Goal: Information Seeking & Learning: Learn about a topic

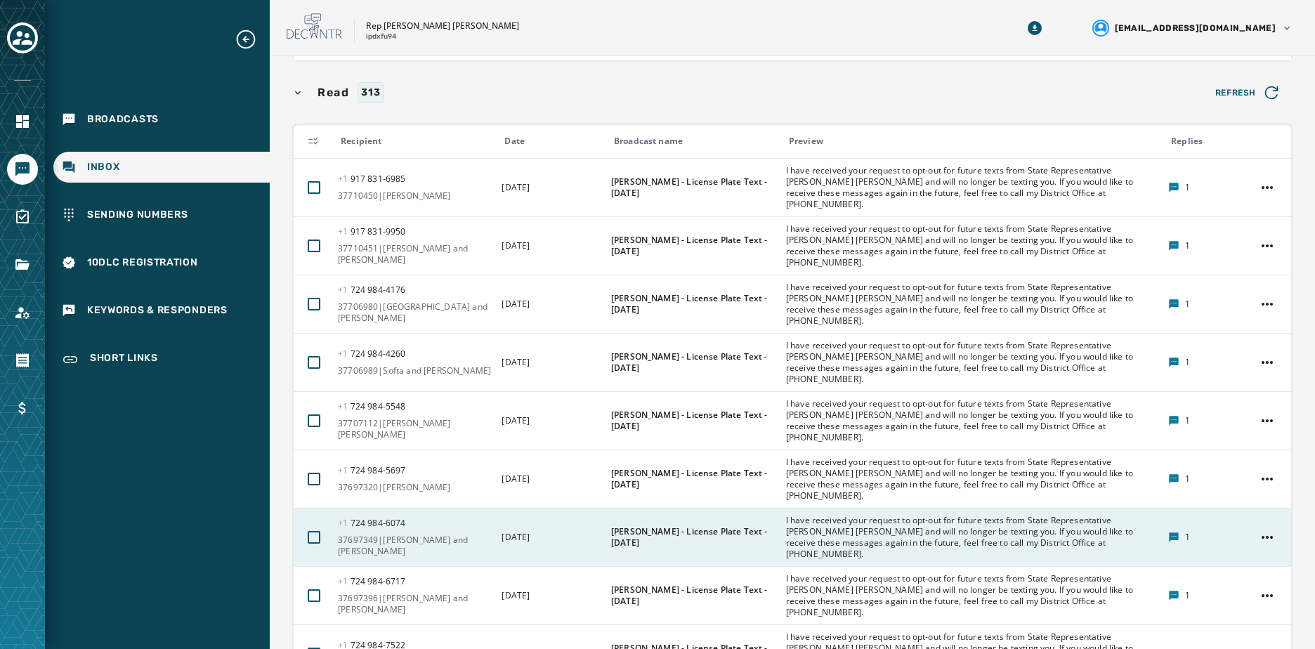
scroll to position [719, 0]
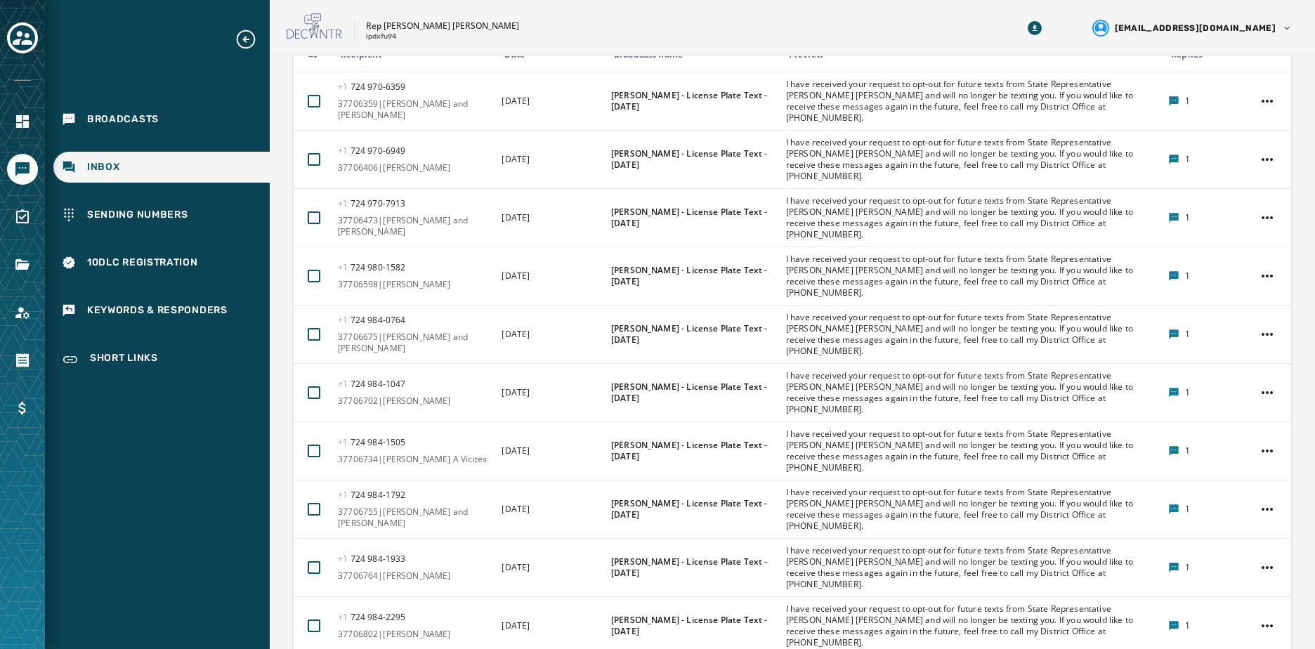
scroll to position [389, 0]
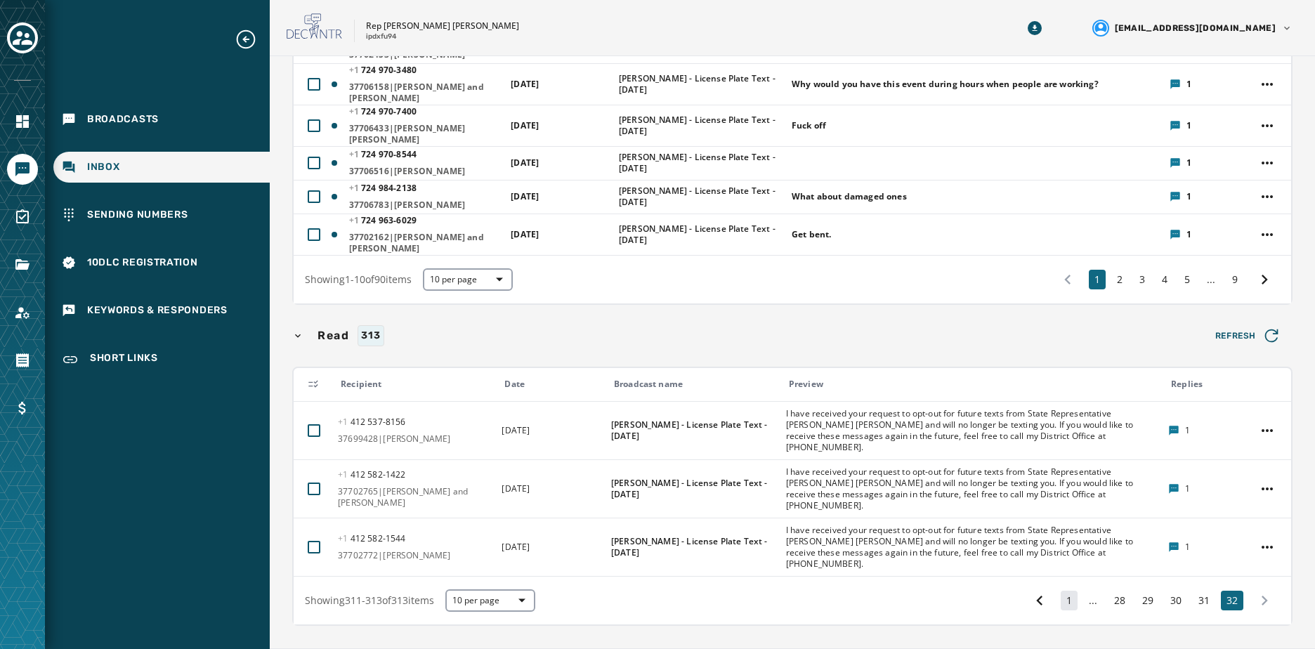
click at [1061, 591] on button "1" at bounding box center [1069, 601] width 17 height 20
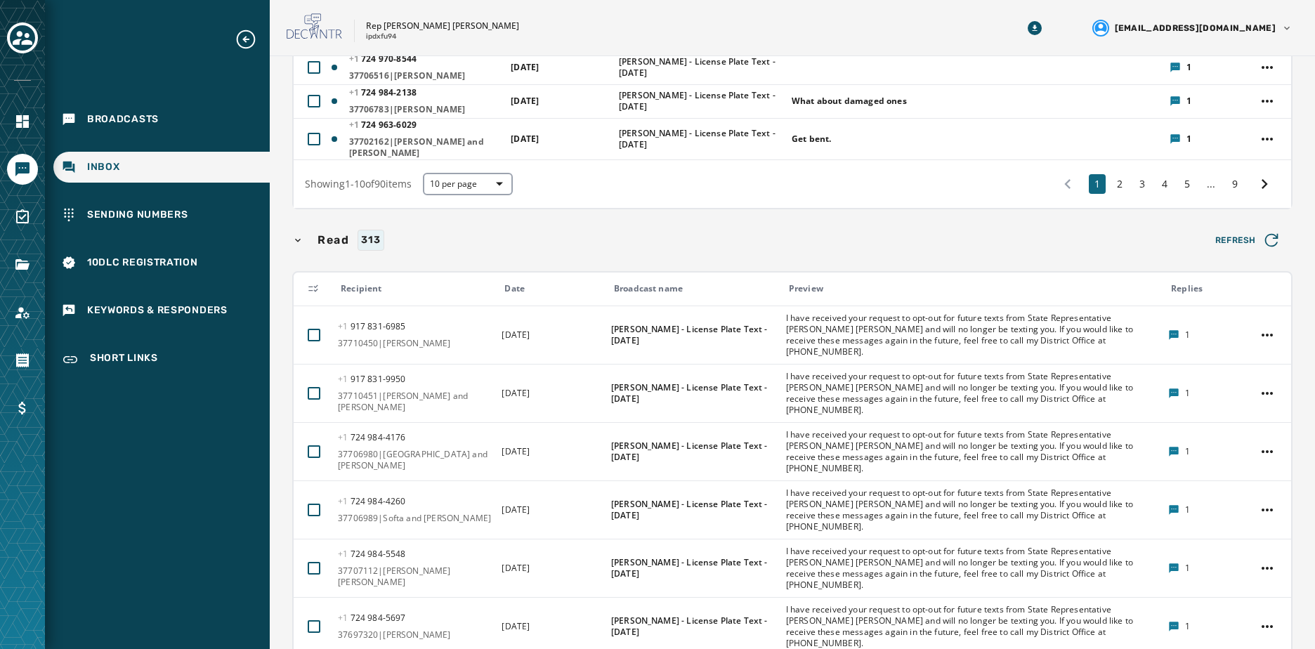
scroll to position [719, 0]
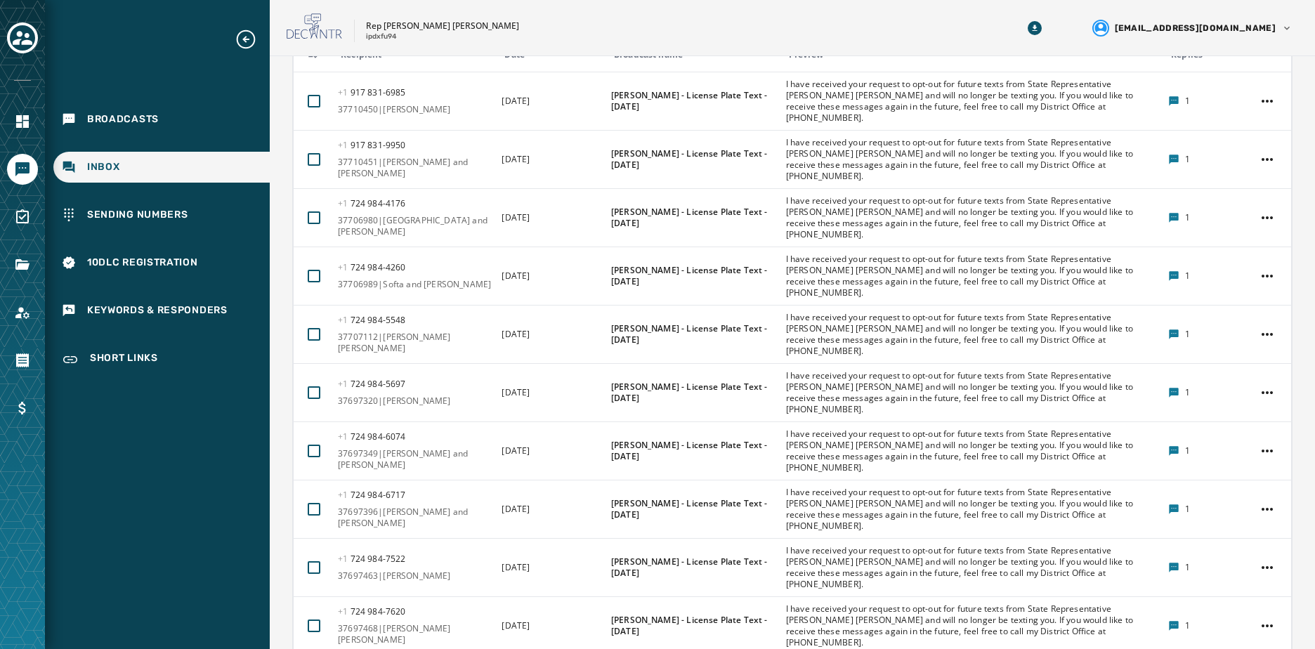
click at [501, 648] on span "50 per page" at bounding box center [473, 655] width 56 height 14
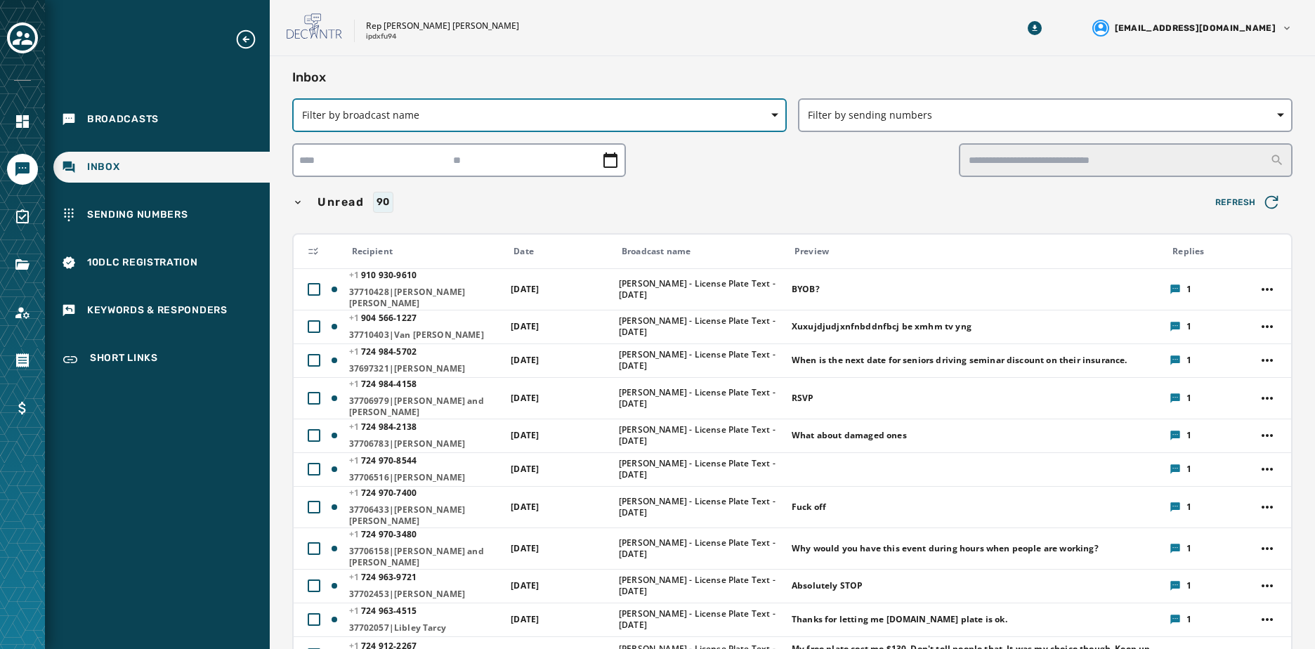
click at [771, 119] on span "button" at bounding box center [778, 115] width 15 height 34
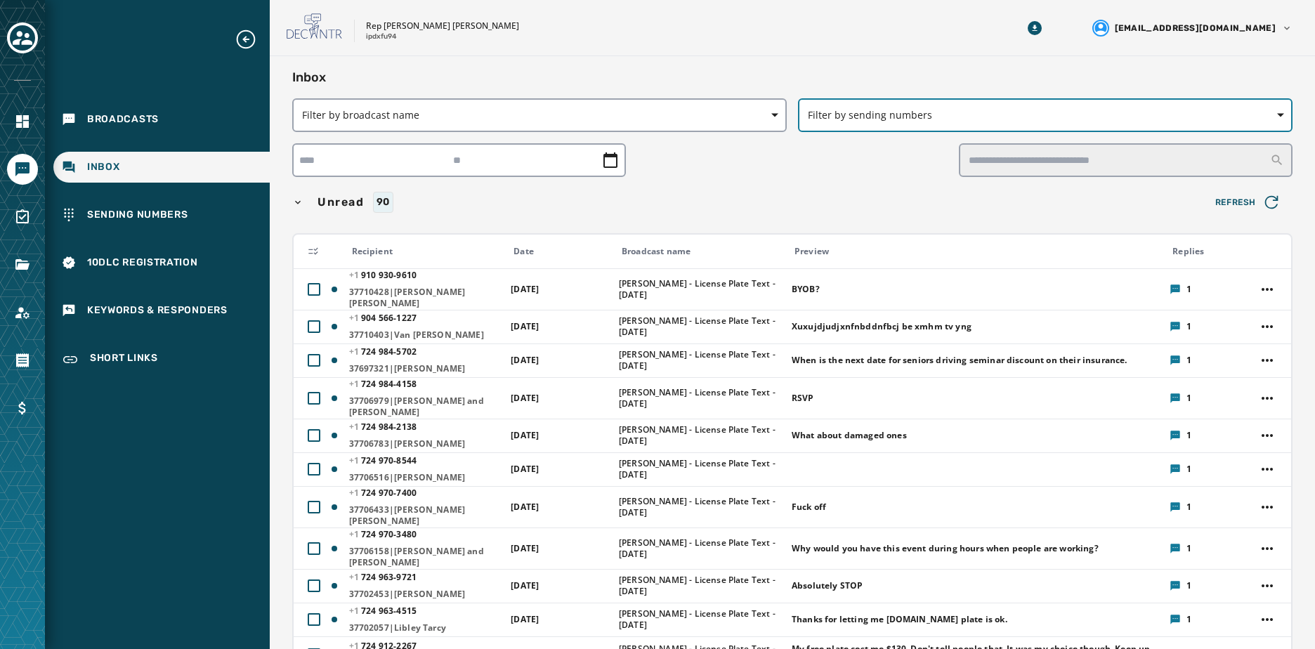
click at [1277, 114] on span "button" at bounding box center [1284, 115] width 15 height 34
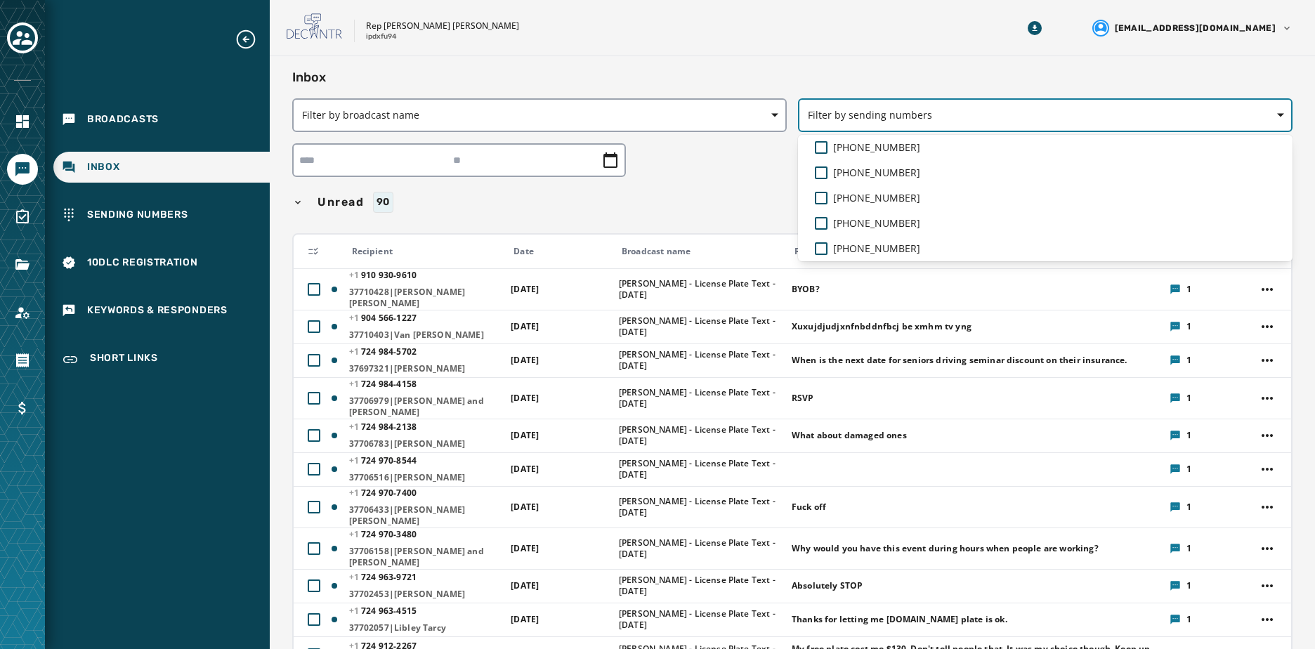
click at [1277, 114] on span "button" at bounding box center [1284, 115] width 15 height 34
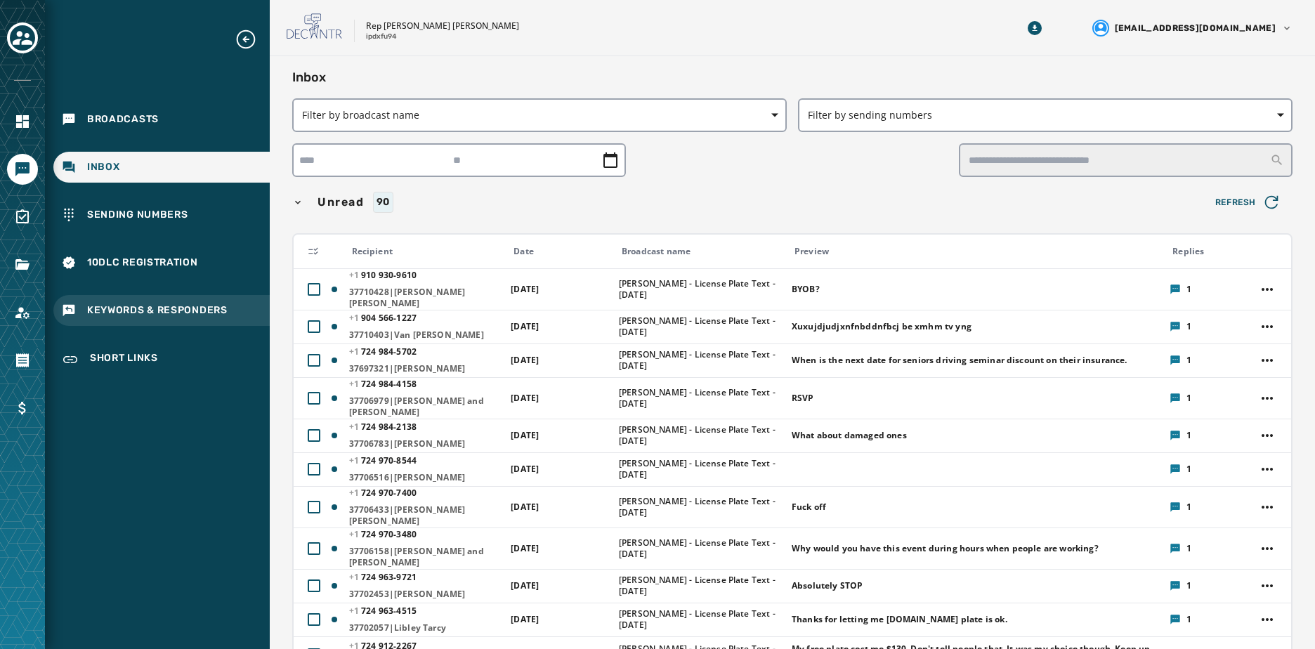
click at [155, 308] on span "Keywords & Responders" at bounding box center [157, 310] width 140 height 14
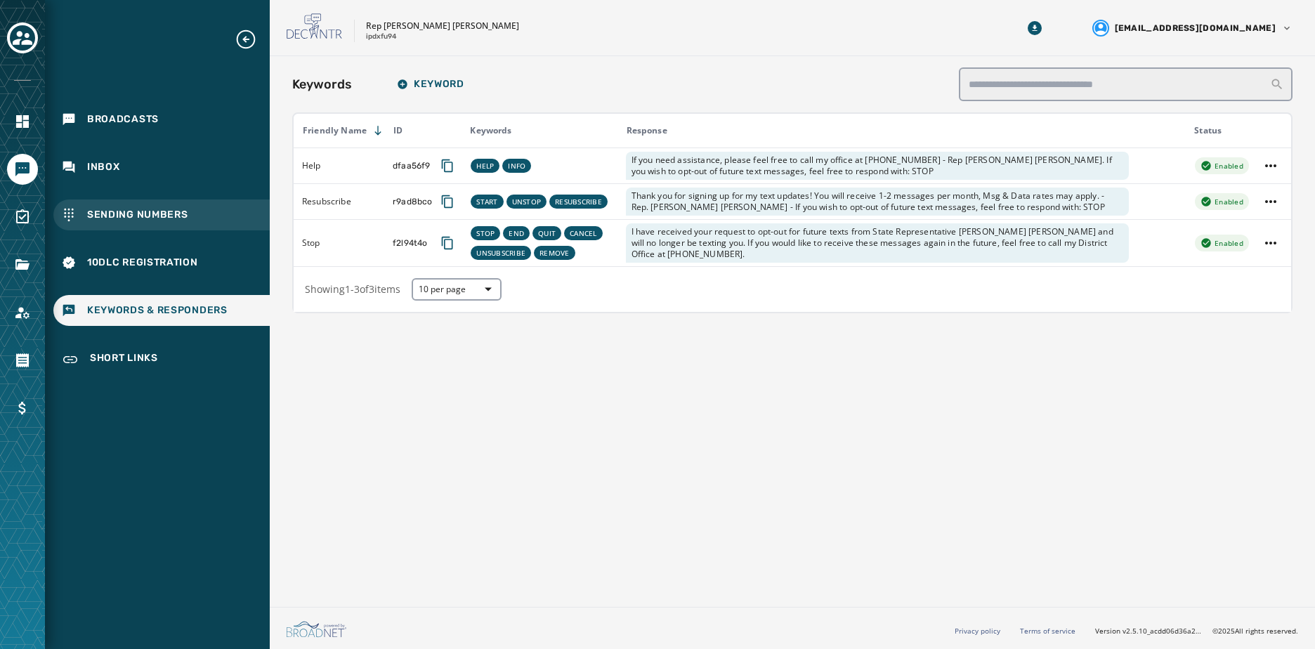
click at [151, 211] on span "Sending Numbers" at bounding box center [137, 215] width 101 height 14
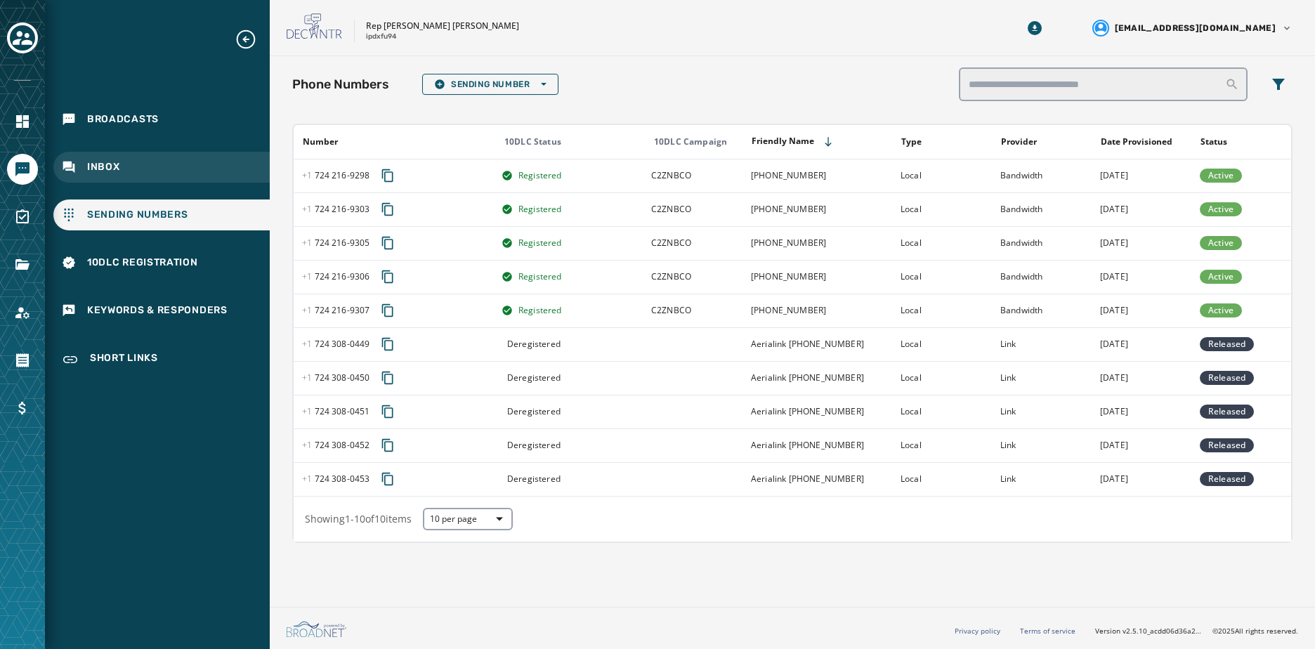
click at [133, 157] on div "Inbox" at bounding box center [161, 167] width 216 height 31
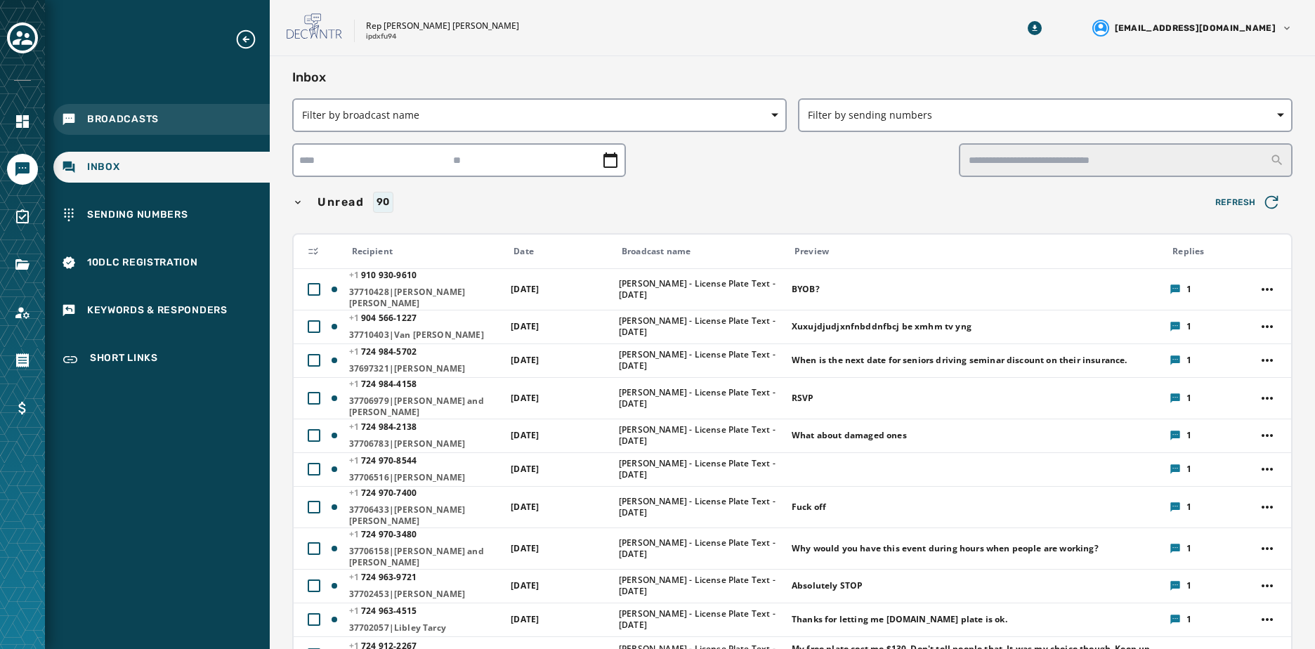
click at [131, 122] on span "Broadcasts" at bounding box center [123, 119] width 72 height 14
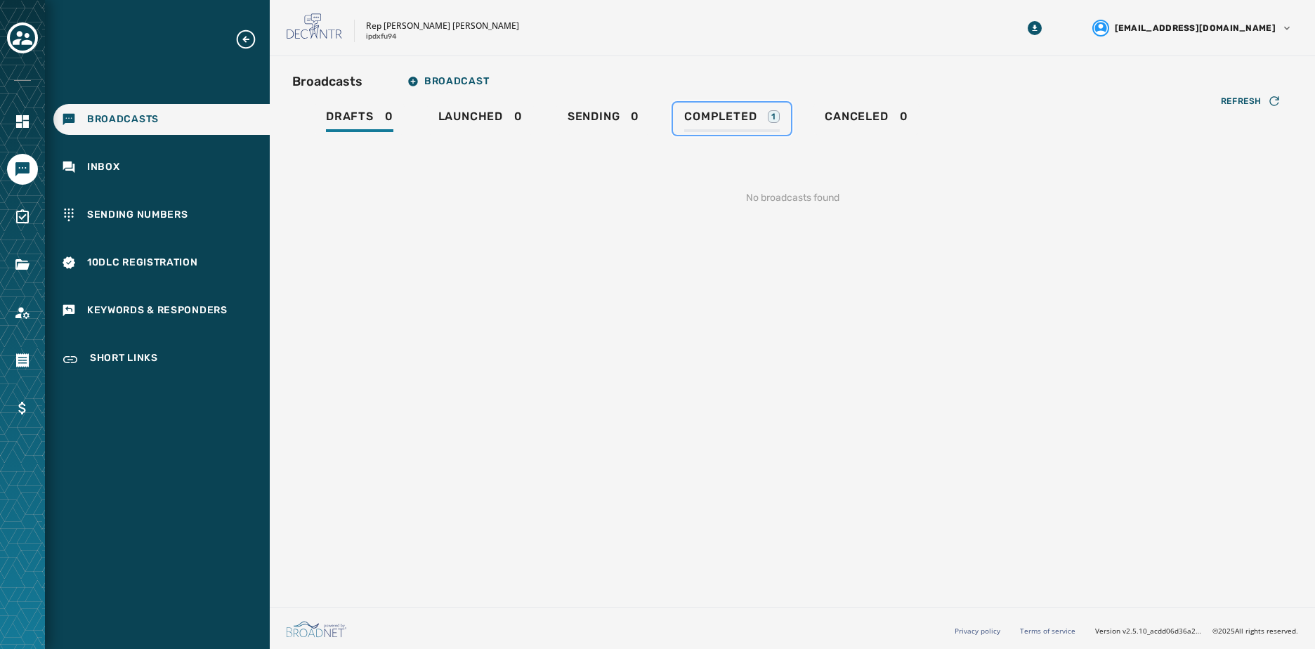
click at [728, 124] on div "Completed 1" at bounding box center [732, 121] width 96 height 22
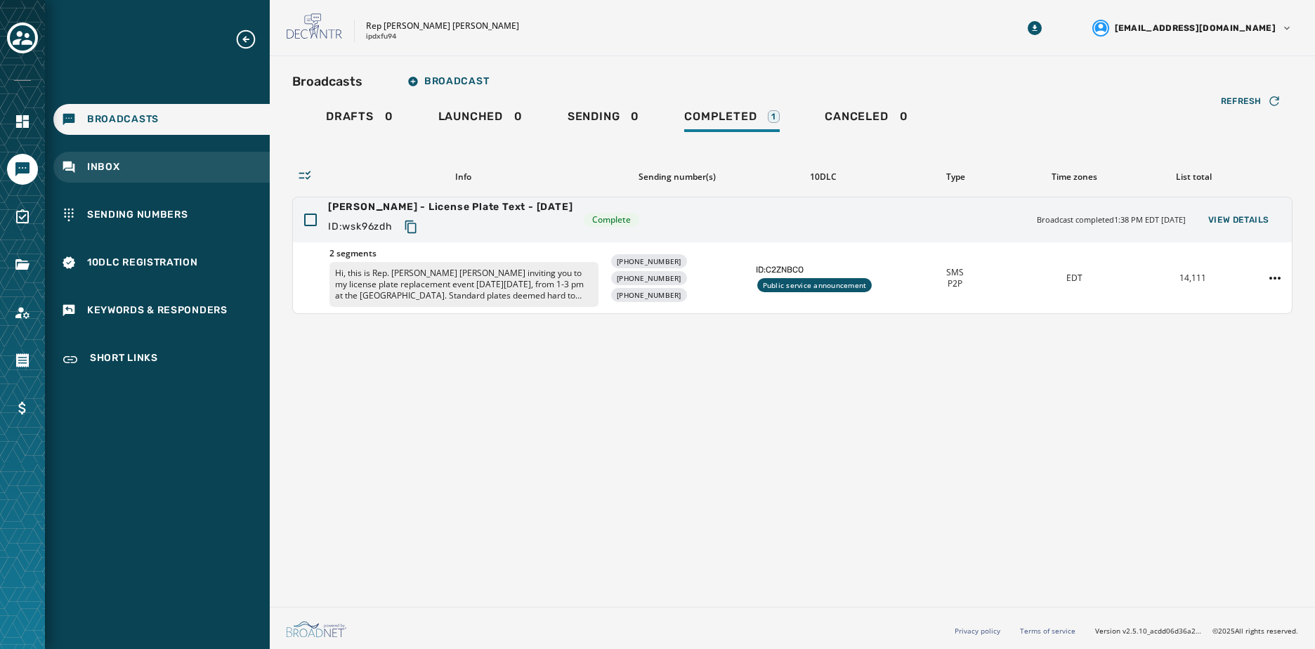
click at [136, 158] on div "Inbox" at bounding box center [161, 167] width 216 height 31
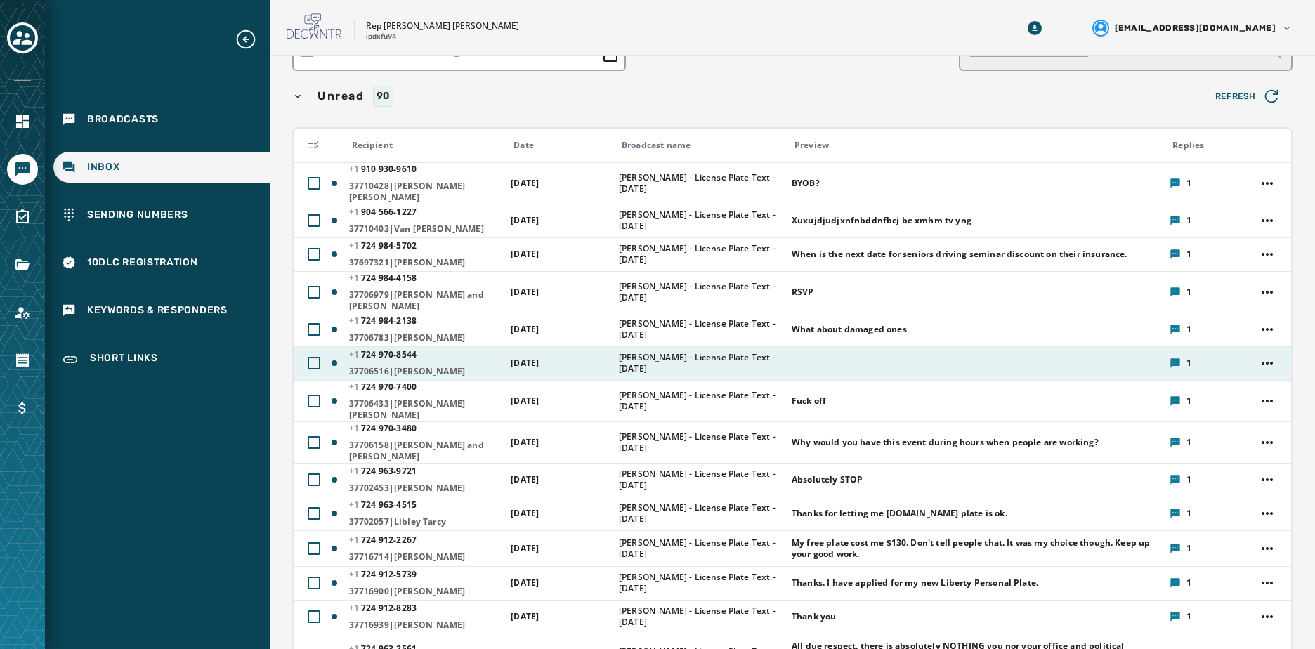
scroll to position [140, 0]
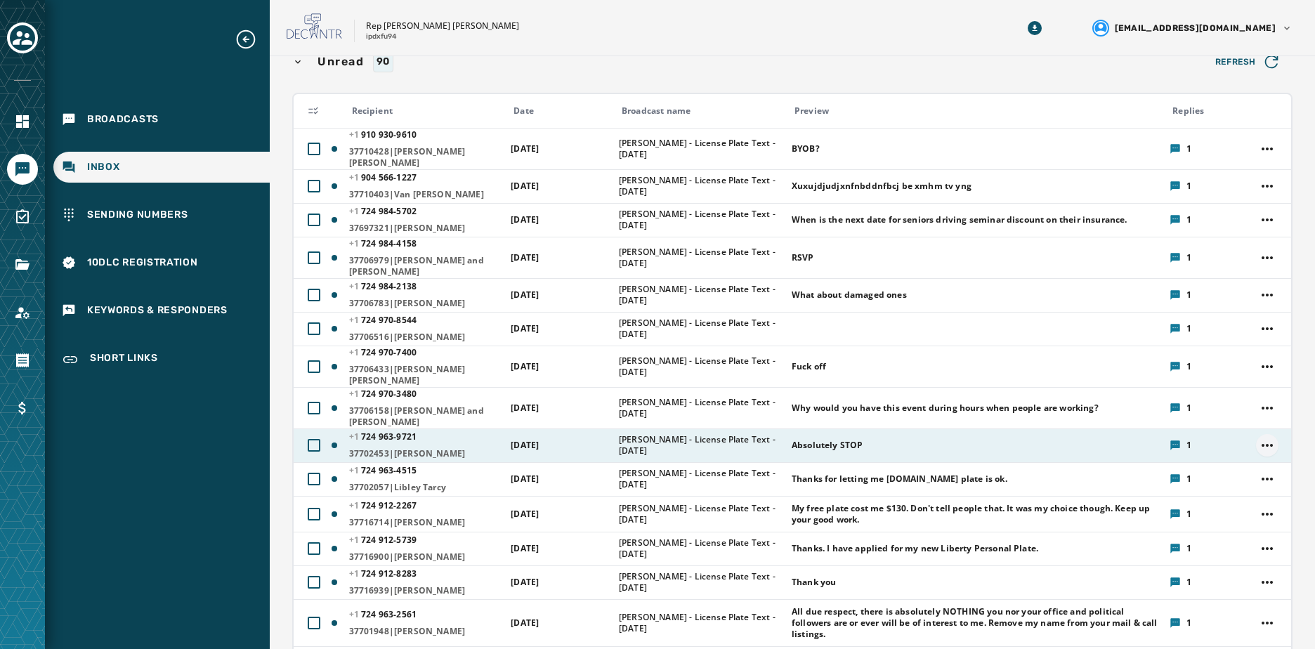
click at [1256, 445] on html "Broadcasts Inbox Sending Numbers 10DLC Registration Keywords & Responders Short…" at bounding box center [657, 324] width 1315 height 649
click at [1224, 460] on div "View / Reply" at bounding box center [1256, 464] width 93 height 22
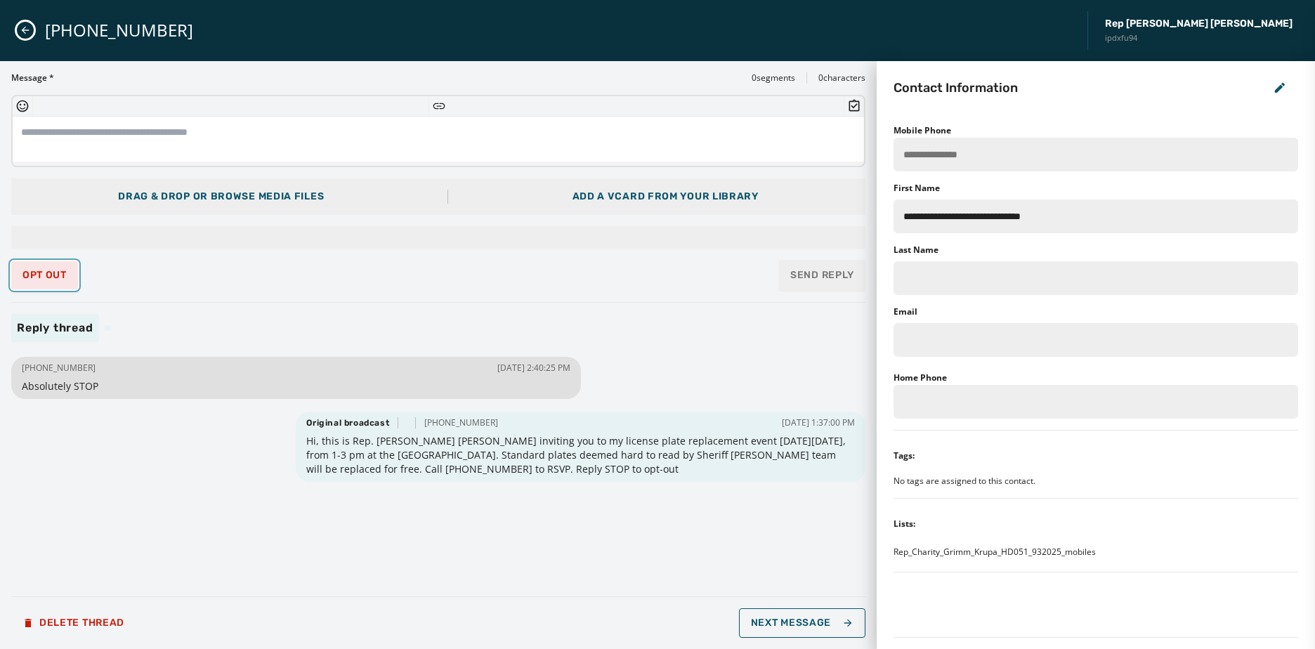
click at [42, 275] on span "Opt Out" at bounding box center [44, 275] width 44 height 11
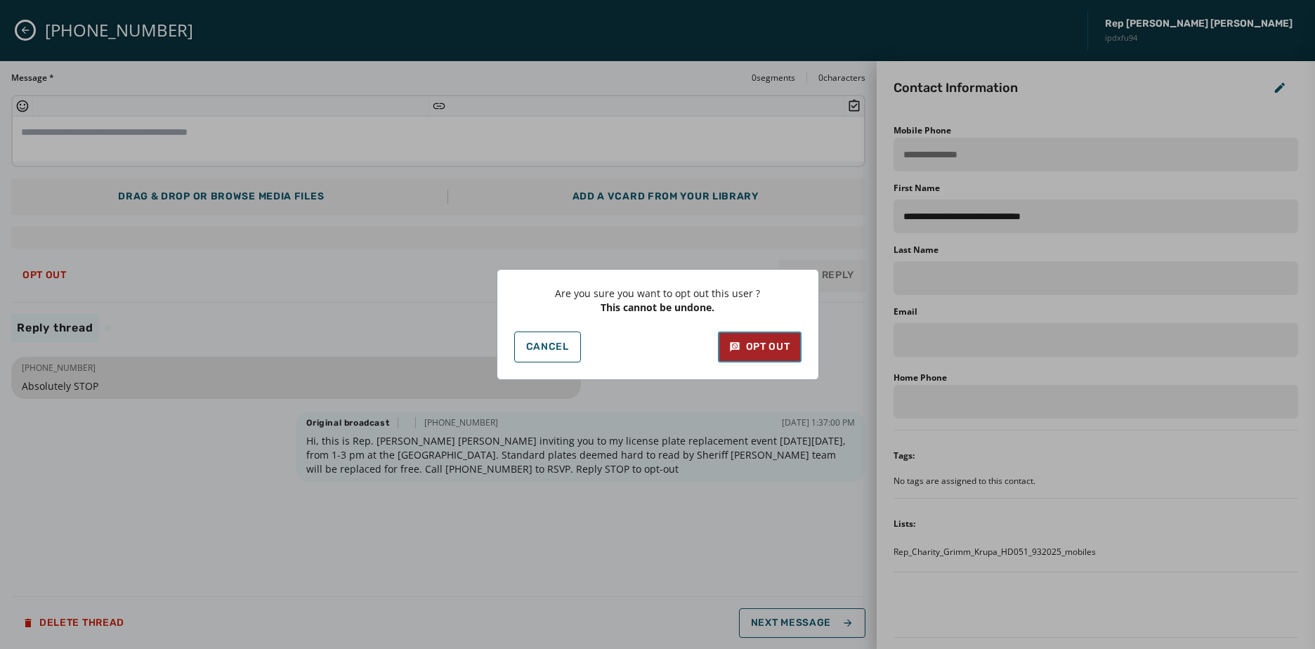
click at [764, 348] on div "Opt Out" at bounding box center [759, 347] width 61 height 14
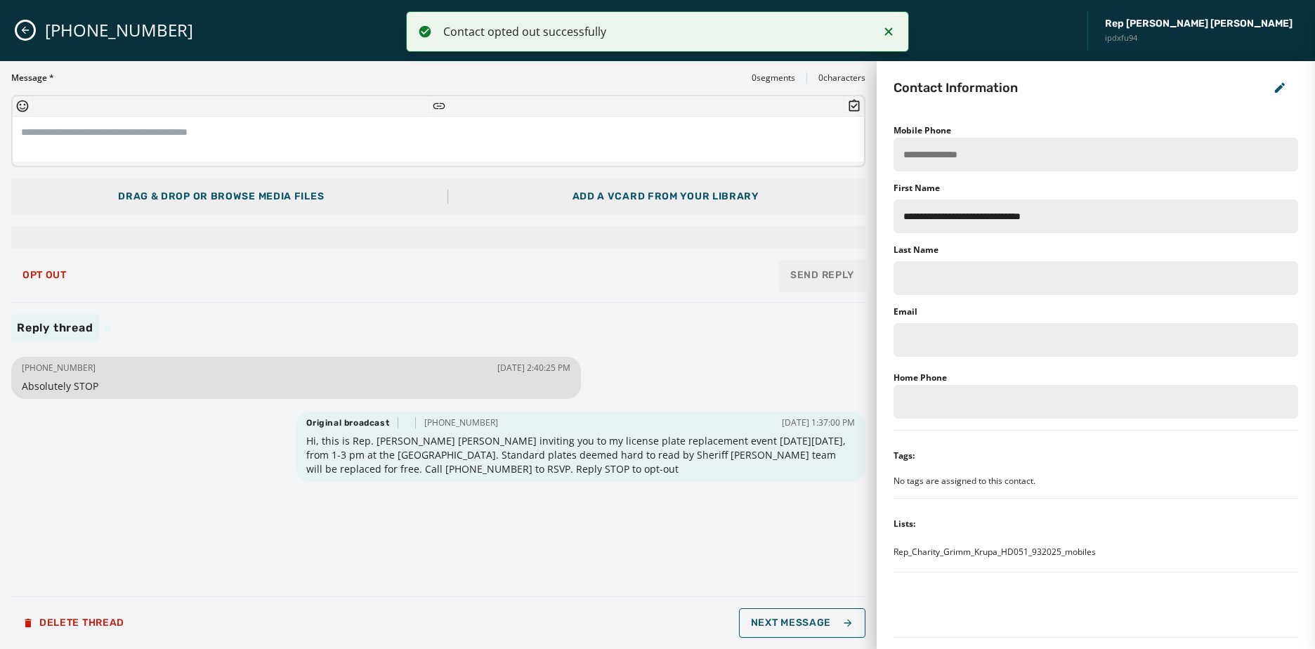
click at [31, 32] on button "Close admin drawer" at bounding box center [25, 30] width 17 height 17
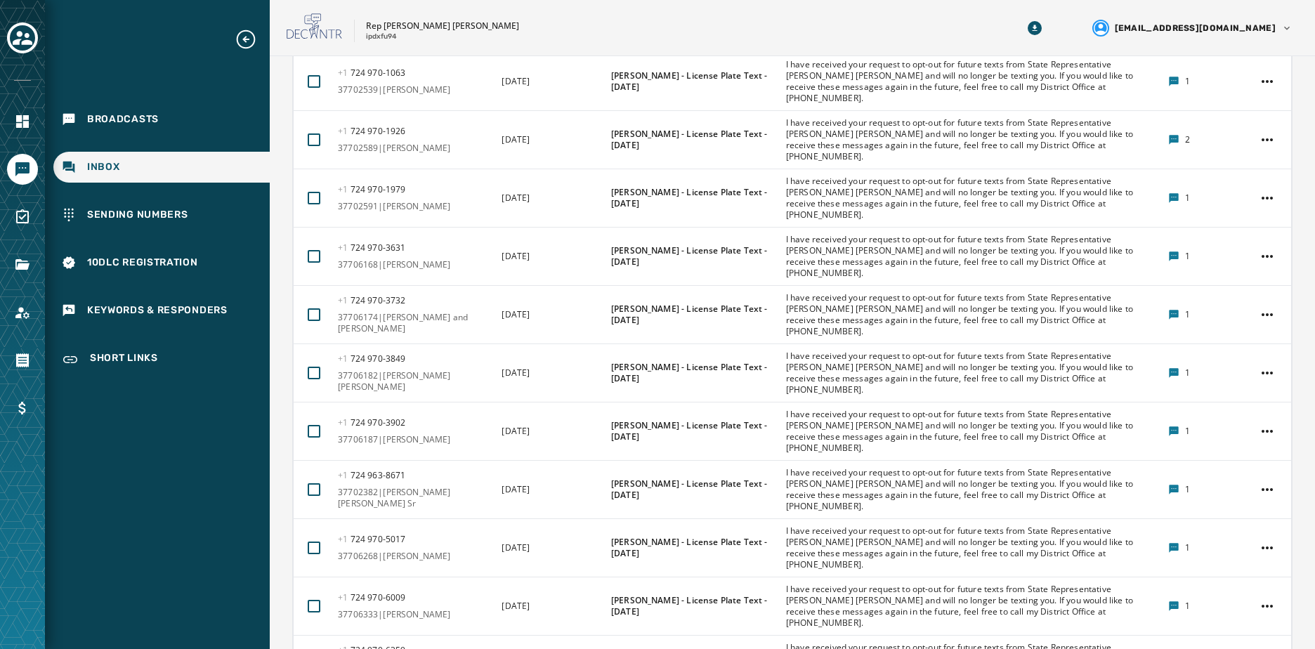
scroll to position [4062, 0]
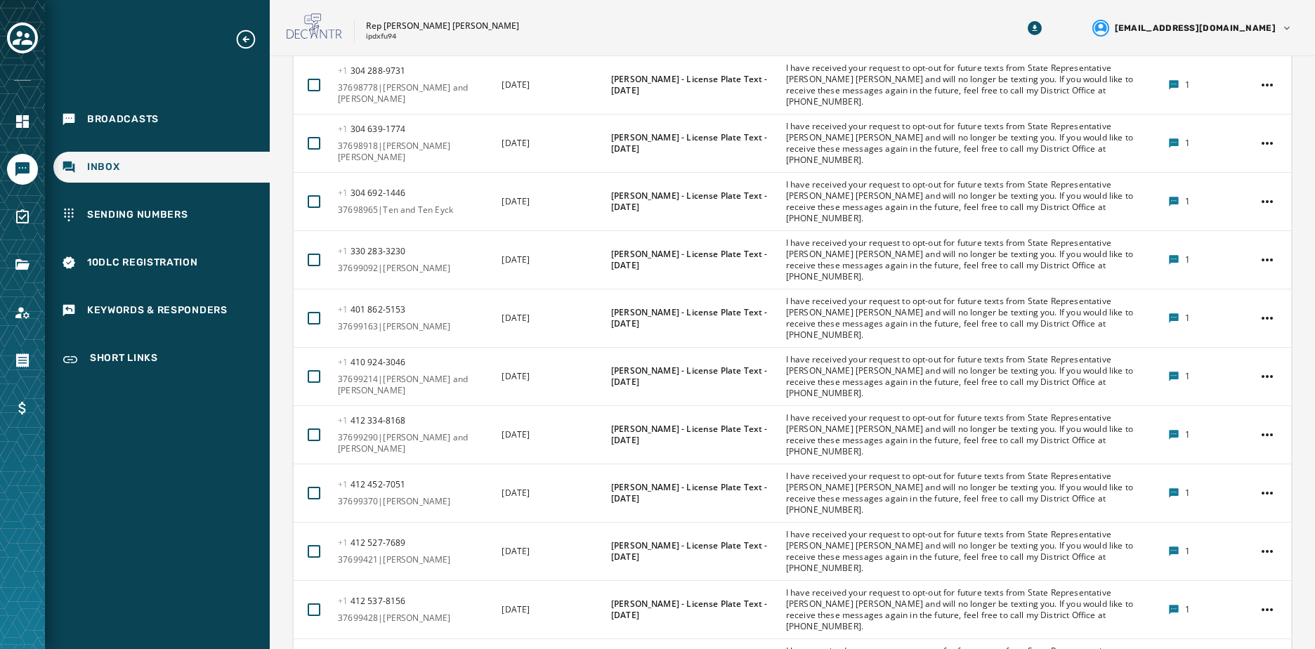
scroll to position [2368, 0]
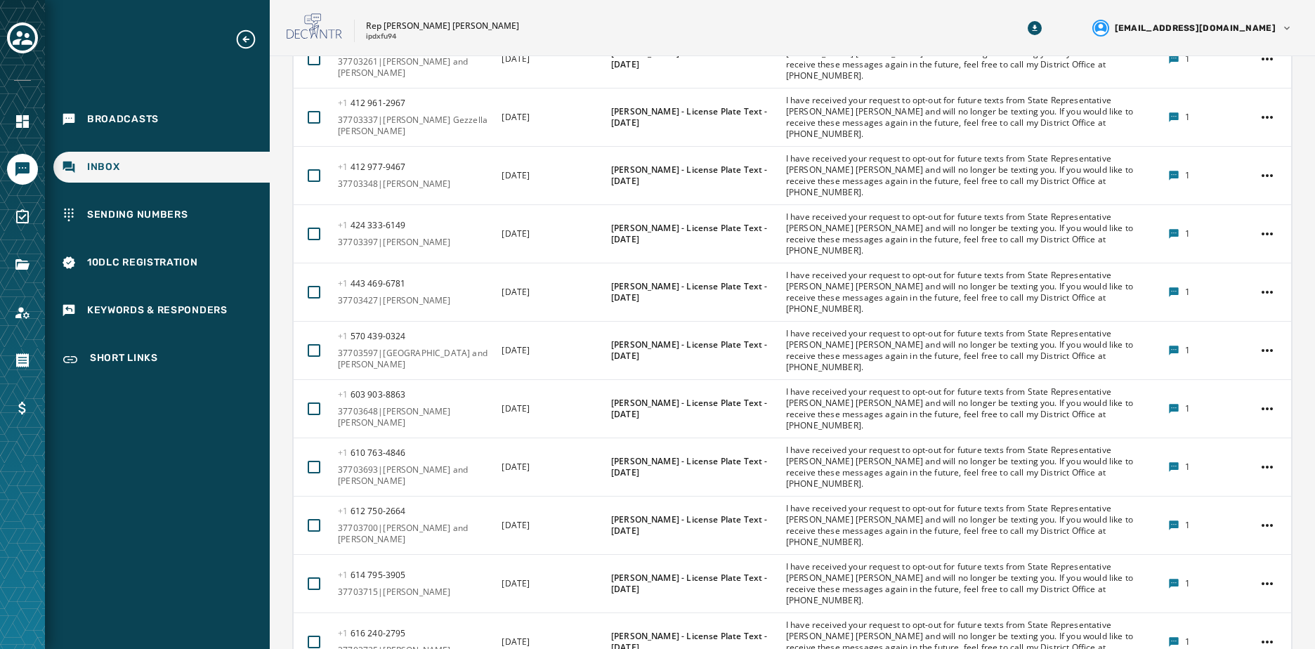
scroll to position [4054, 0]
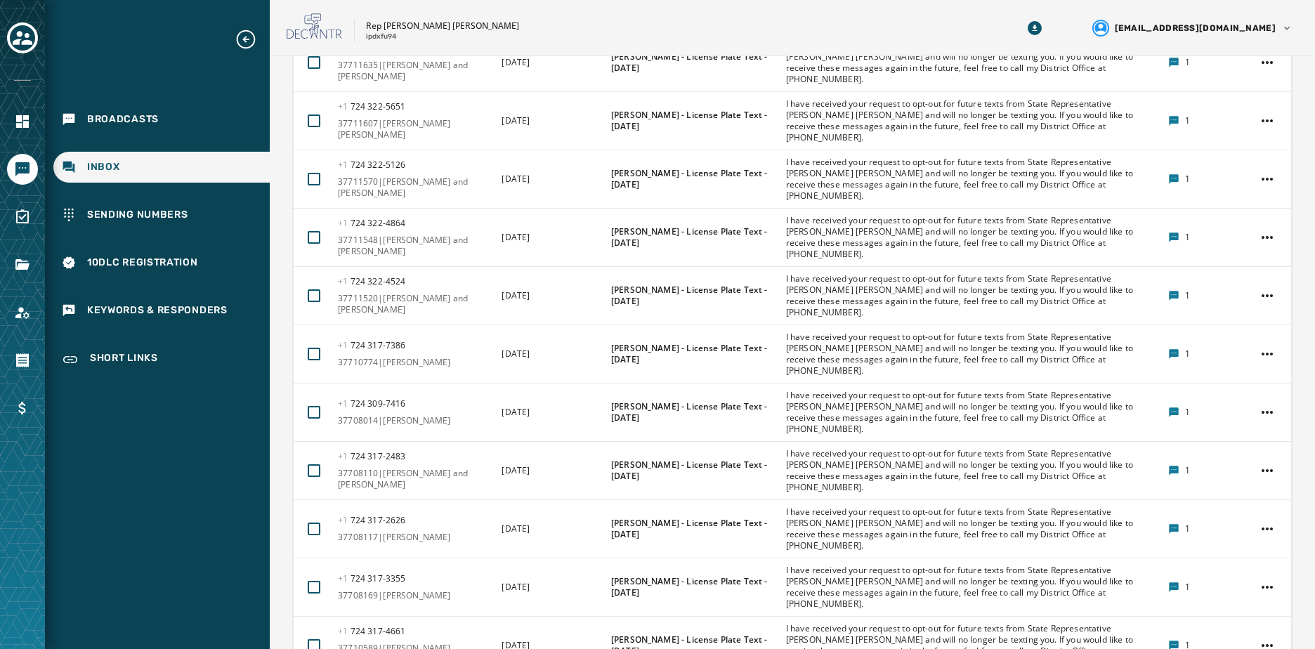
scroll to position [3773, 0]
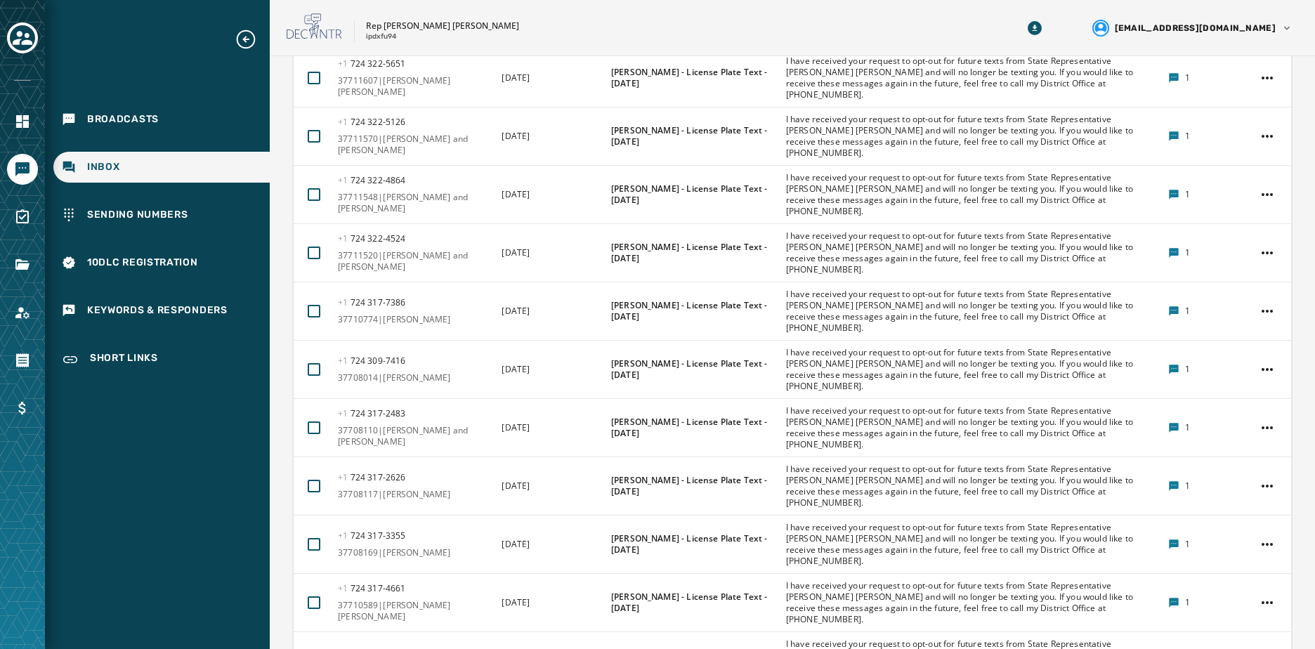
click at [1265, 473] on html "Broadcasts Inbox Sending Numbers 10DLC Registration Keywords & Responders Short…" at bounding box center [657, 324] width 1315 height 649
click at [1261, 470] on html "Broadcasts Inbox Sending Numbers 10DLC Registration Keywords & Responders Short…" at bounding box center [657, 324] width 1315 height 649
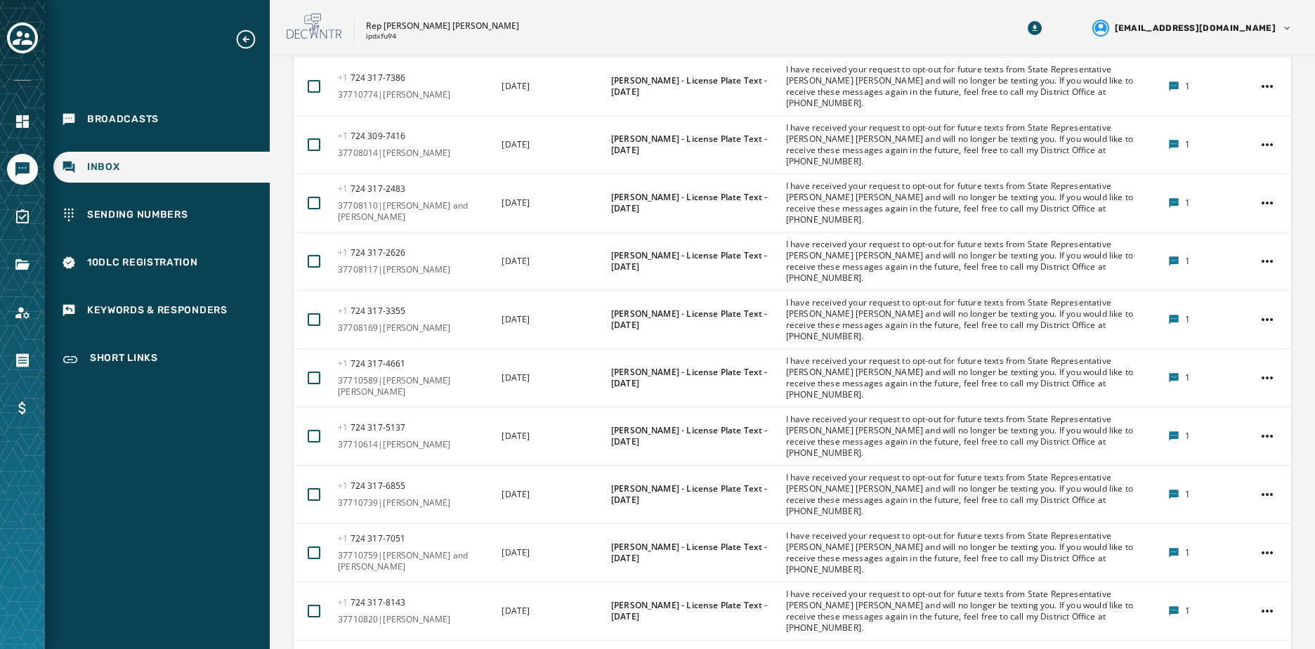
scroll to position [4062, 0]
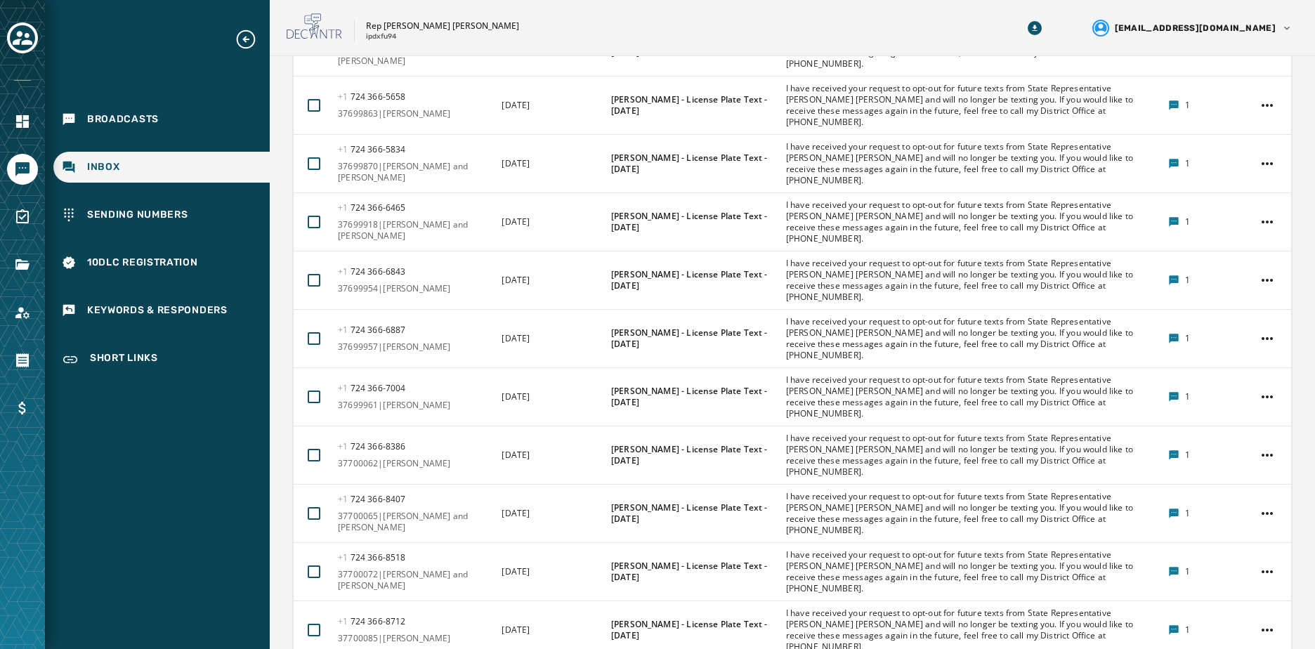
scroll to position [4062, 0]
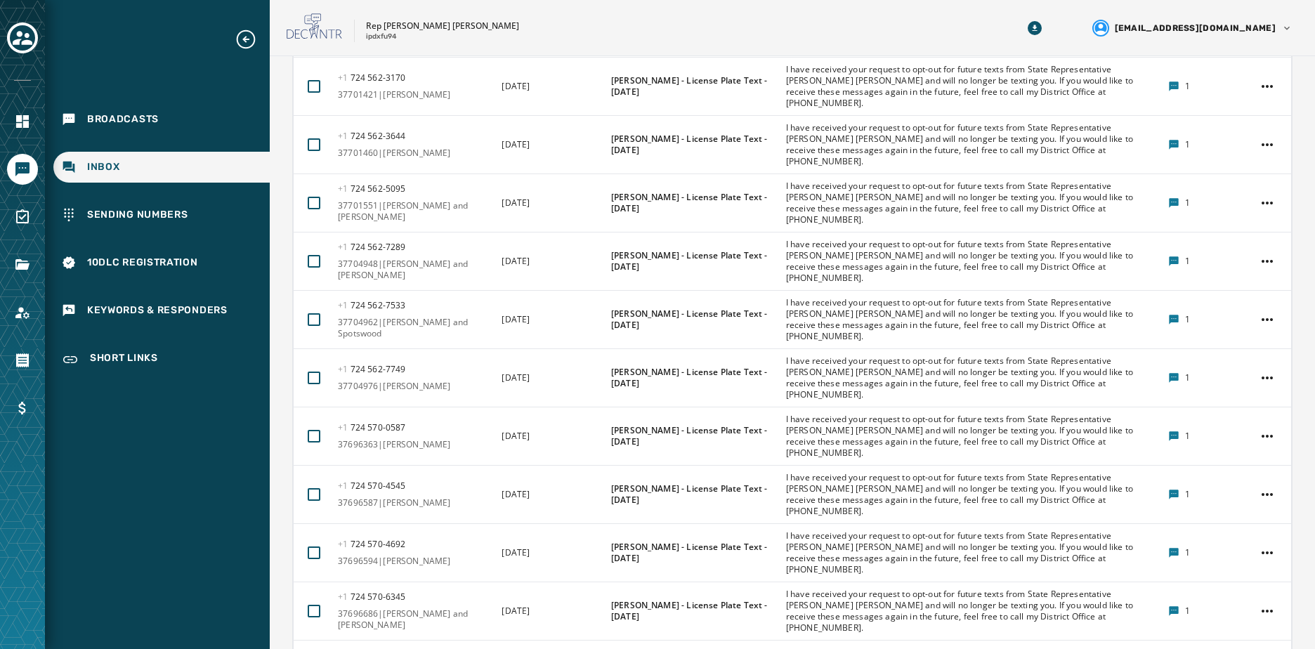
scroll to position [4062, 0]
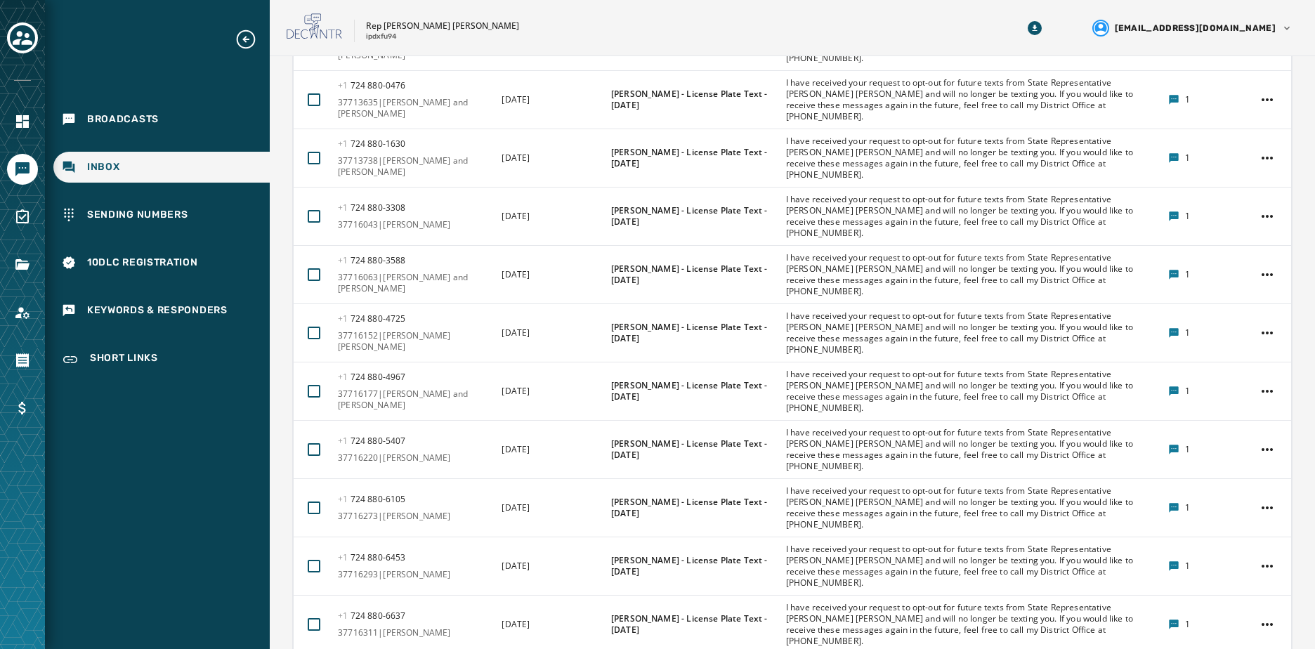
scroll to position [4062, 0]
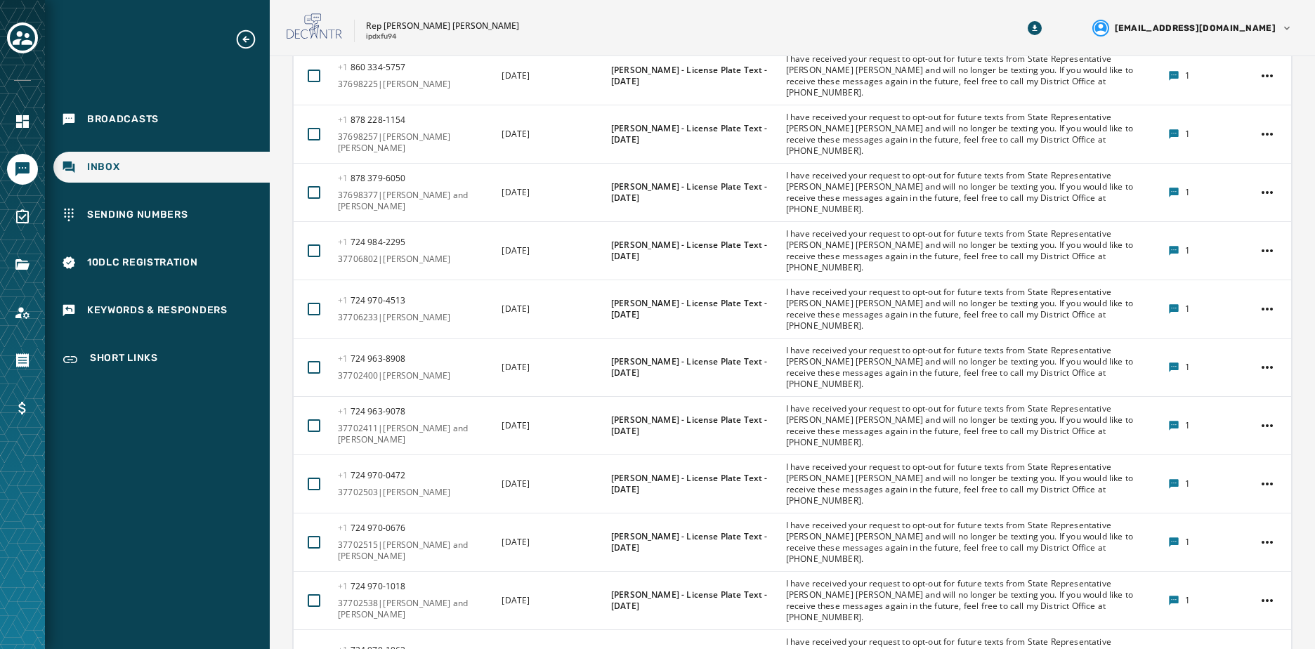
scroll to position [3501, 0]
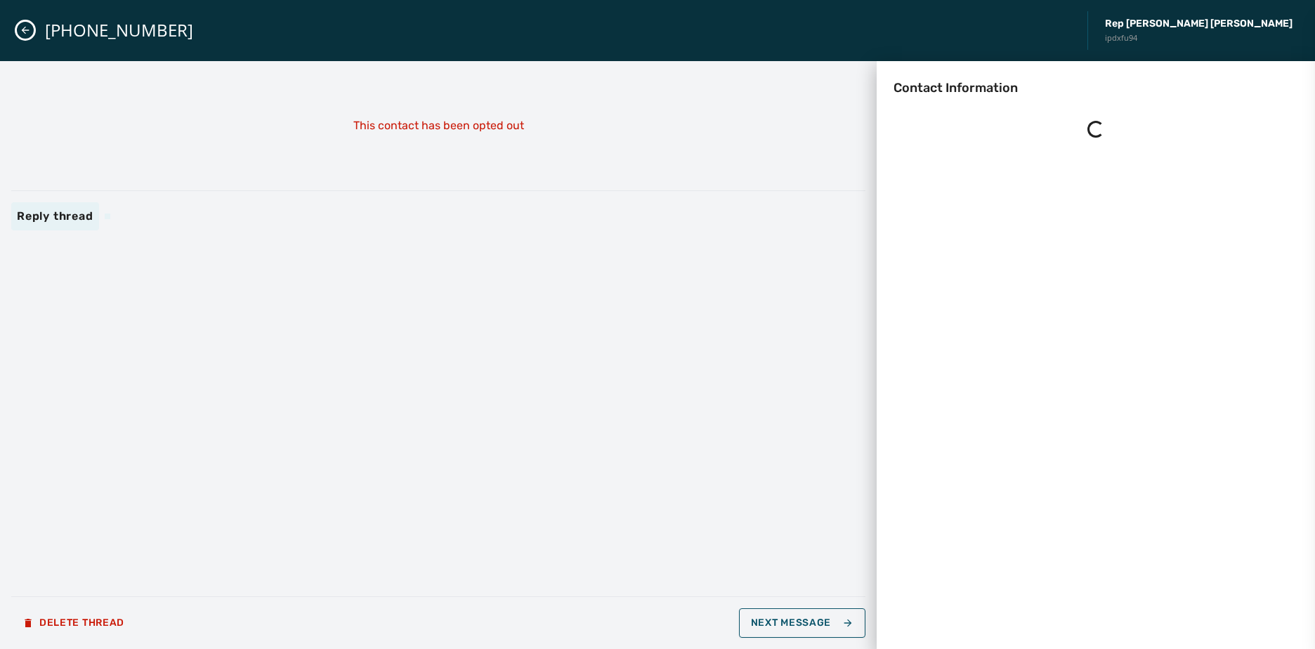
scroll to position [0, 0]
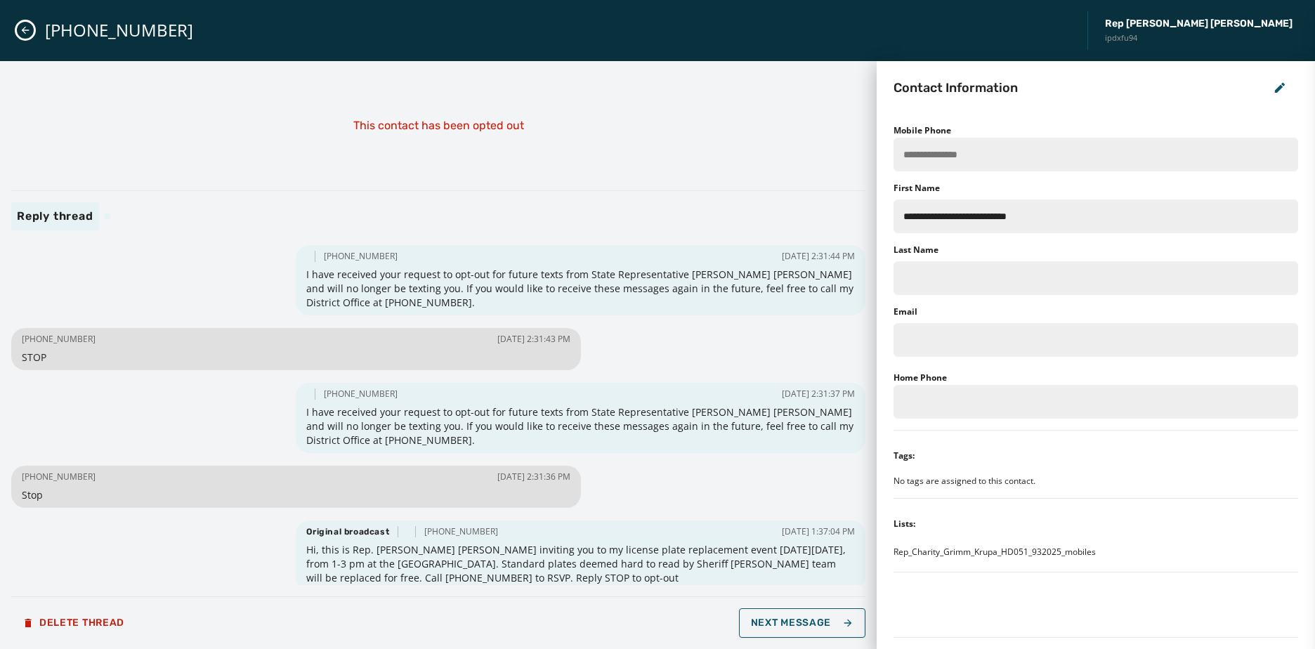
click at [29, 29] on icon "Close admin drawer" at bounding box center [25, 30] width 11 height 11
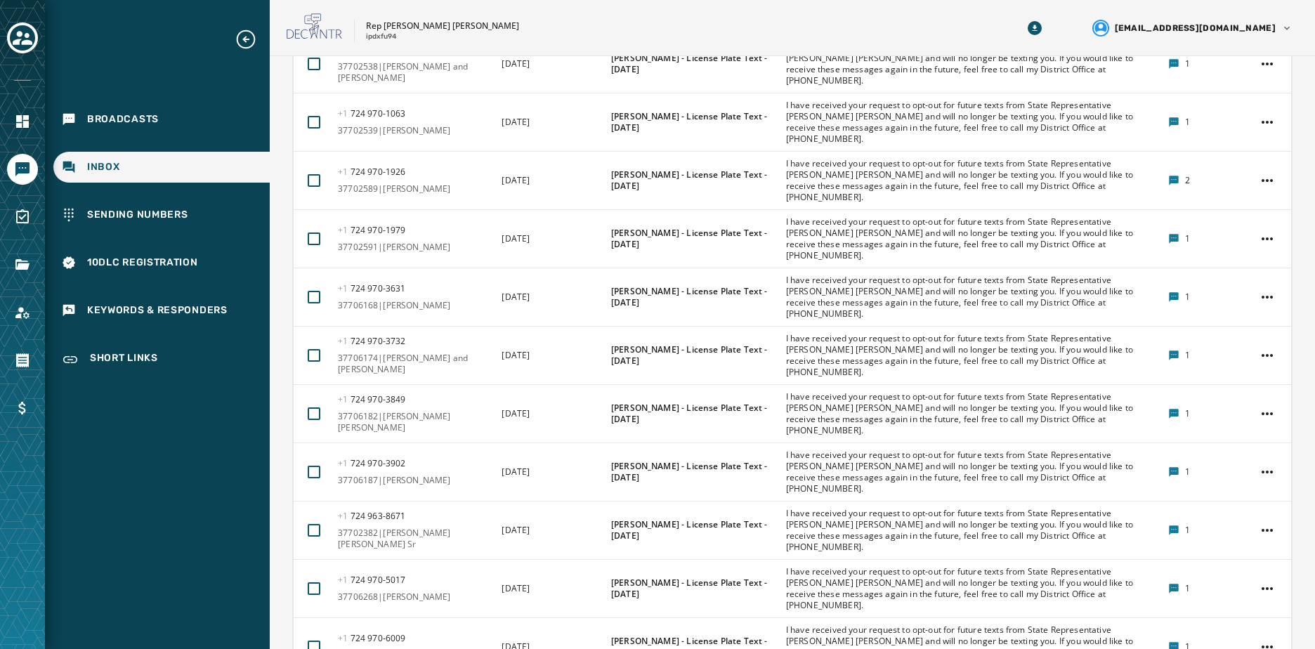
scroll to position [4062, 0]
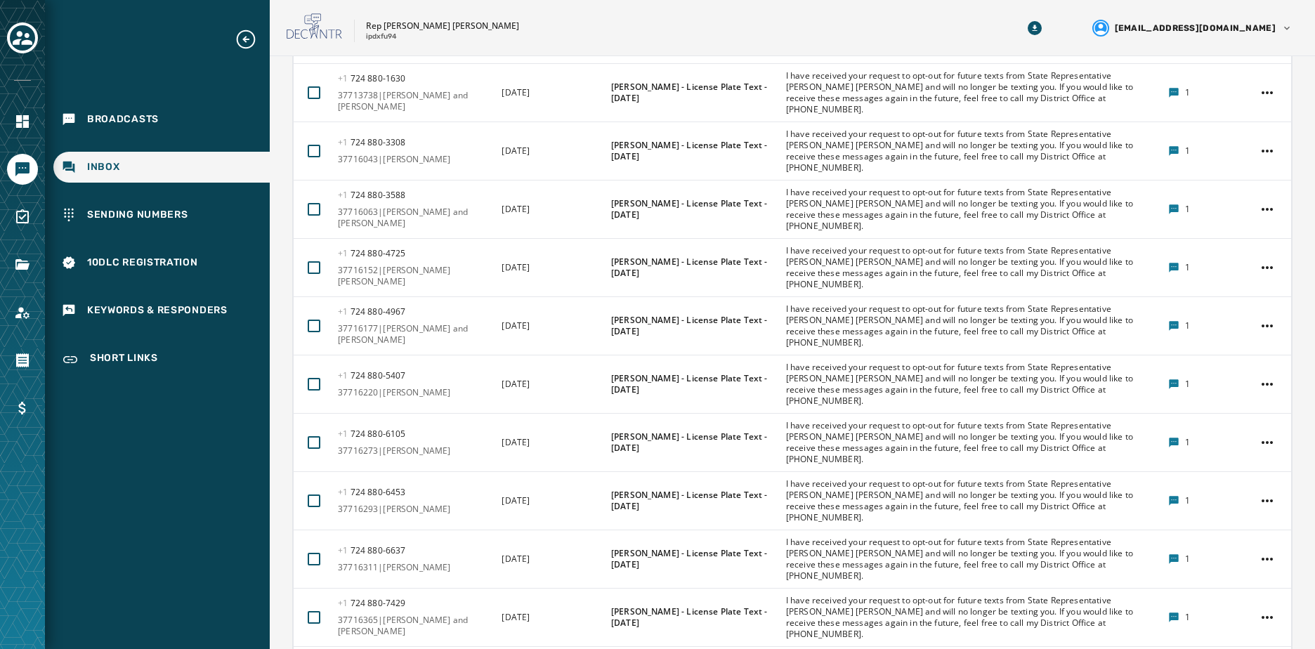
scroll to position [3992, 0]
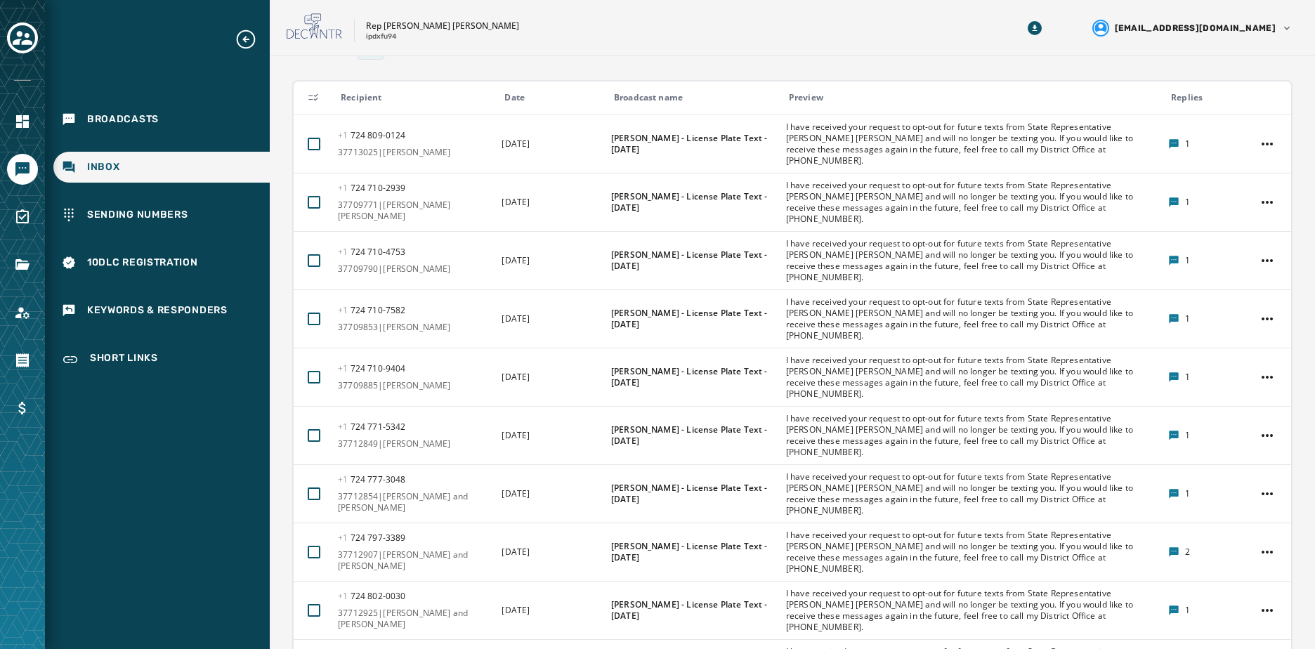
scroll to position [2166, 0]
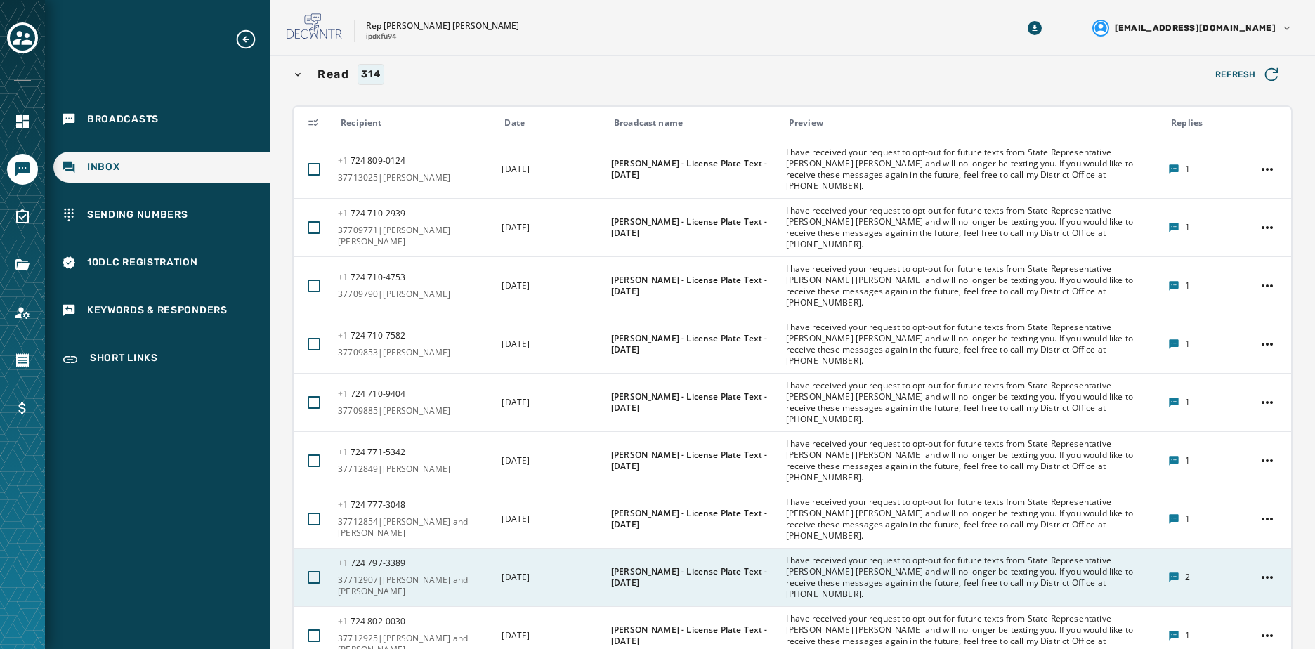
click at [1169, 572] on icon at bounding box center [1173, 576] width 9 height 9
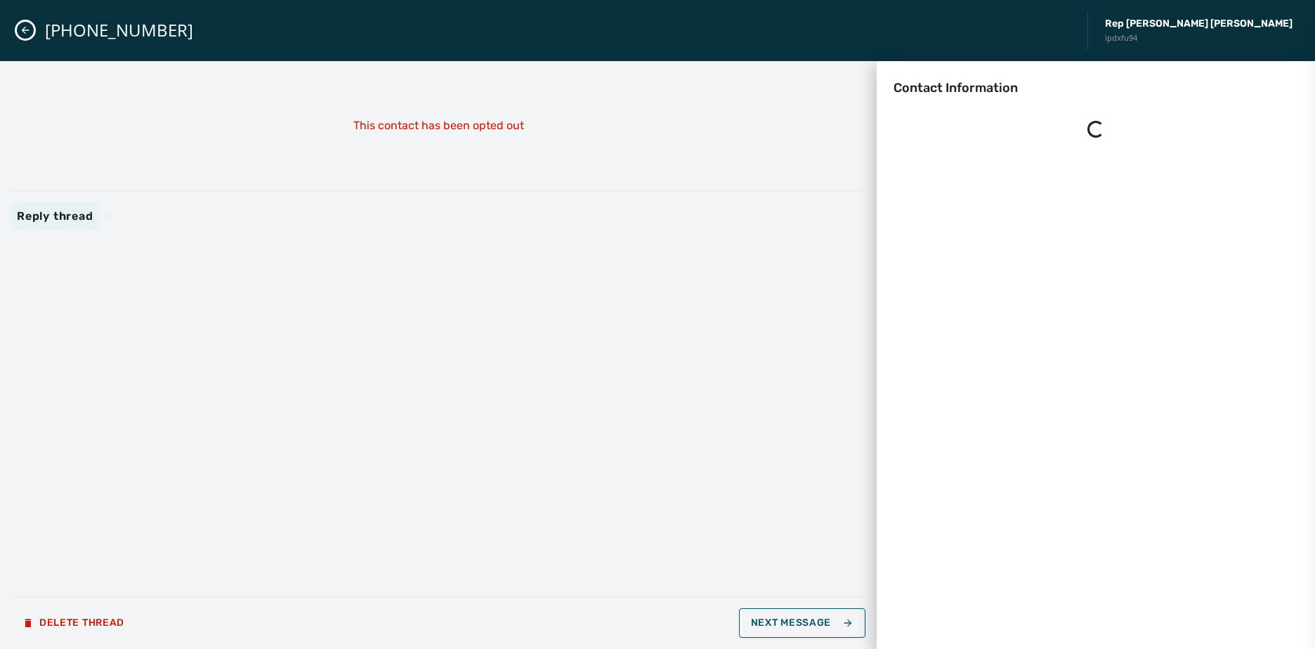
scroll to position [0, 0]
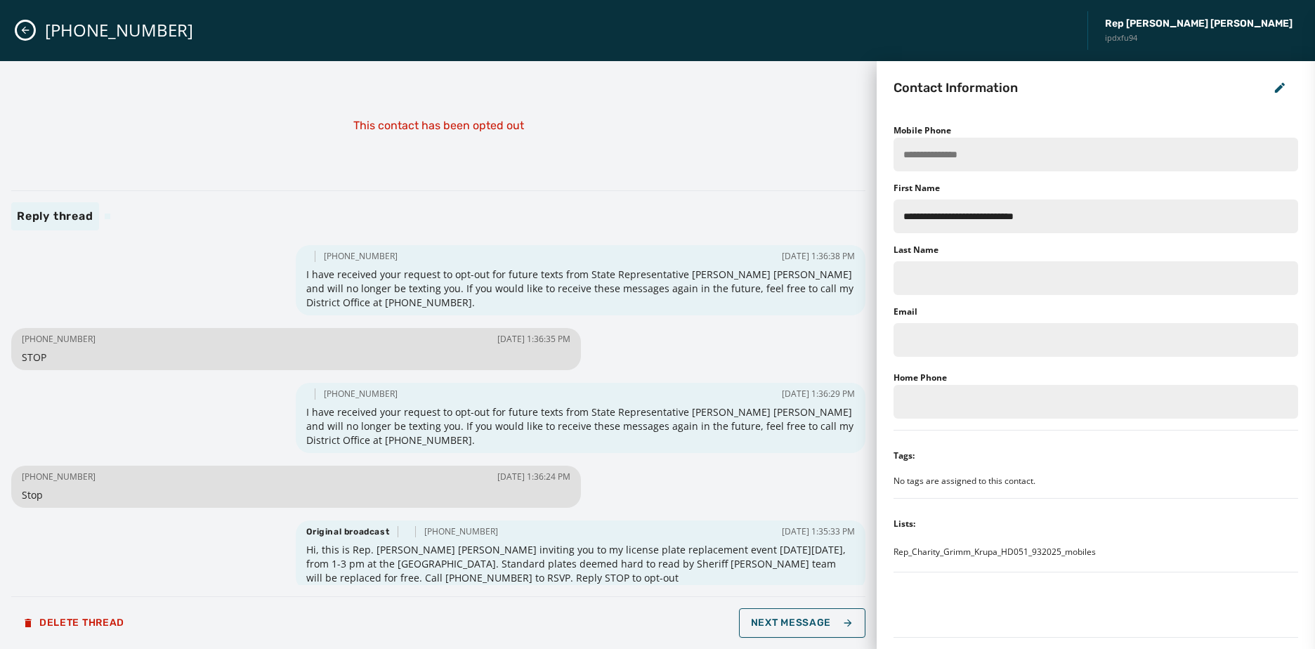
click at [23, 26] on icon "Close admin drawer" at bounding box center [25, 30] width 11 height 11
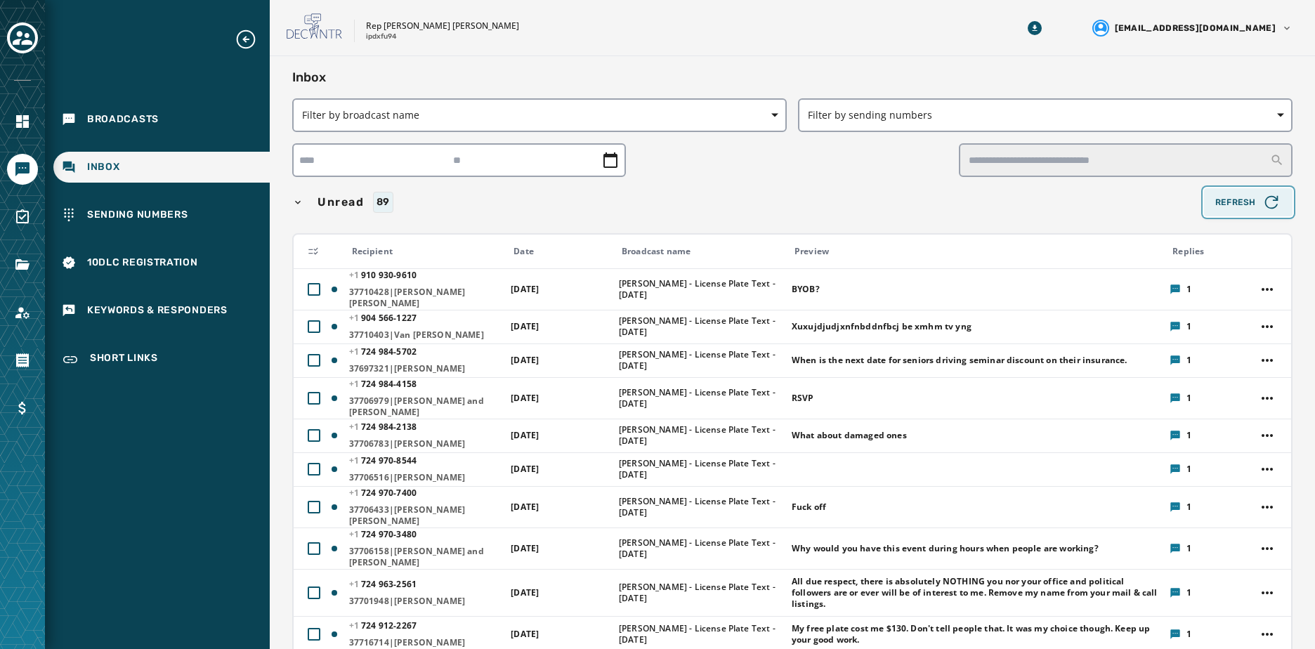
click at [1261, 204] on icon "button" at bounding box center [1271, 202] width 20 height 20
click at [305, 203] on div "Unread 89" at bounding box center [745, 202] width 906 height 21
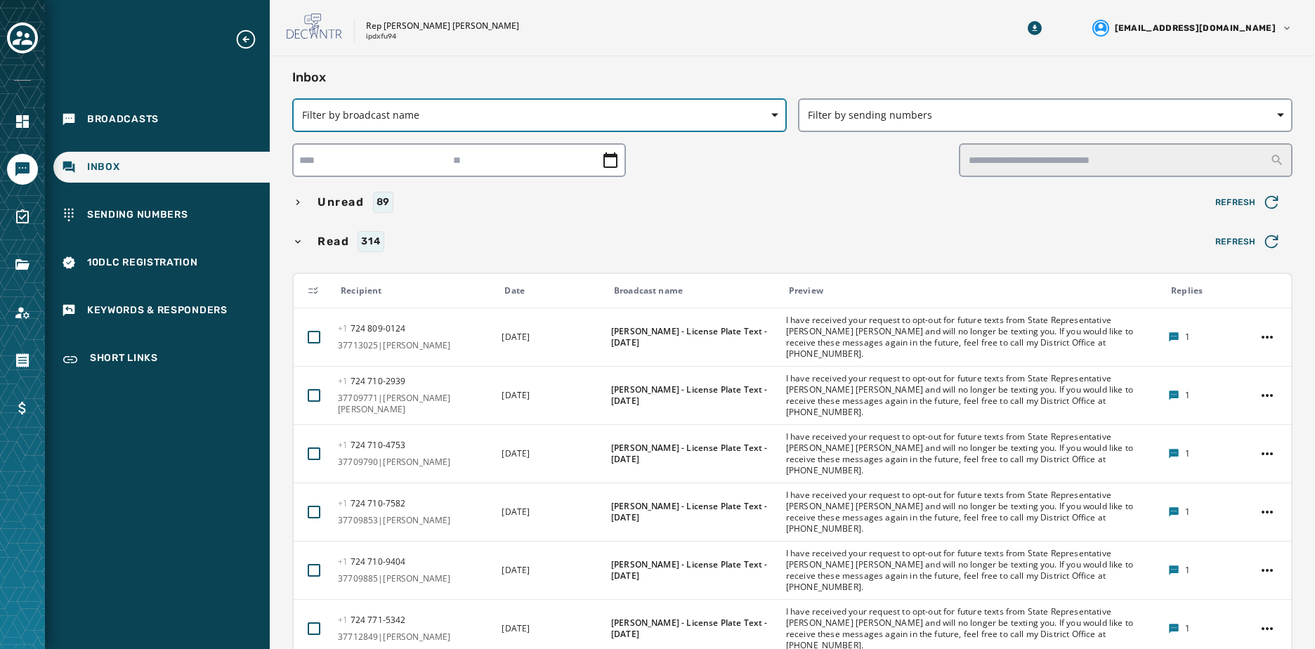
click at [760, 115] on span "Filter by broadcast name" at bounding box center [539, 115] width 475 height 14
click at [177, 168] on div "Inbox" at bounding box center [161, 167] width 216 height 31
click at [1250, 243] on span "Refresh" at bounding box center [1248, 242] width 66 height 20
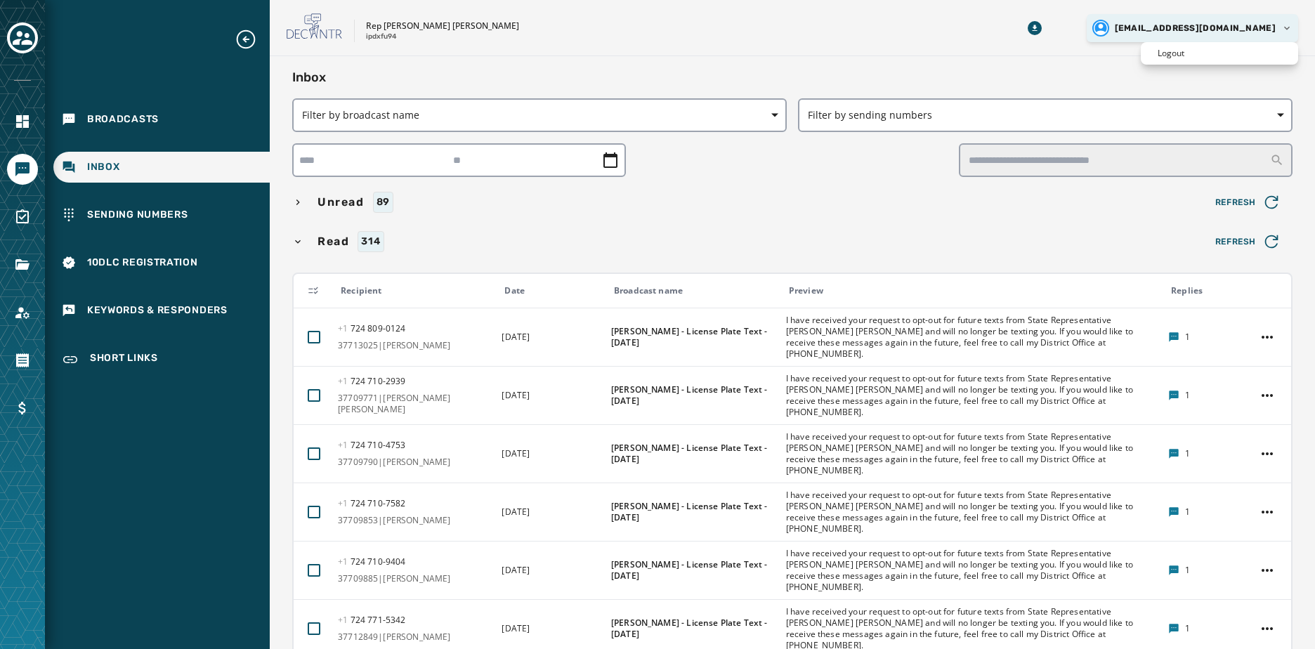
click at [1240, 27] on html "Broadcasts Inbox Sending Numbers 10DLC Registration Keywords & Responders Short…" at bounding box center [657, 324] width 1315 height 649
click at [1056, 249] on html "Broadcasts Inbox Sending Numbers 10DLC Registration Keywords & Responders Short…" at bounding box center [657, 324] width 1315 height 649
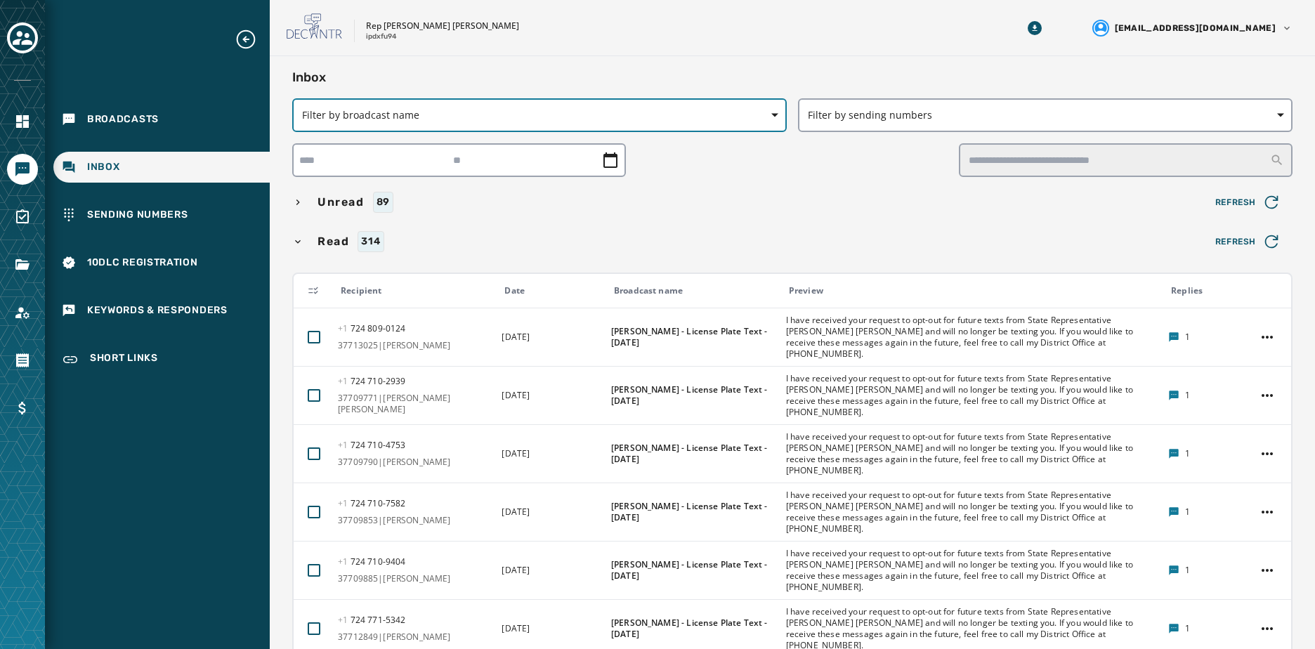
click at [412, 114] on span "Filter by broadcast name" at bounding box center [539, 115] width 475 height 14
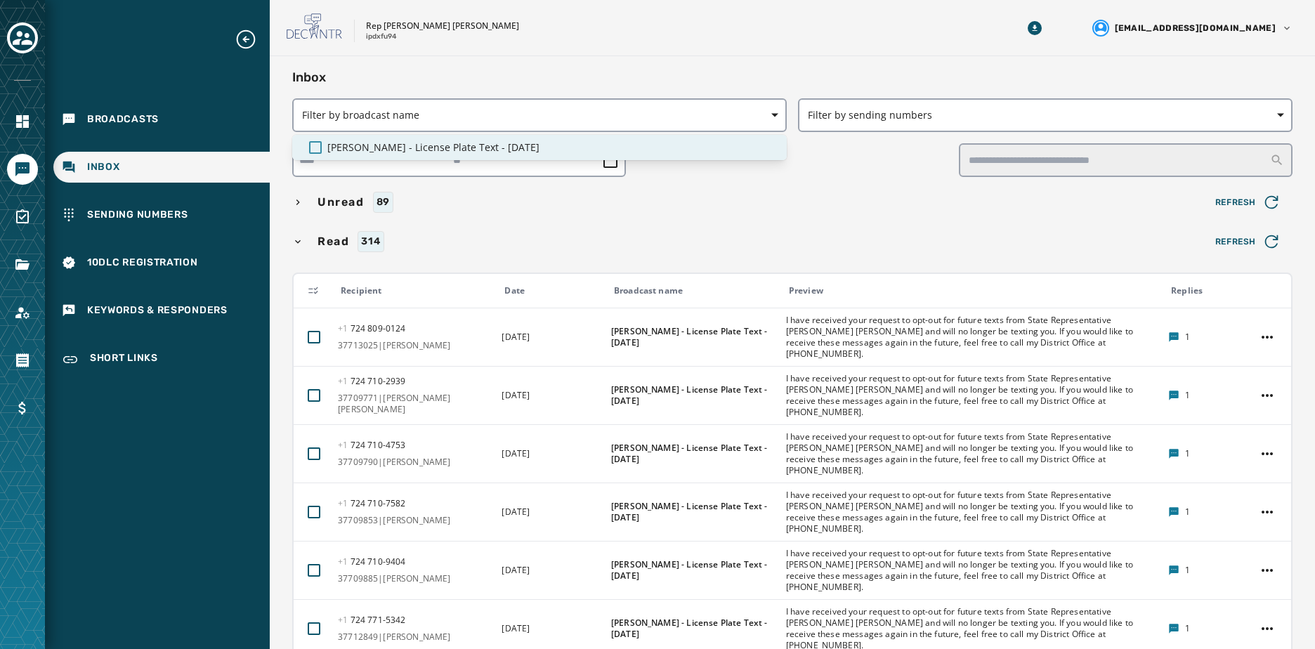
click at [317, 143] on div at bounding box center [315, 147] width 13 height 13
click at [317, 143] on icon at bounding box center [315, 147] width 13 height 13
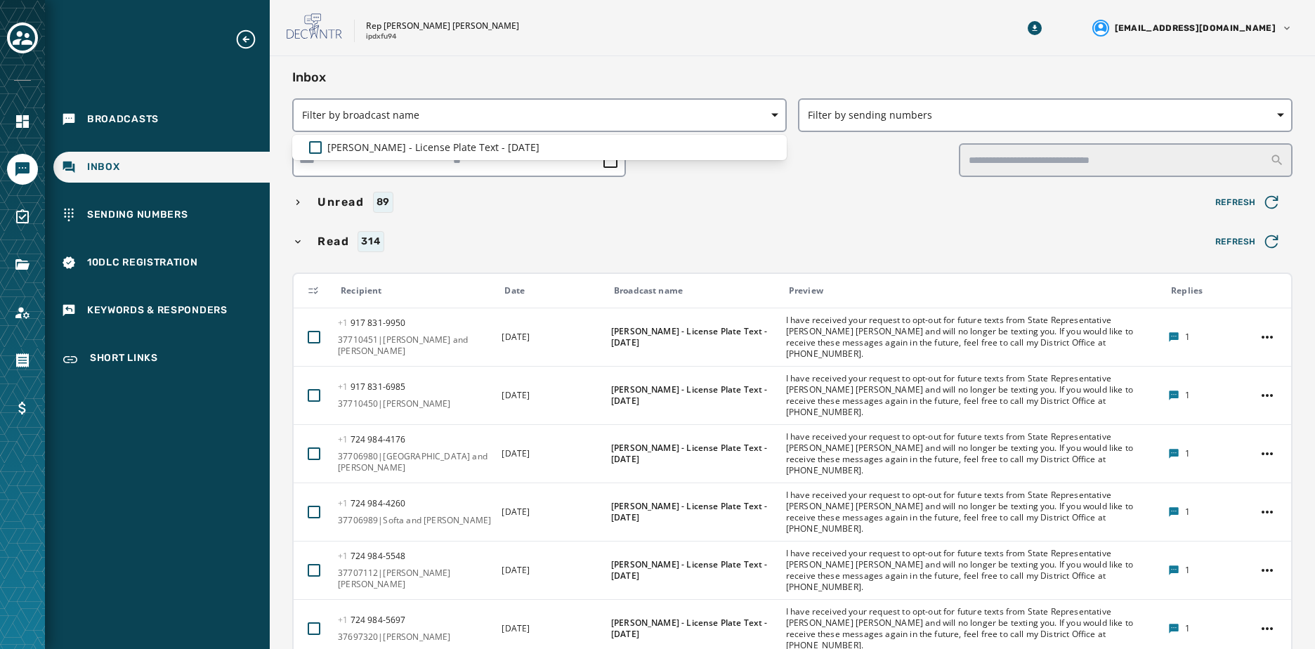
click at [252, 39] on icon "Expand sub nav menu" at bounding box center [246, 39] width 22 height 22
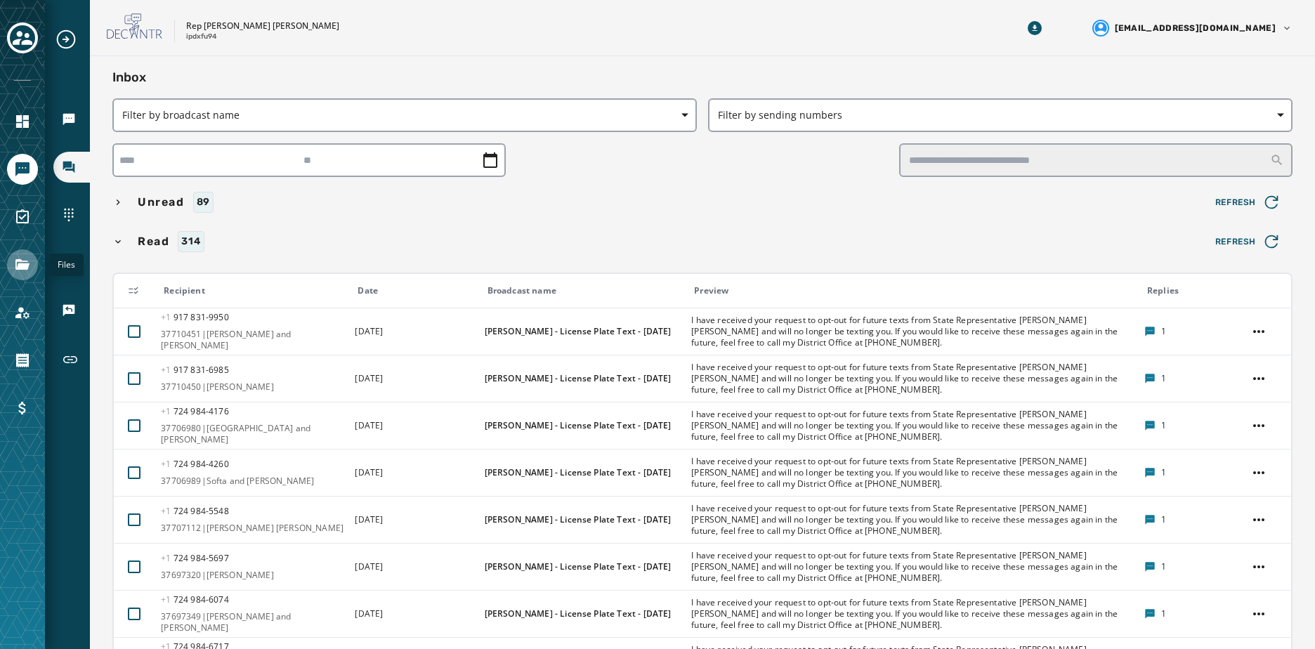
click at [22, 262] on icon "Navigate to Files" at bounding box center [22, 264] width 17 height 17
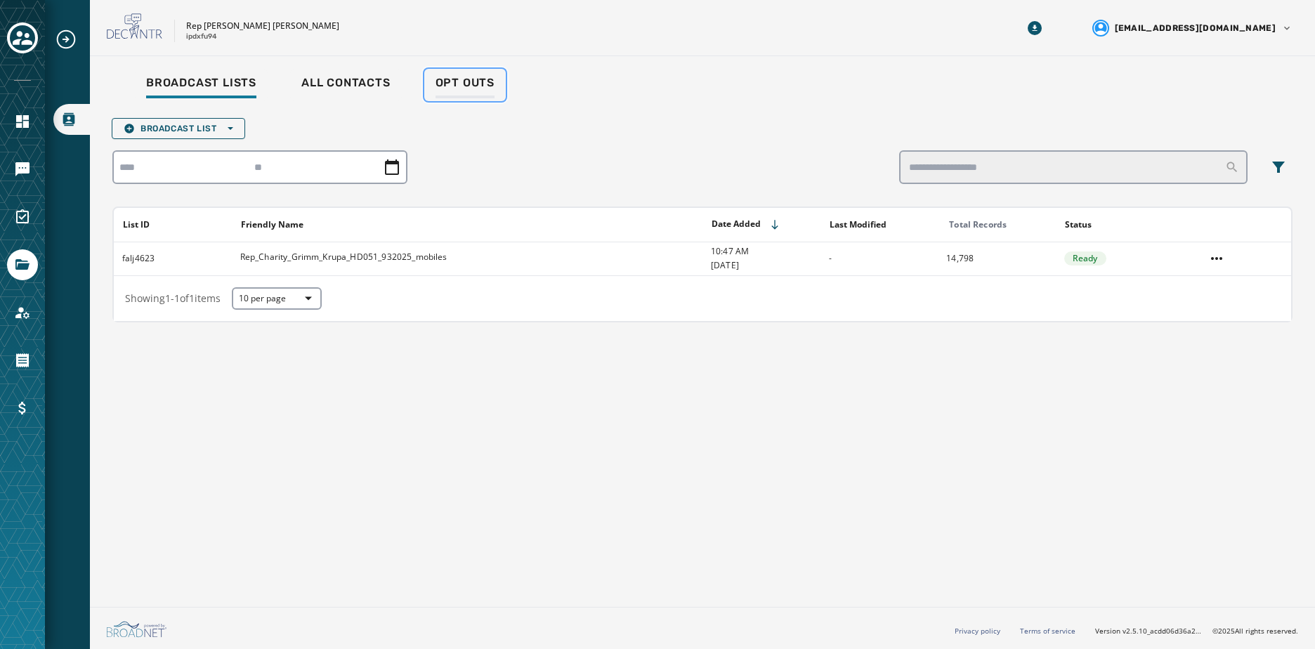
click at [463, 77] on span "Opt Outs" at bounding box center [464, 83] width 59 height 14
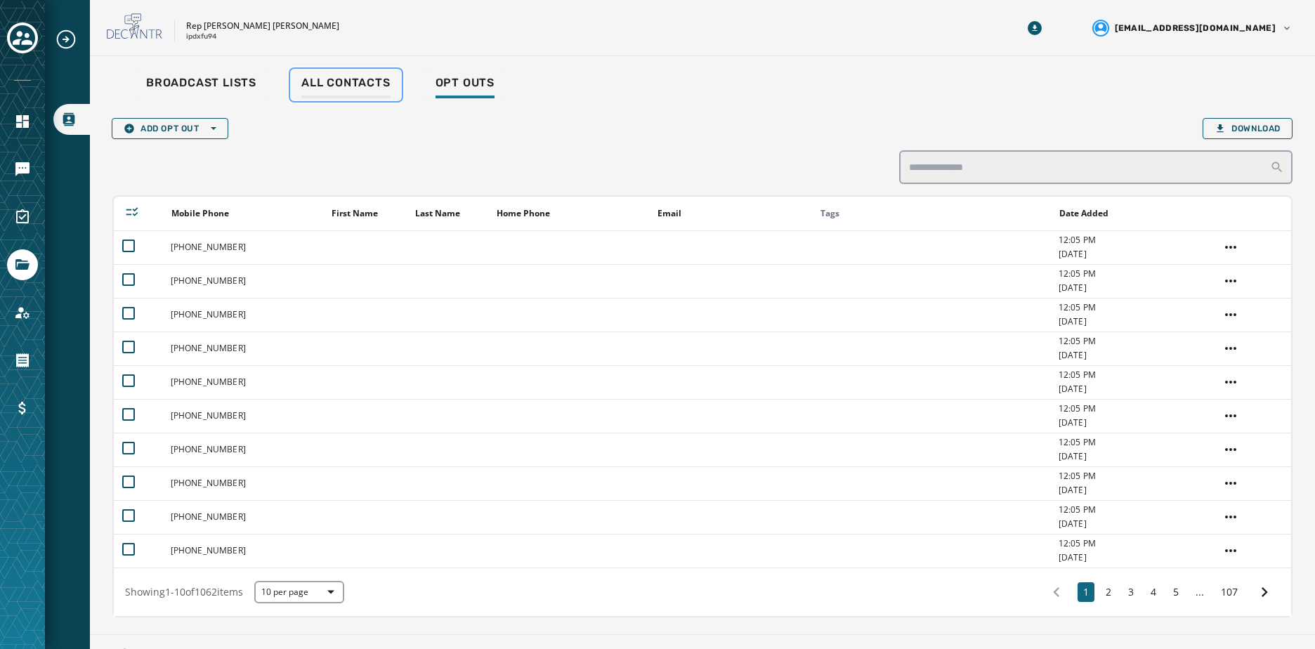
click at [348, 86] on span "All Contacts" at bounding box center [345, 83] width 89 height 14
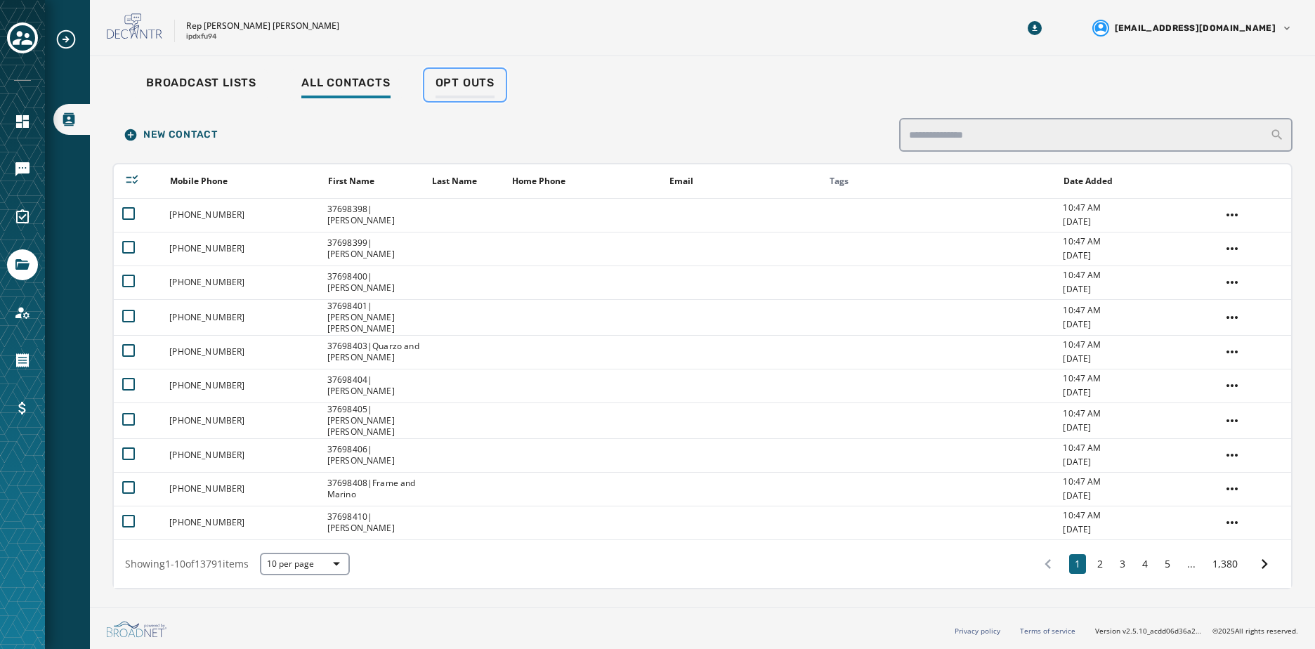
click at [454, 86] on span "Opt Outs" at bounding box center [464, 83] width 59 height 14
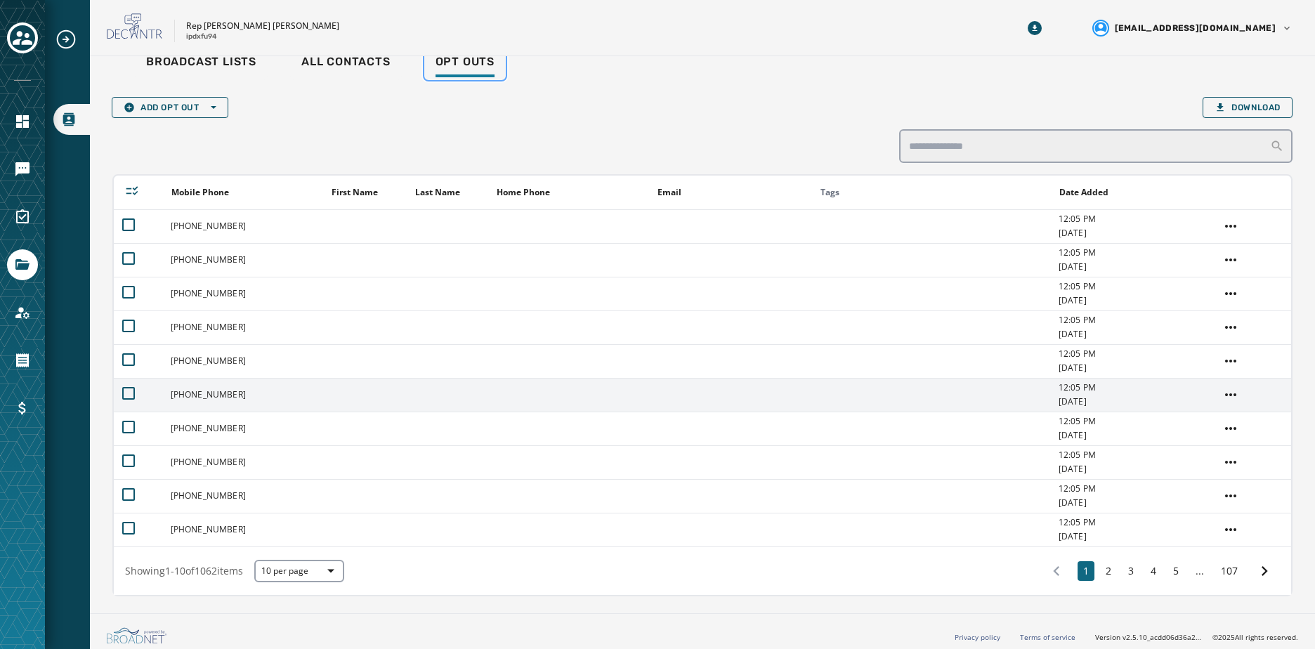
scroll to position [27, 0]
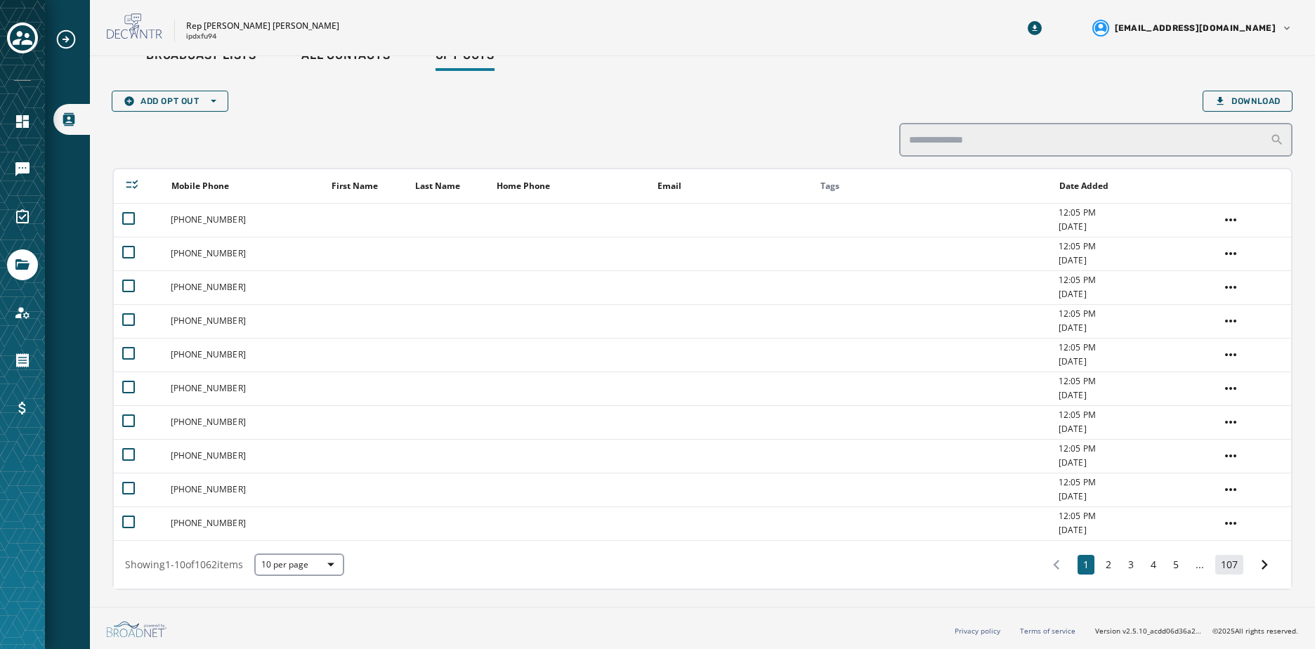
click at [1224, 564] on button "107" at bounding box center [1229, 565] width 28 height 20
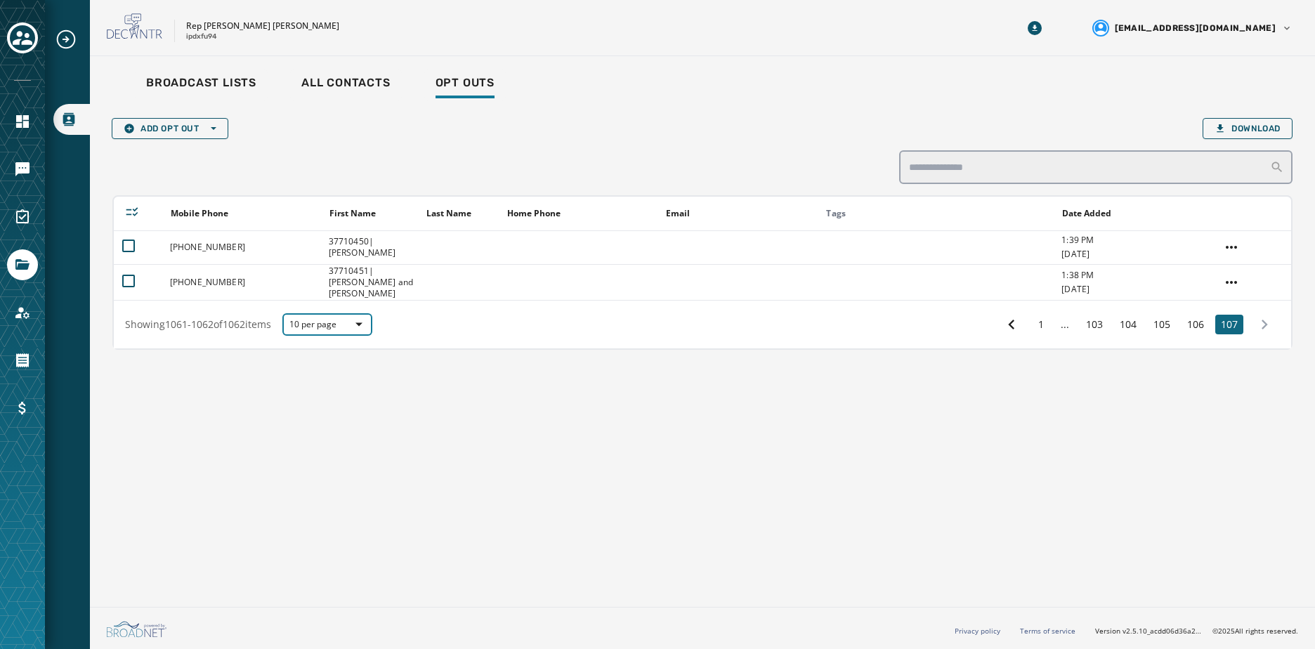
click at [341, 327] on span "10 per page" at bounding box center [327, 324] width 76 height 11
click at [326, 294] on span "50 per page" at bounding box center [327, 301] width 56 height 14
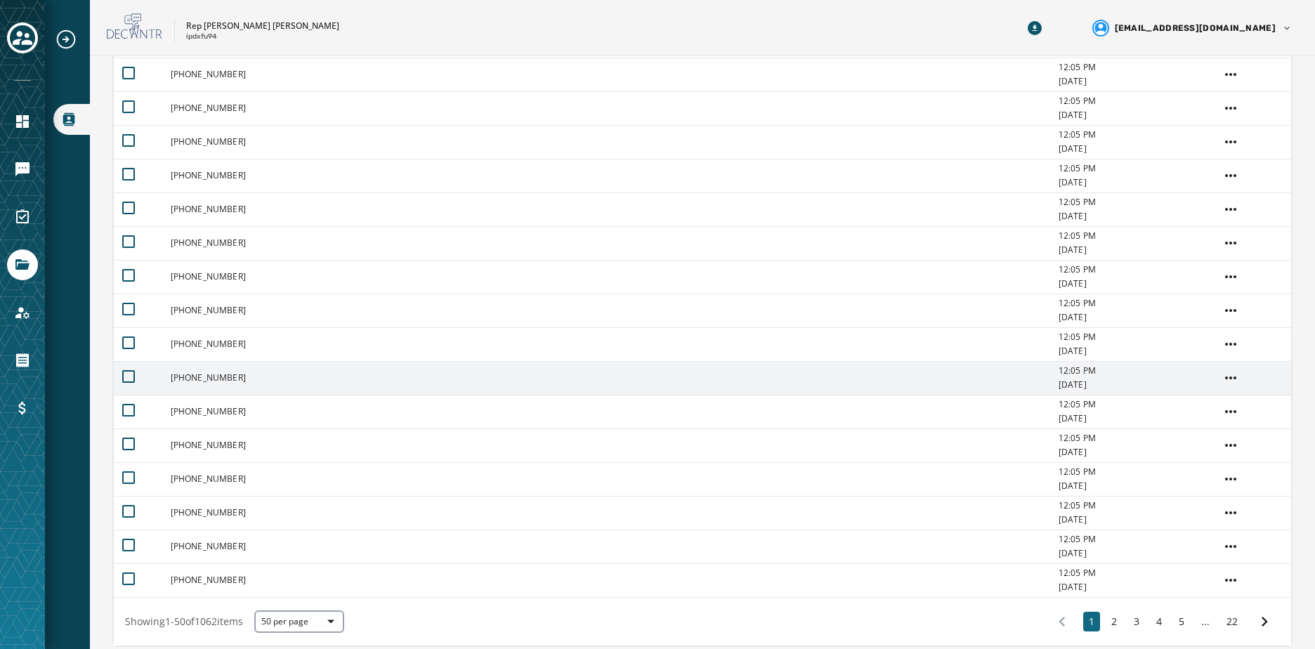
scroll to position [1376, 0]
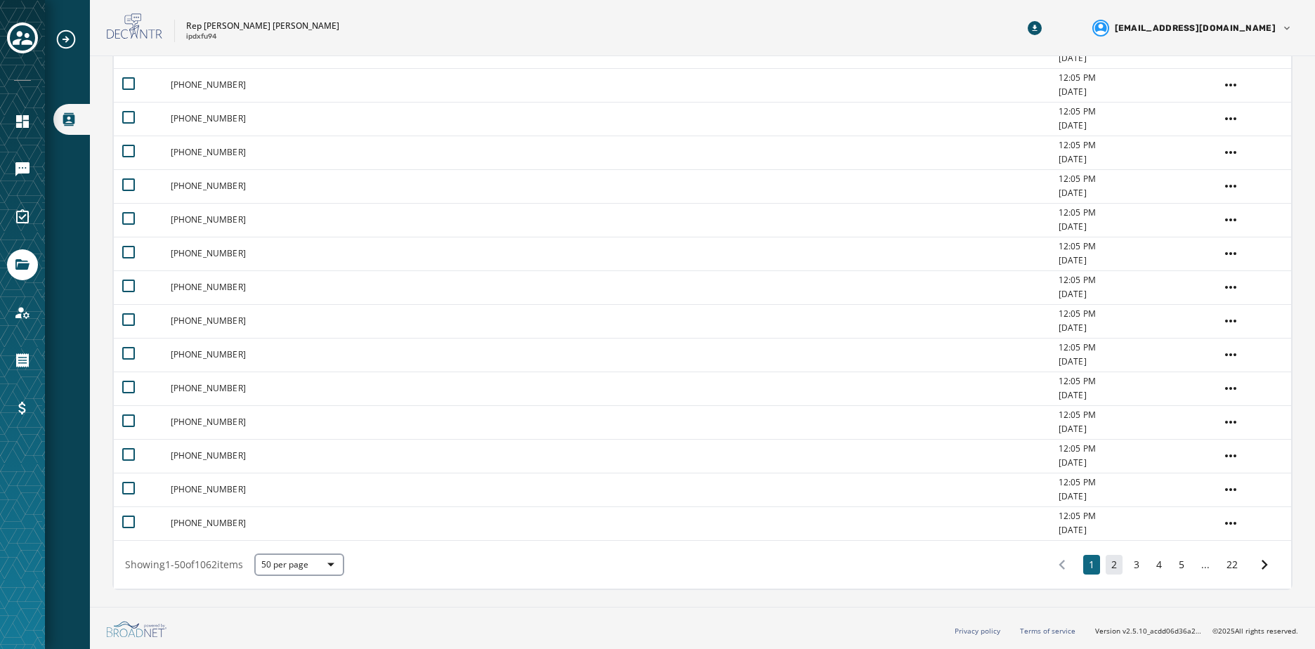
click at [1109, 565] on button "2" at bounding box center [1114, 565] width 17 height 20
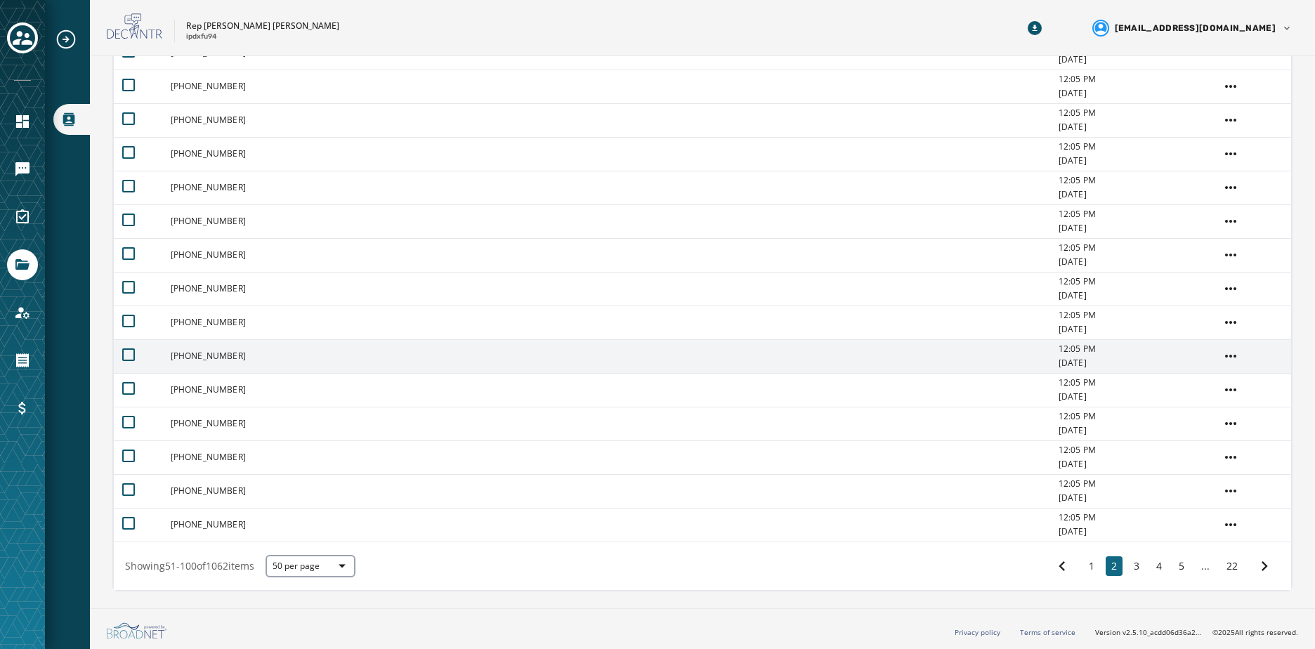
scroll to position [1376, 0]
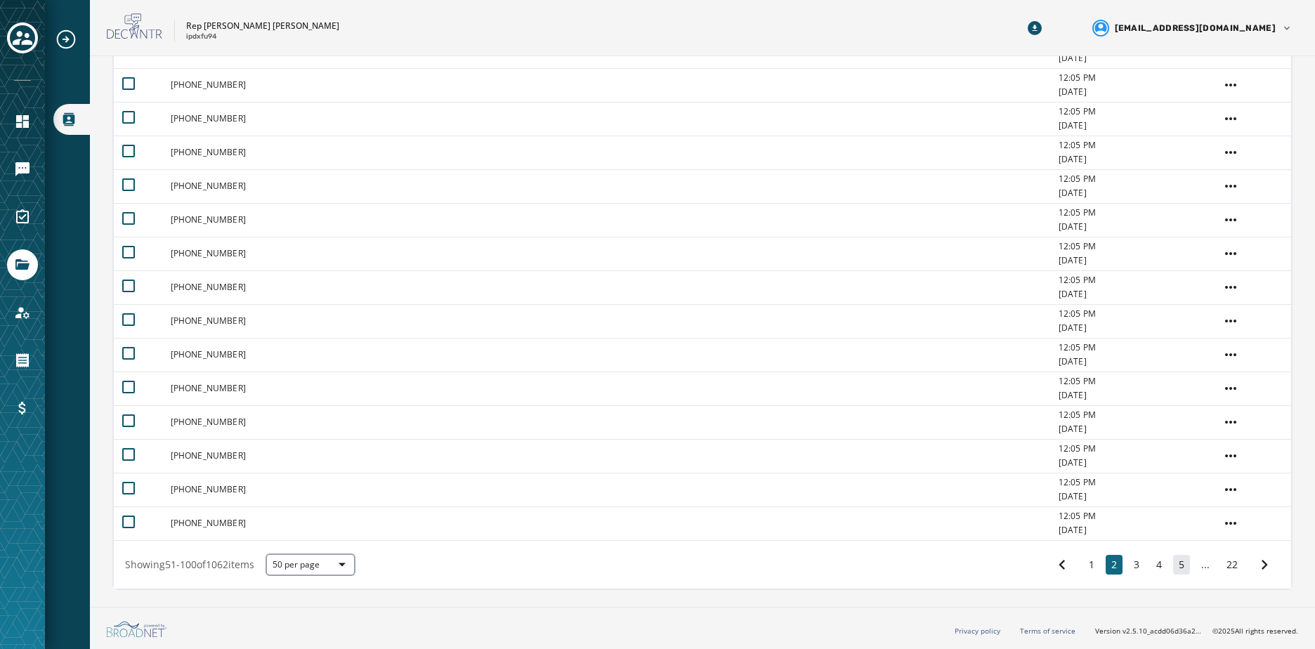
click at [1173, 560] on button "5" at bounding box center [1181, 565] width 17 height 20
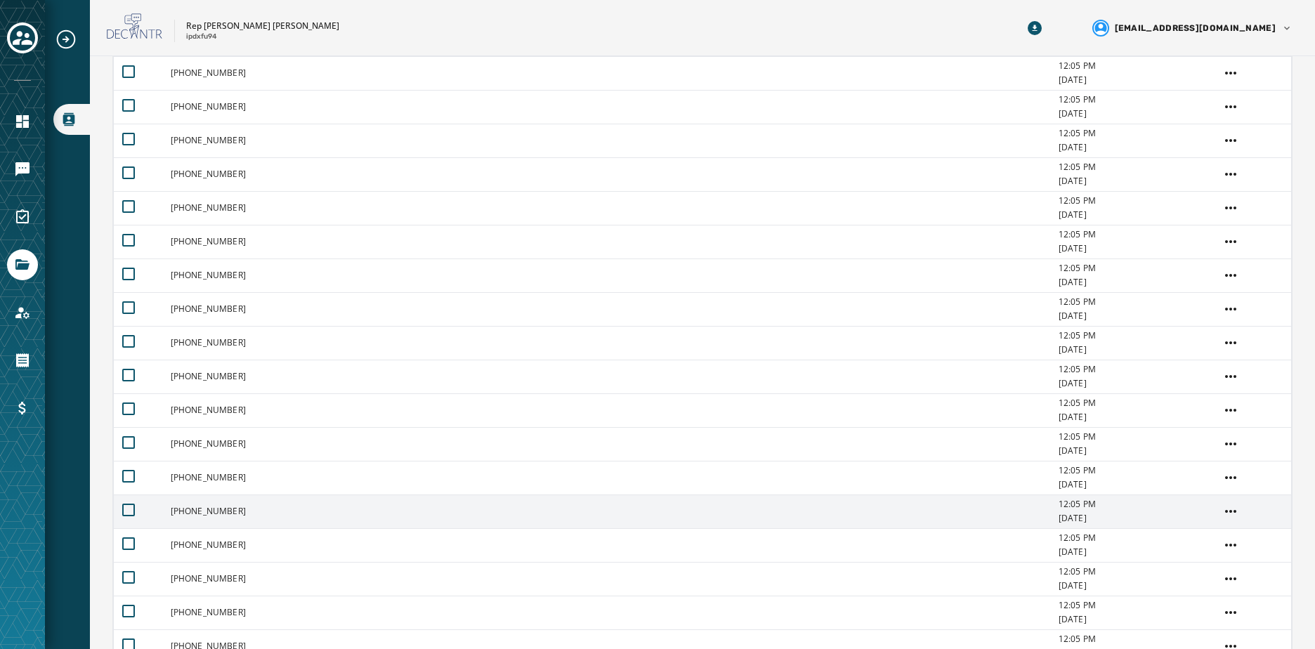
scroll to position [1376, 0]
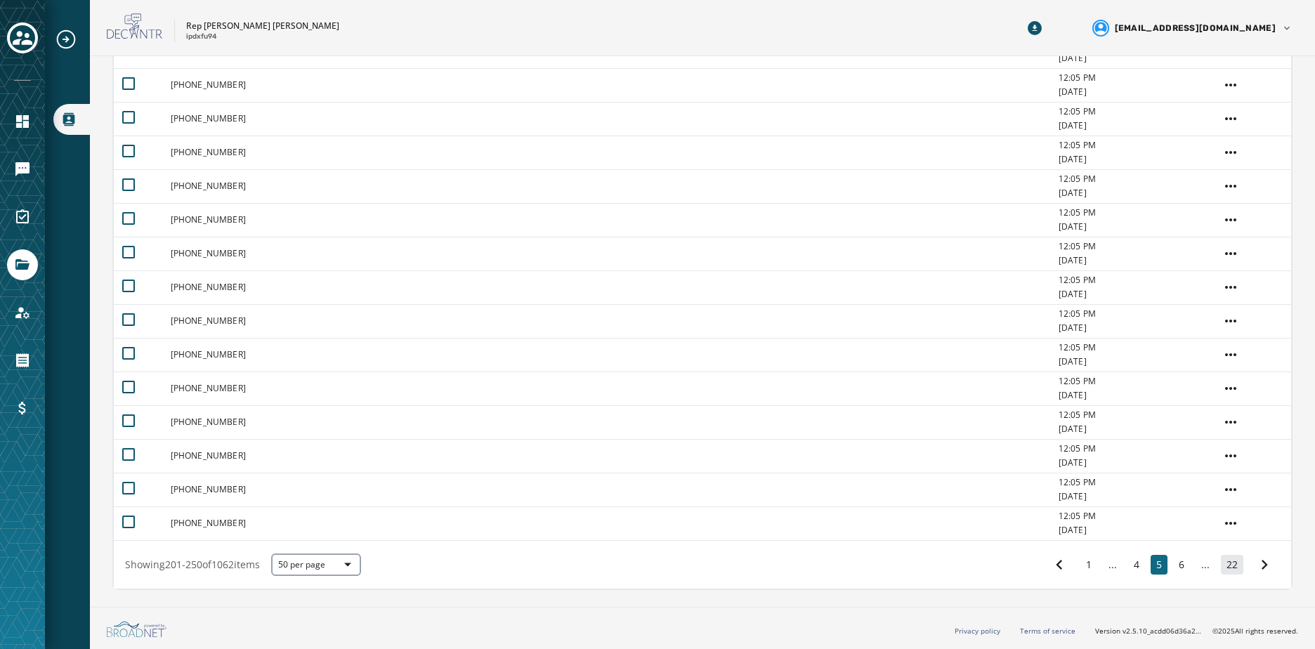
click at [1221, 566] on button "22" at bounding box center [1232, 565] width 22 height 20
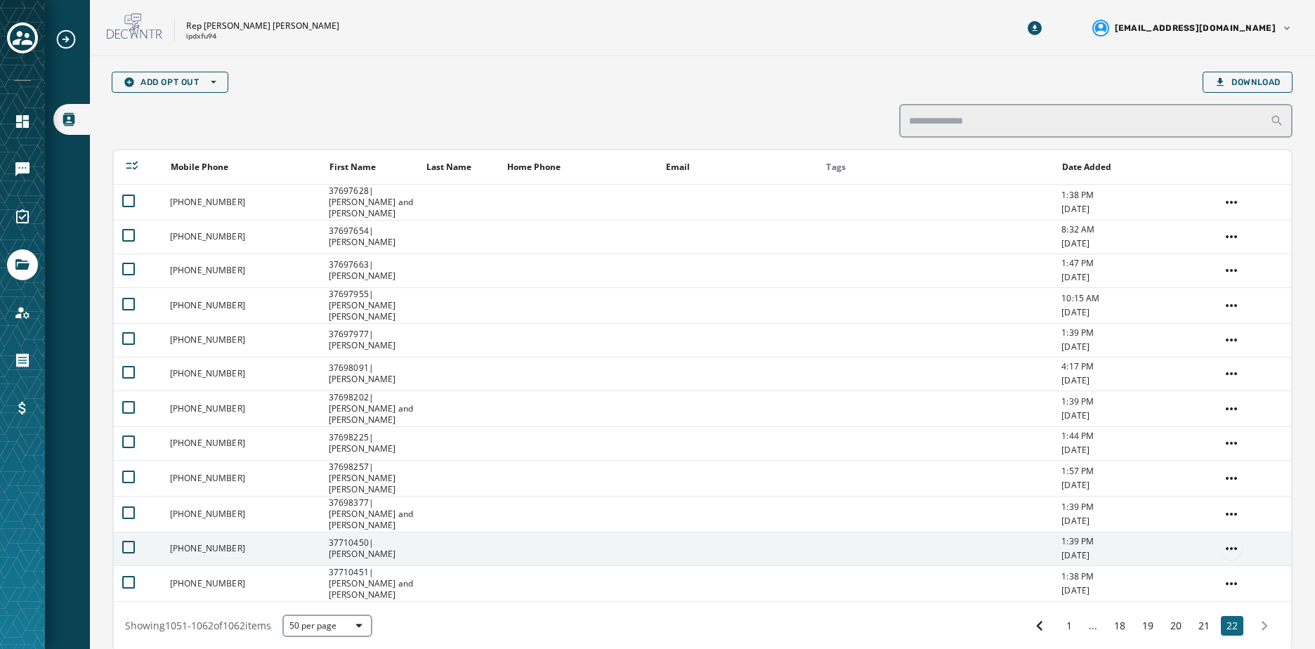
scroll to position [95, 0]
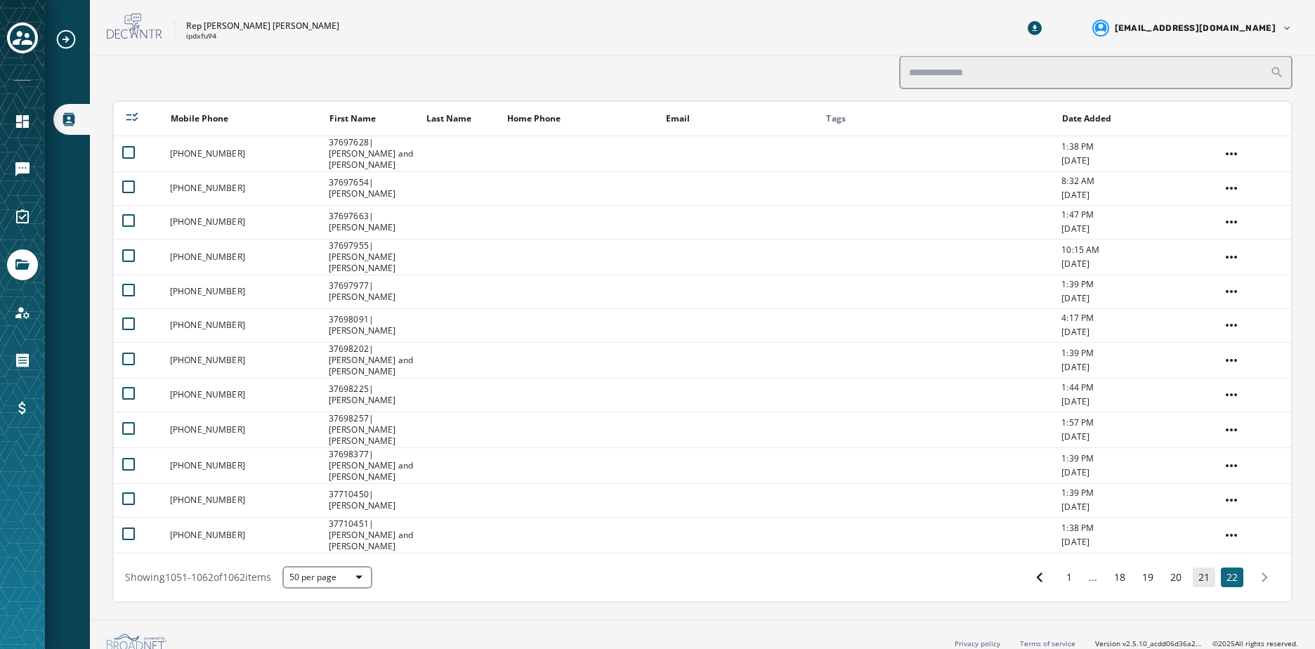
click at [1202, 568] on button "21" at bounding box center [1204, 578] width 22 height 20
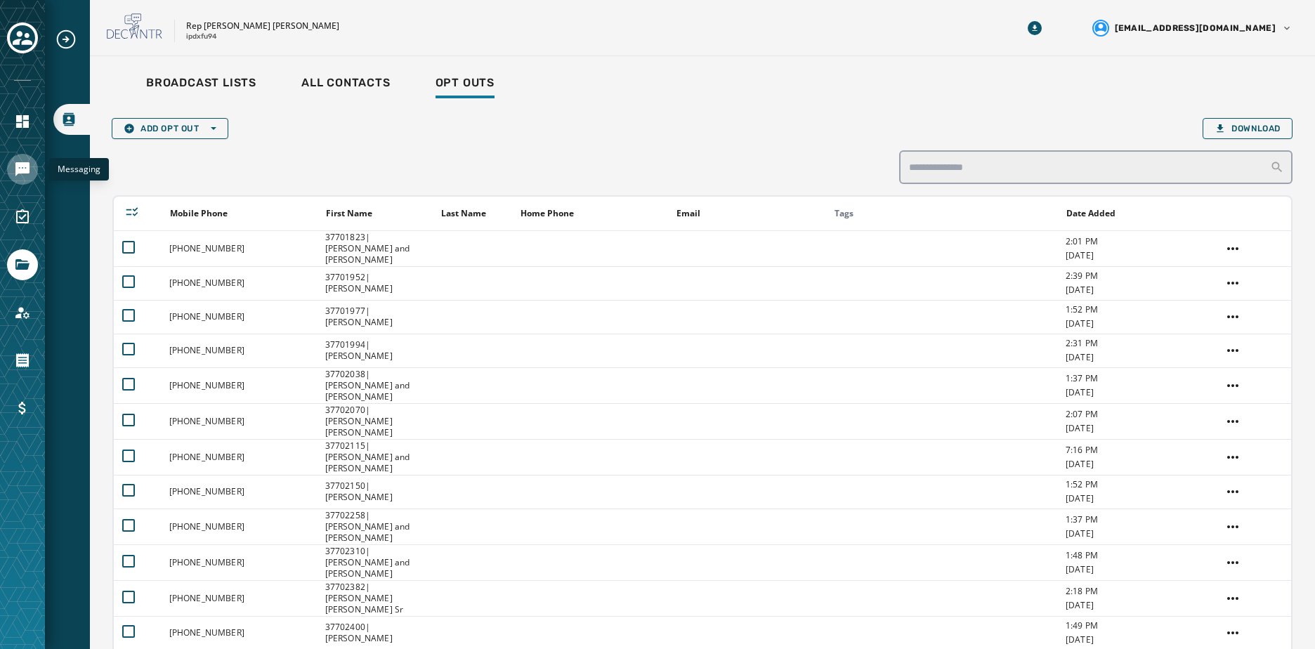
click at [17, 167] on icon "Navigate to Messaging" at bounding box center [22, 169] width 14 height 14
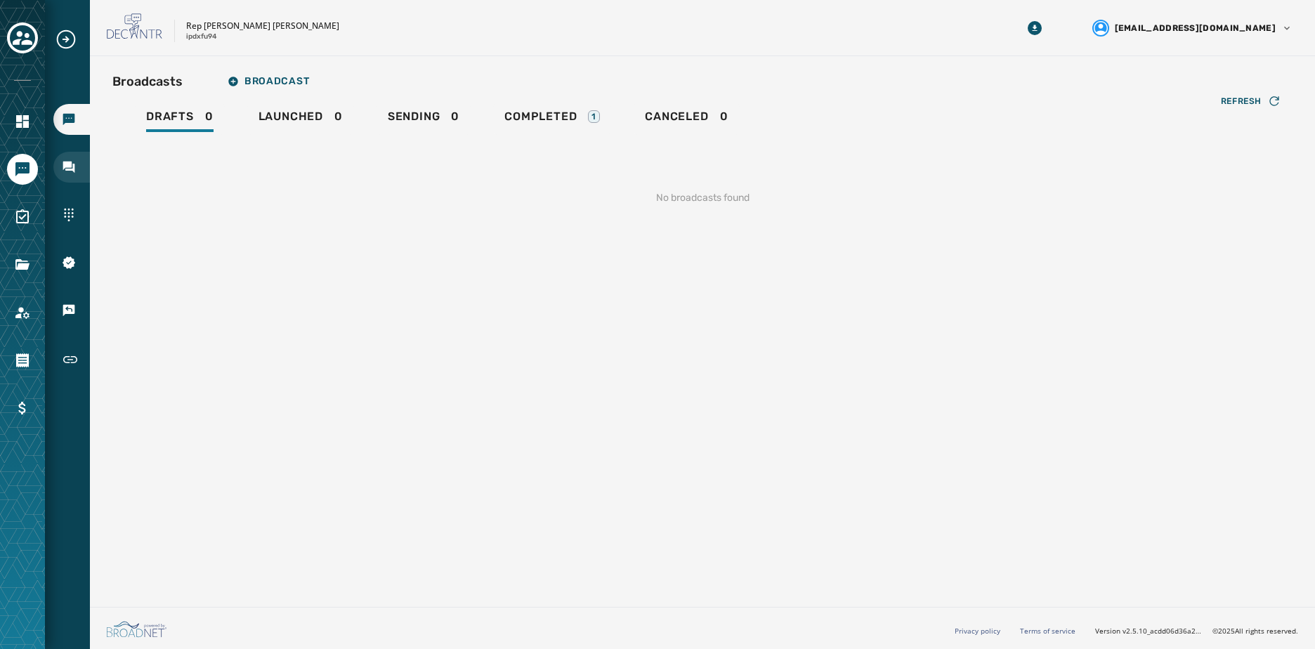
click at [69, 164] on icon "Navigate to Inbox" at bounding box center [69, 168] width 12 height 12
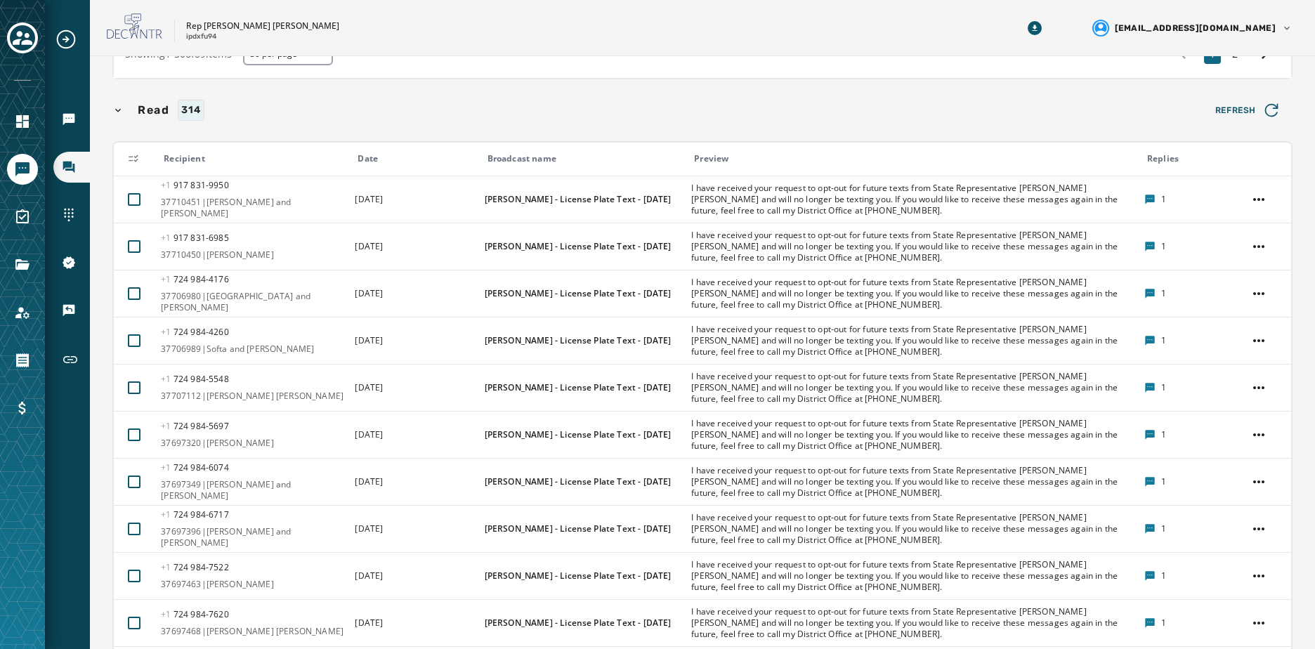
scroll to position [2107, 0]
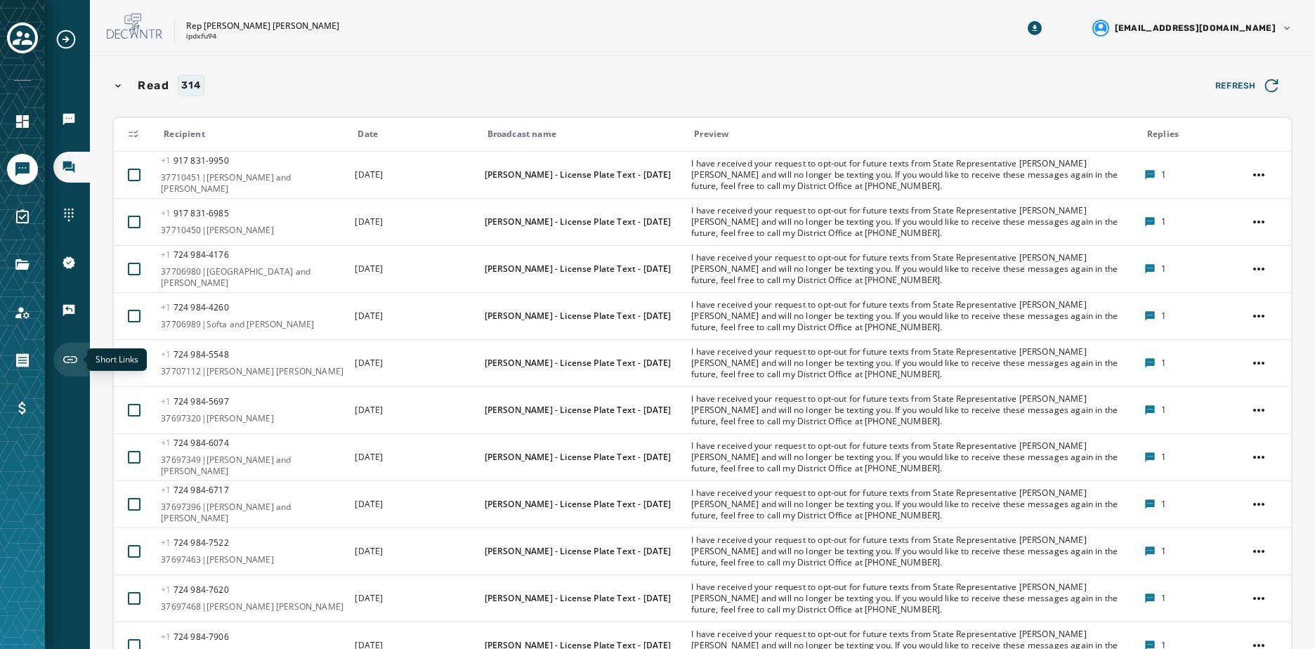
click at [67, 358] on icon "Navigate to Short Links" at bounding box center [70, 359] width 17 height 17
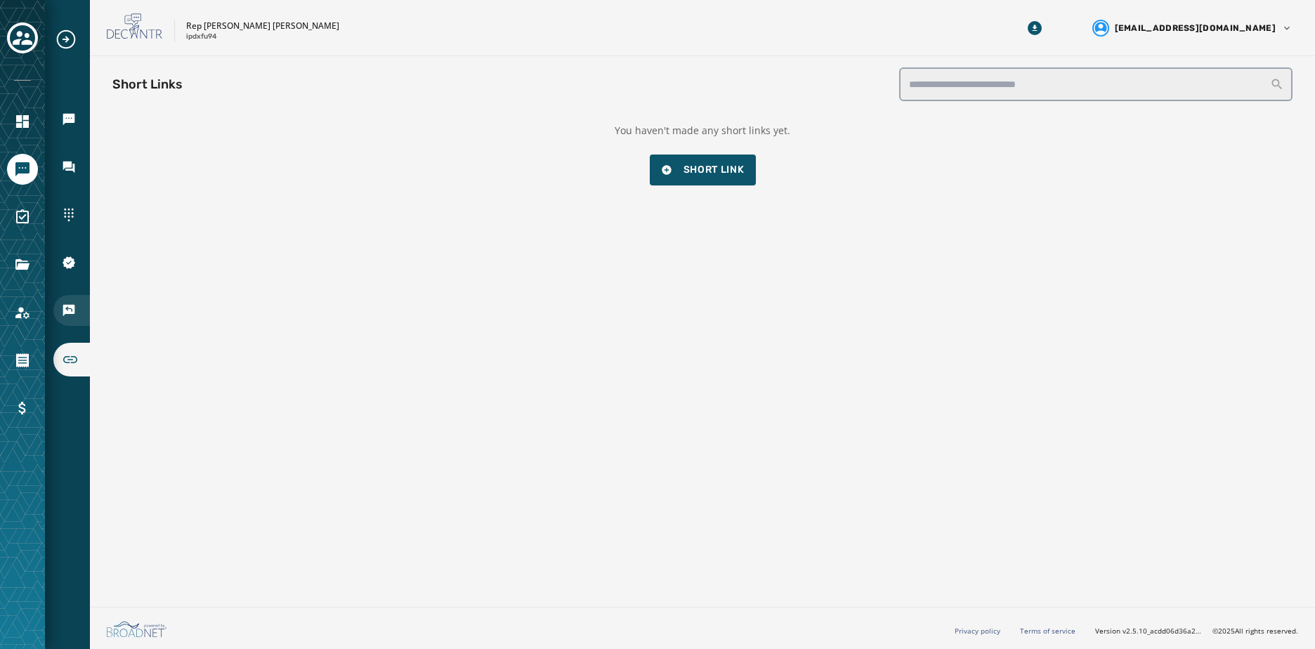
click at [70, 301] on div "Keywords & Responders" at bounding box center [71, 310] width 37 height 31
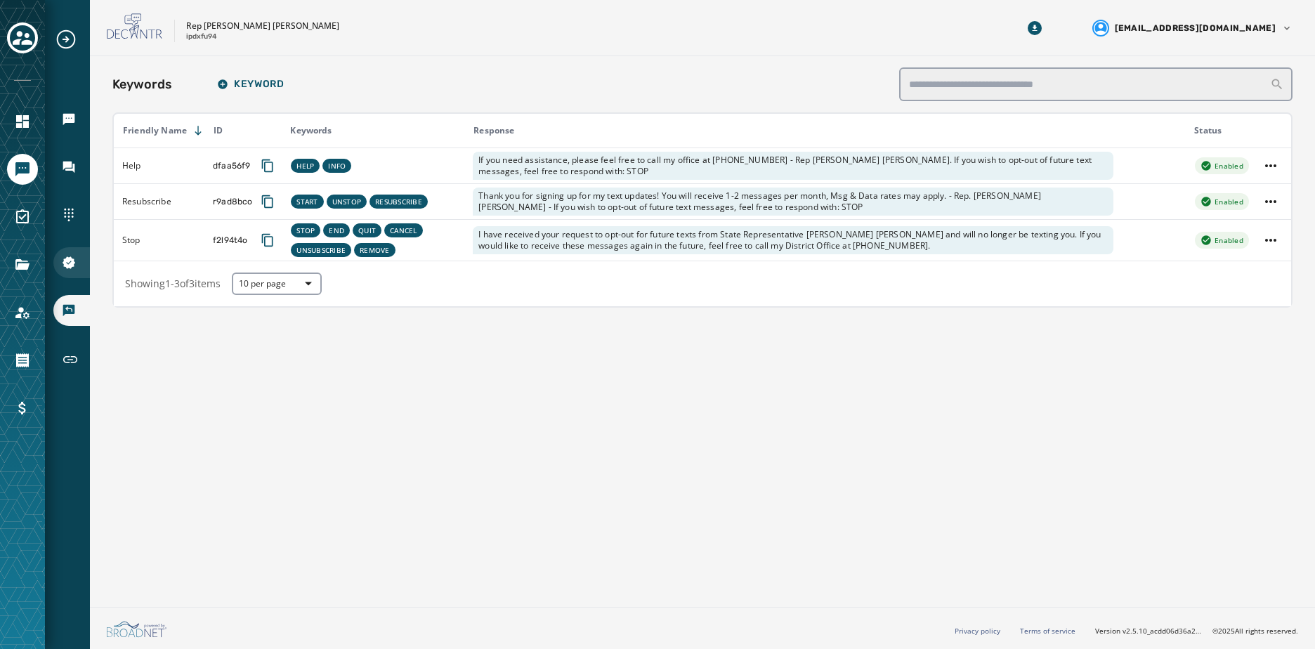
click at [69, 255] on div "10DLC Registration" at bounding box center [71, 262] width 37 height 31
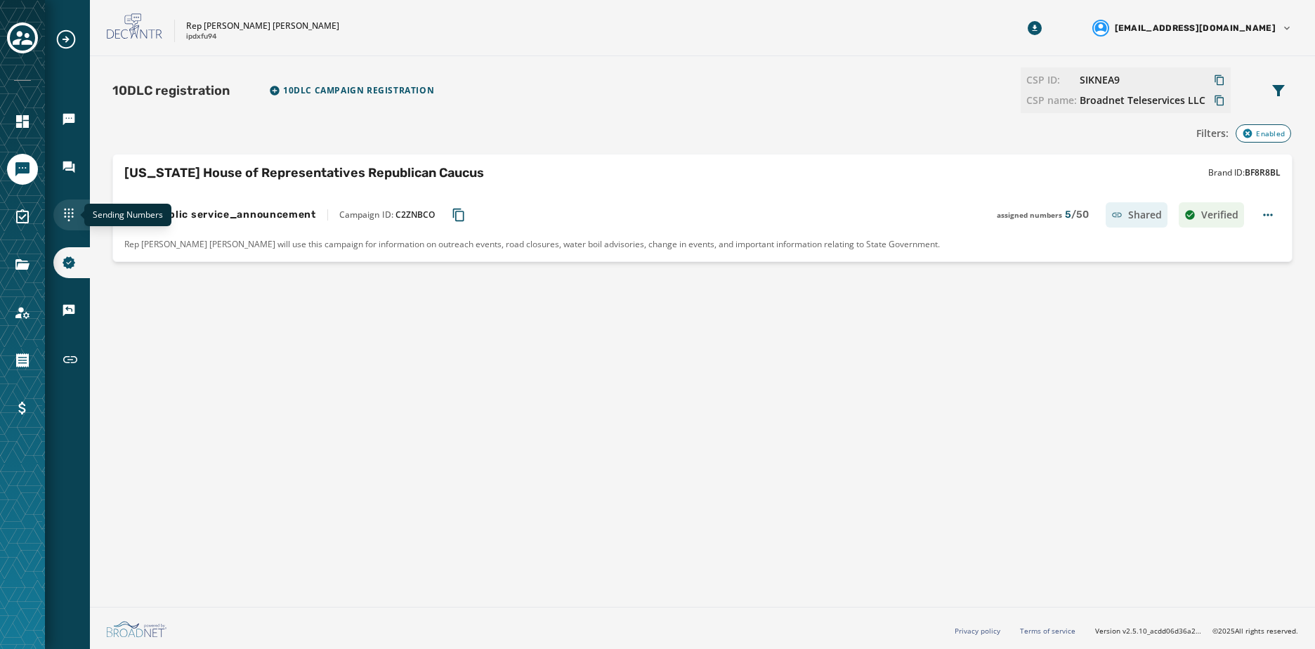
click at [68, 213] on icon "Navigate to Sending Numbers" at bounding box center [68, 215] width 9 height 13
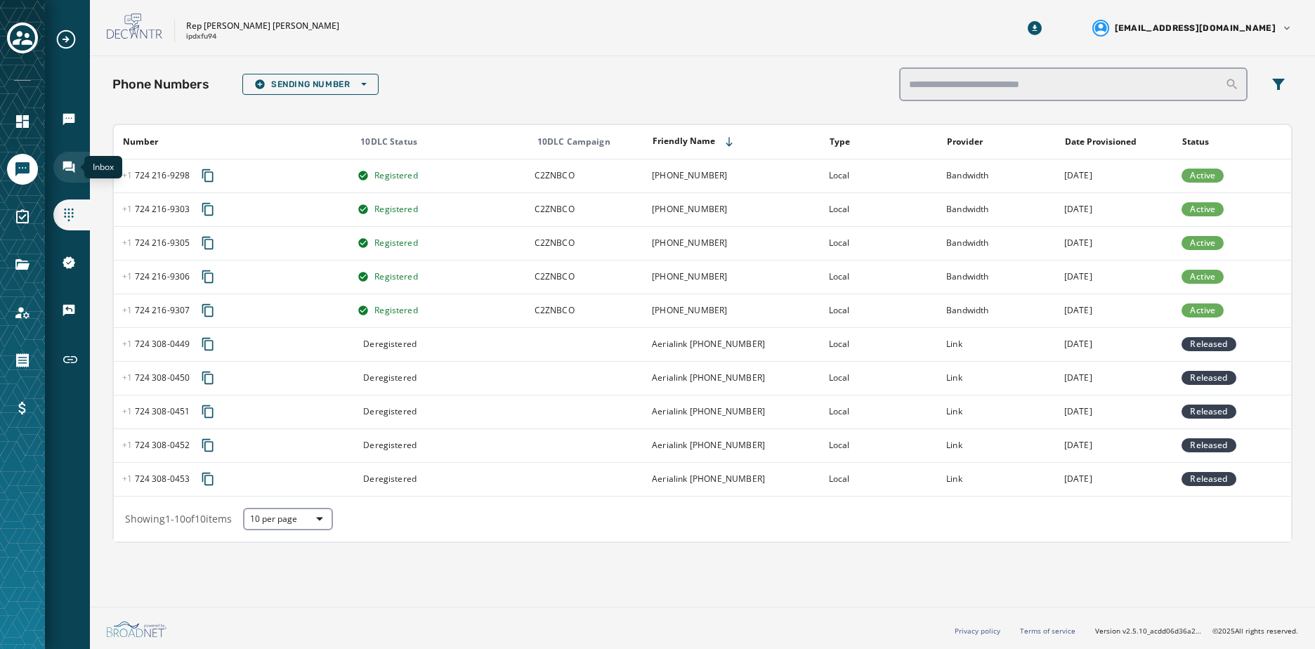
click at [68, 166] on icon "Navigate to Inbox" at bounding box center [69, 168] width 12 height 12
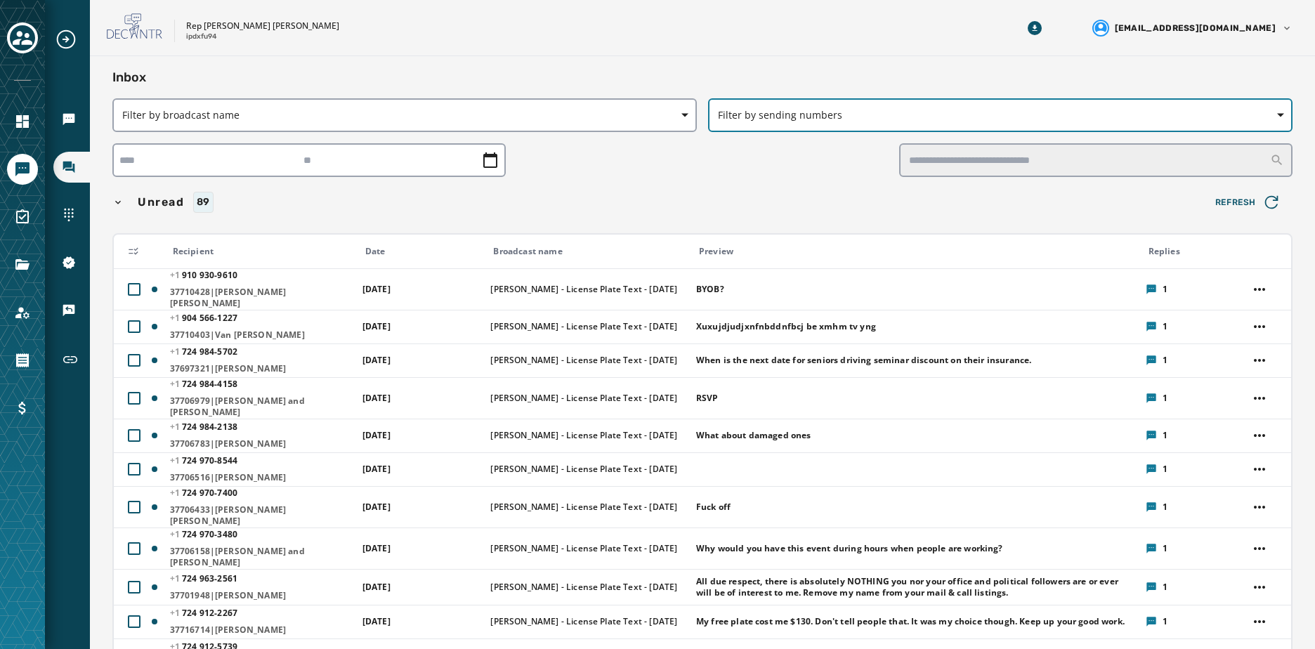
drag, startPoint x: 768, startPoint y: 127, endPoint x: 754, endPoint y: 121, distance: 15.4
click at [768, 126] on button "Filter by sending numbers" at bounding box center [1000, 115] width 584 height 34
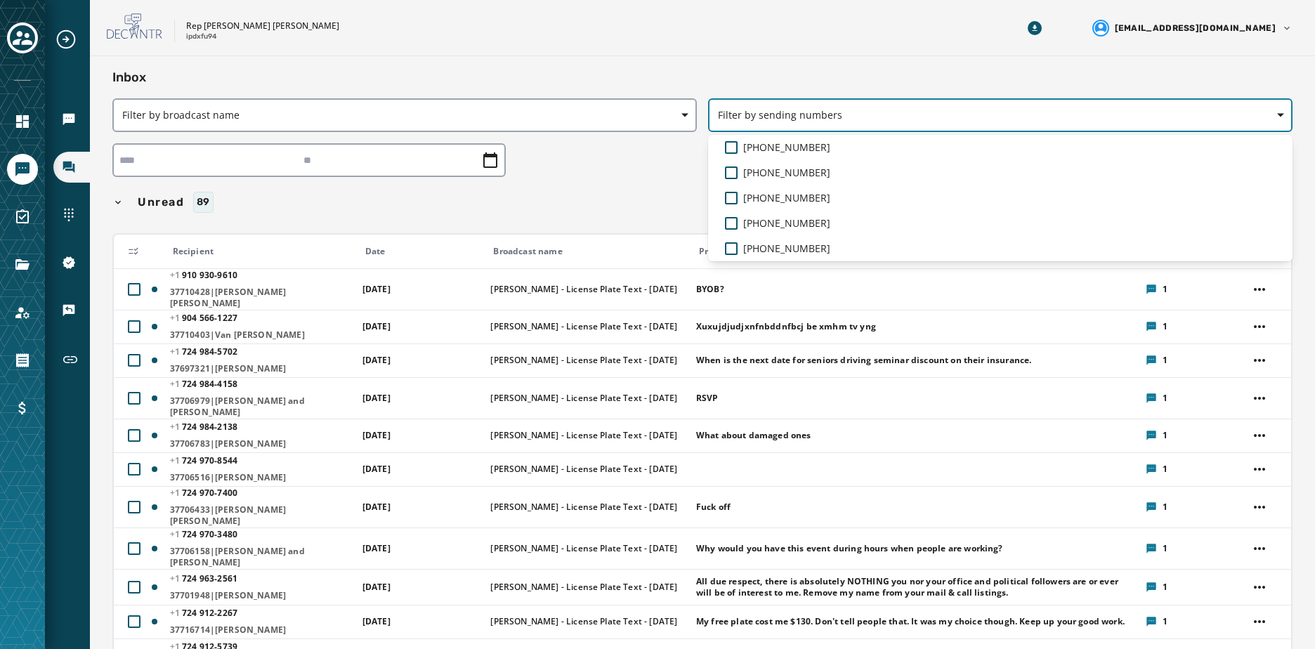
click at [754, 121] on span "Filter by sending numbers" at bounding box center [1000, 115] width 565 height 14
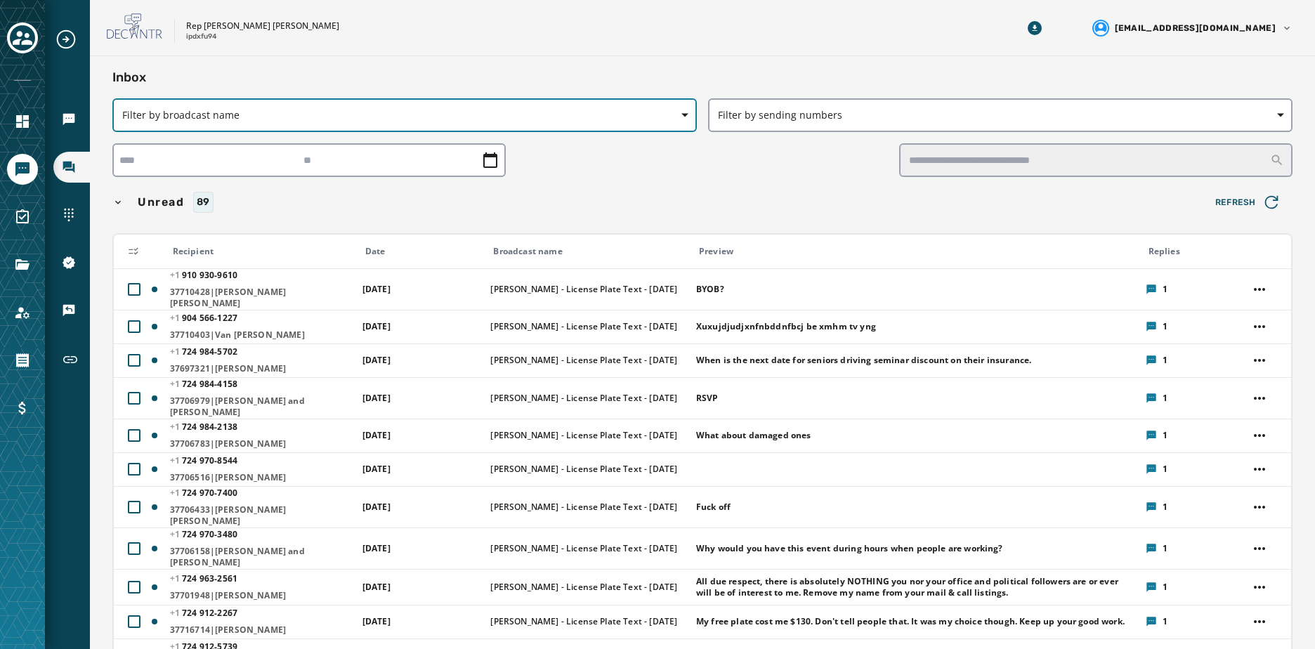
click at [631, 117] on span "Filter by broadcast name" at bounding box center [404, 115] width 565 height 14
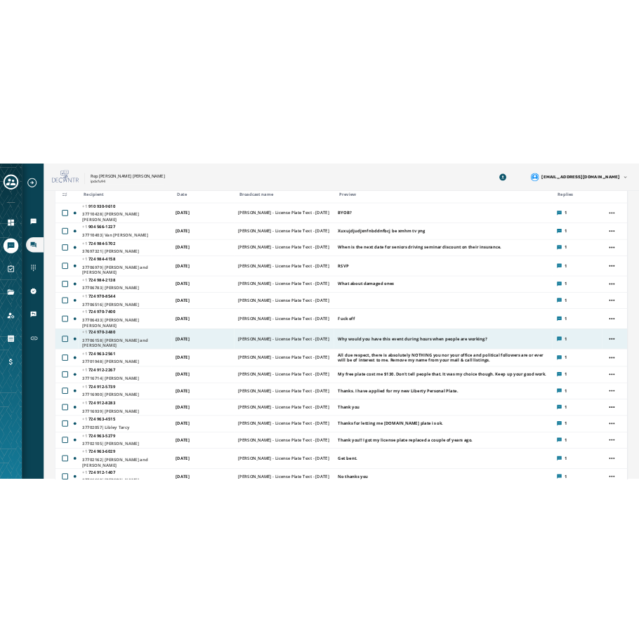
scroll to position [211, 0]
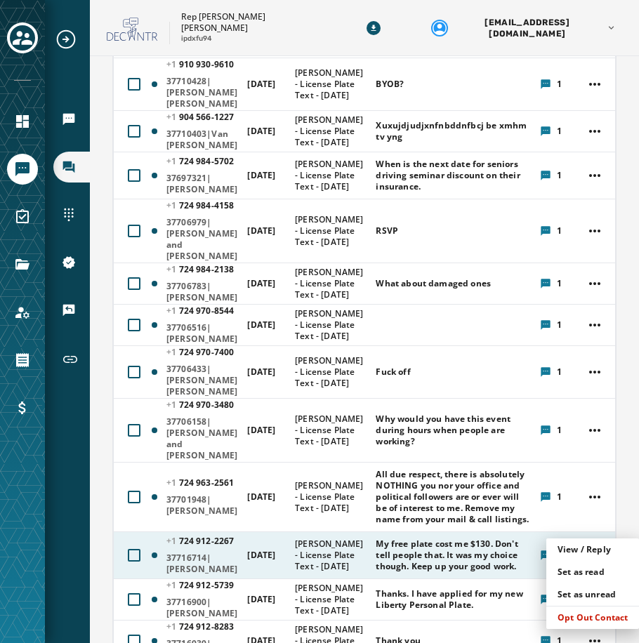
click at [597, 527] on html "Broadcasts Inbox Sending Numbers 10DLC Registration Keywords & Responders Short…" at bounding box center [319, 321] width 639 height 643
click at [596, 548] on div "View / Reply" at bounding box center [592, 550] width 93 height 22
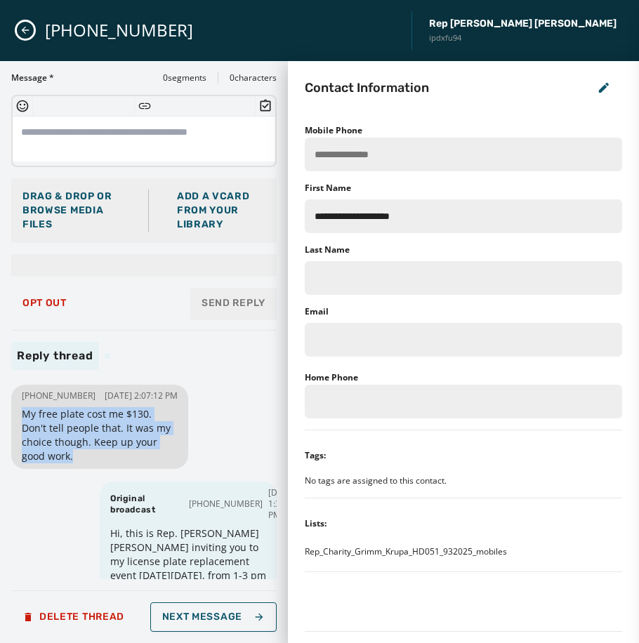
drag, startPoint x: 73, startPoint y: 468, endPoint x: 23, endPoint y: 423, distance: 67.6
click at [23, 423] on span "My free plate cost me $130. Don't tell people that. It was my choice though. Ke…" at bounding box center [100, 435] width 156 height 56
drag, startPoint x: 23, startPoint y: 423, endPoint x: 34, endPoint y: 439, distance: 19.7
copy span "My free plate cost me $130. Don't tell people that. It was my choice though. Ke…"
click at [27, 27] on icon "Close admin drawer" at bounding box center [25, 30] width 11 height 11
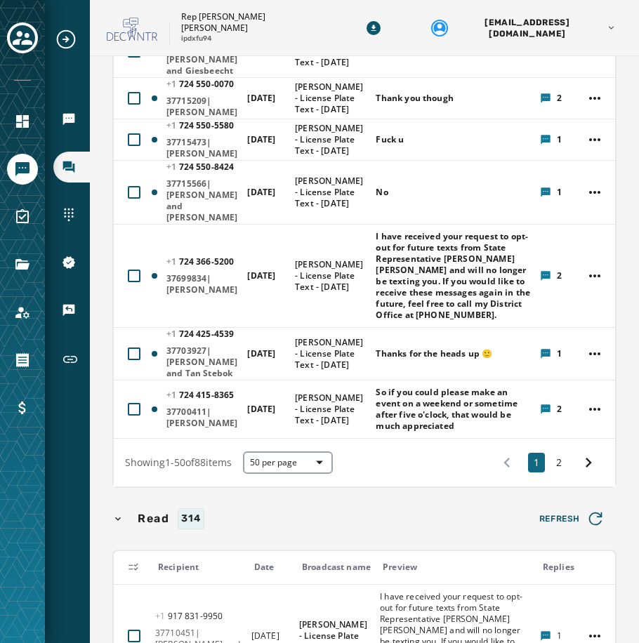
scroll to position [2599, 0]
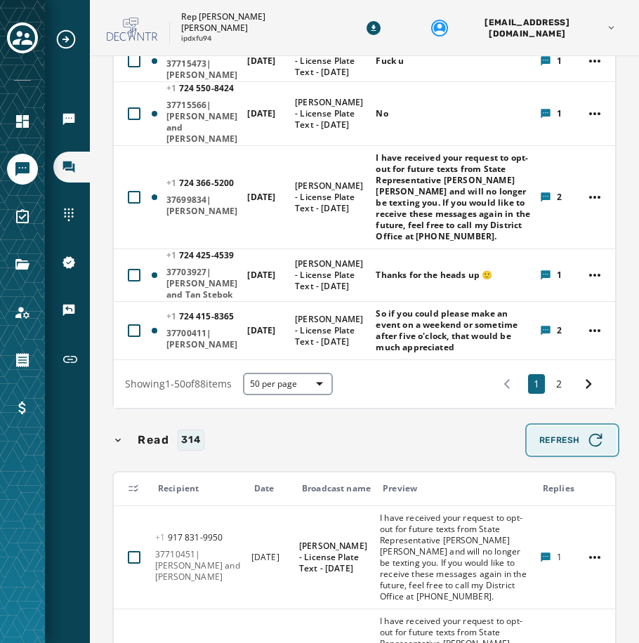
click at [566, 431] on span "Refresh" at bounding box center [572, 441] width 66 height 20
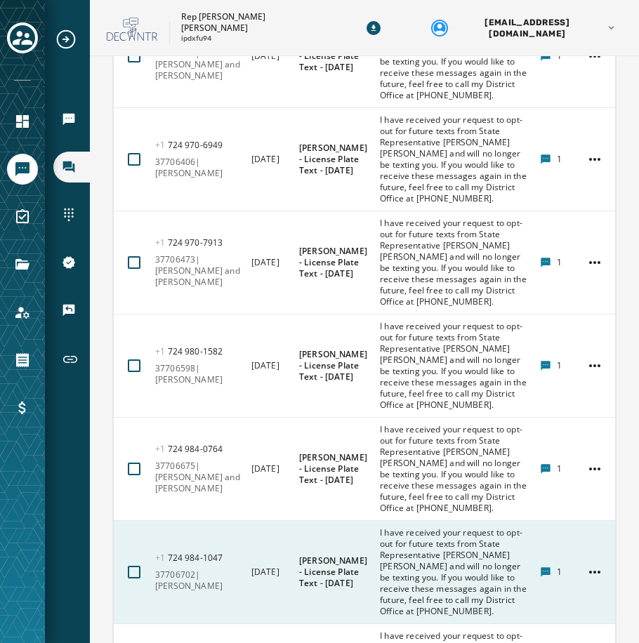
scroll to position [7547, 0]
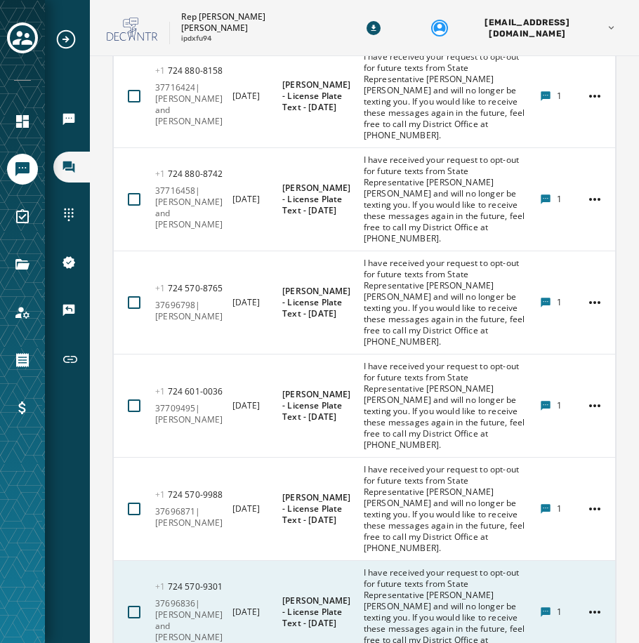
scroll to position [7564, 0]
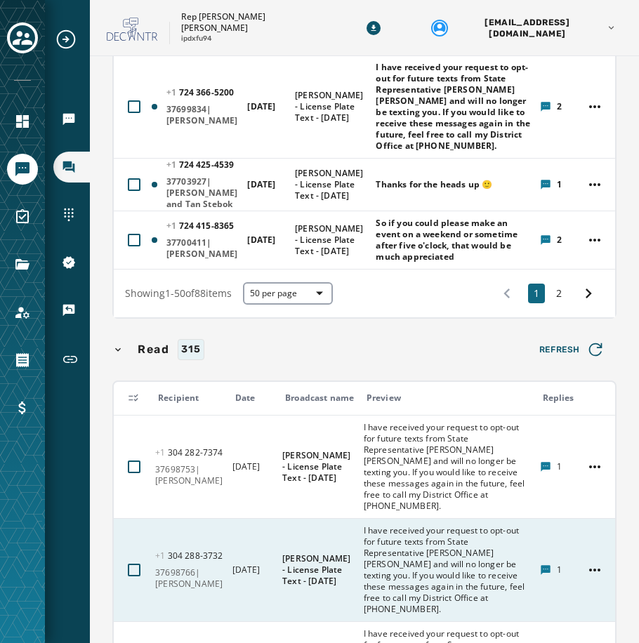
scroll to position [2590, 0]
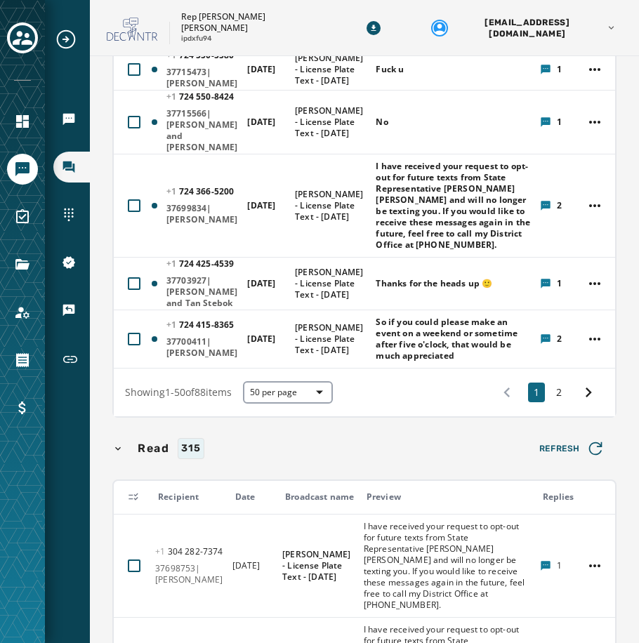
click at [171, 492] on div "Recipient" at bounding box center [190, 497] width 65 height 11
click at [260, 492] on div "Date" at bounding box center [254, 497] width 39 height 11
click at [261, 492] on div "Date" at bounding box center [254, 497] width 39 height 11
click at [313, 492] on div "Broadcast name" at bounding box center [320, 497] width 70 height 11
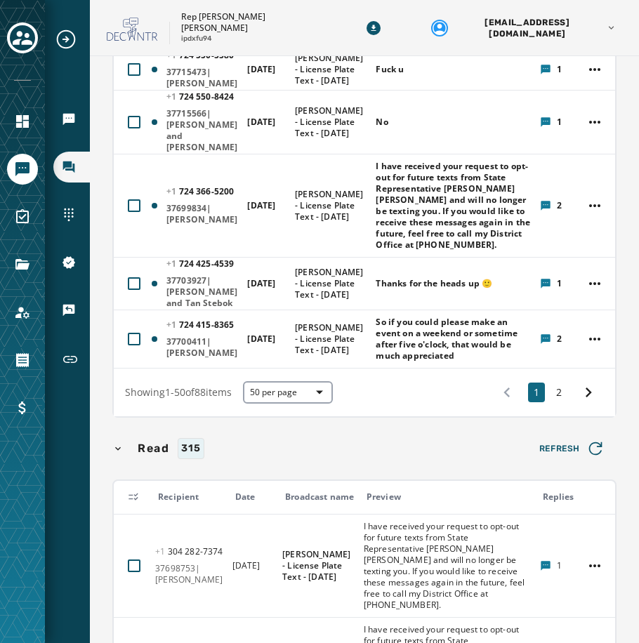
click at [132, 494] on icon at bounding box center [133, 497] width 9 height 7
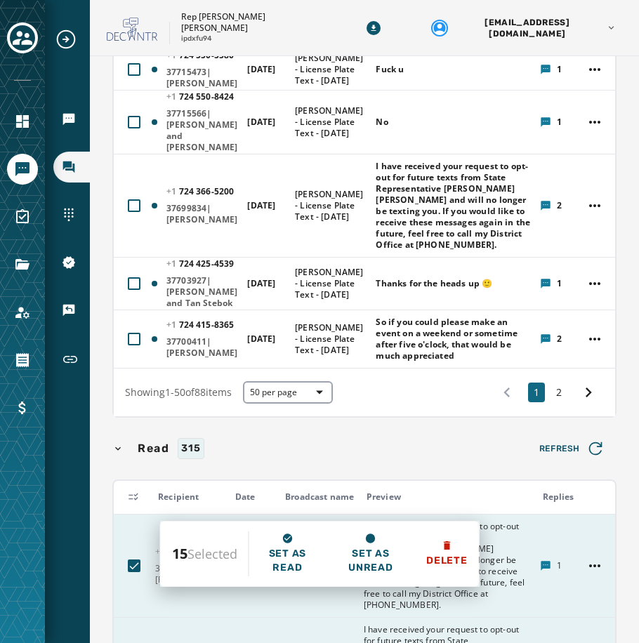
click at [132, 494] on icon at bounding box center [133, 497] width 9 height 7
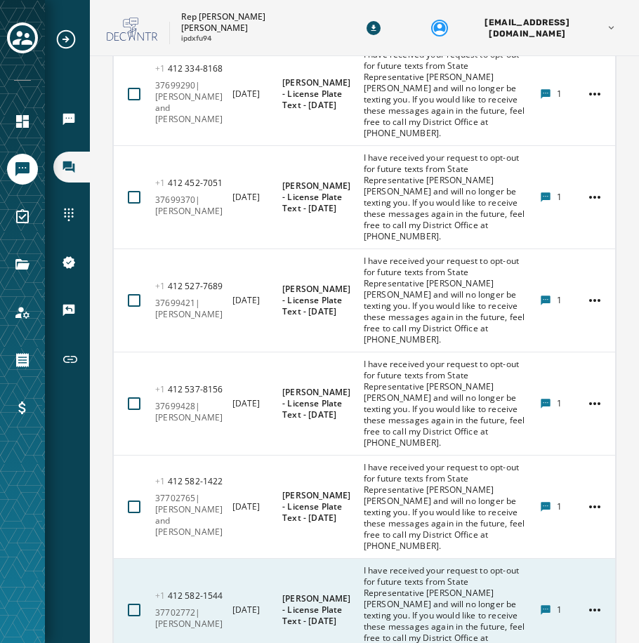
scroll to position [3995, 0]
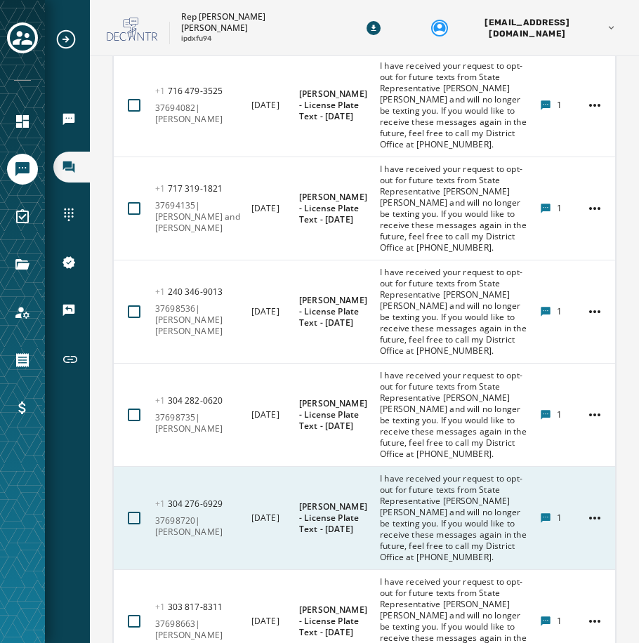
scroll to position [7609, 0]
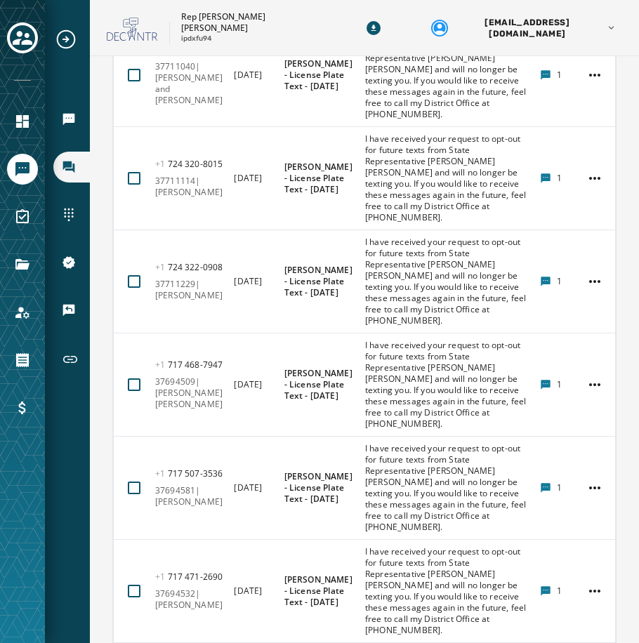
scroll to position [7609, 0]
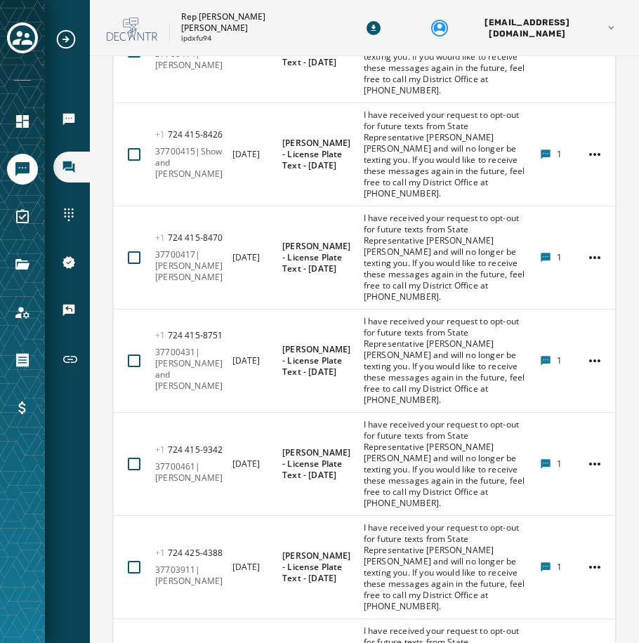
scroll to position [7609, 0]
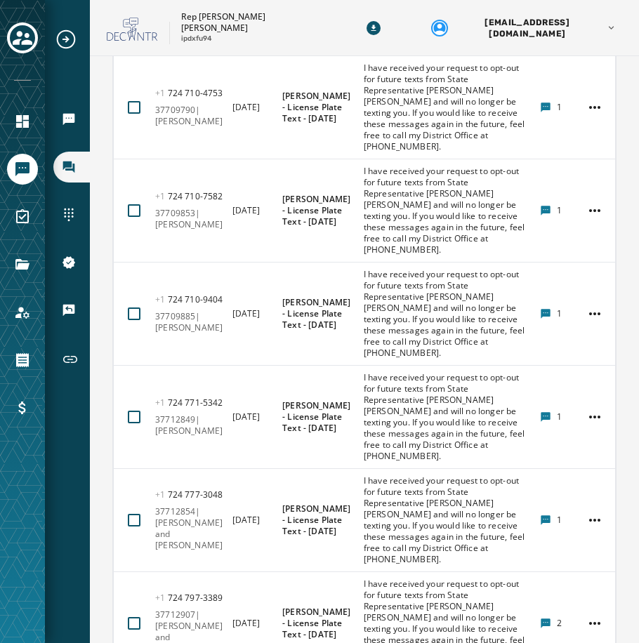
scroll to position [7609, 0]
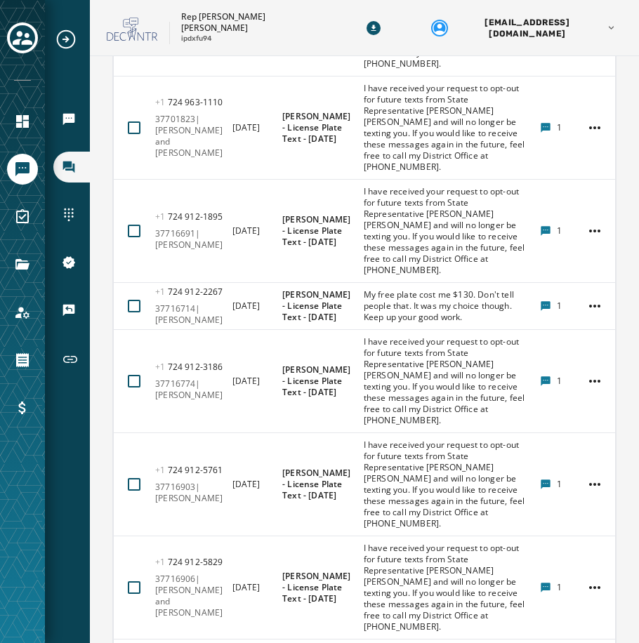
scroll to position [7564, 0]
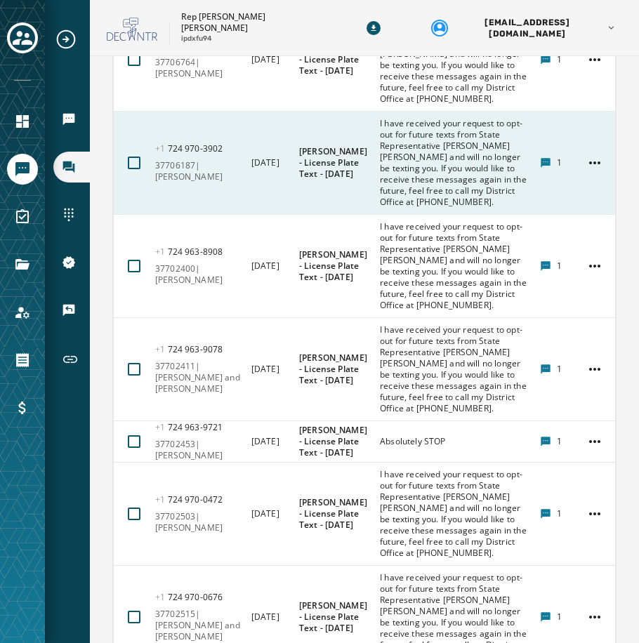
scroll to position [5580, 0]
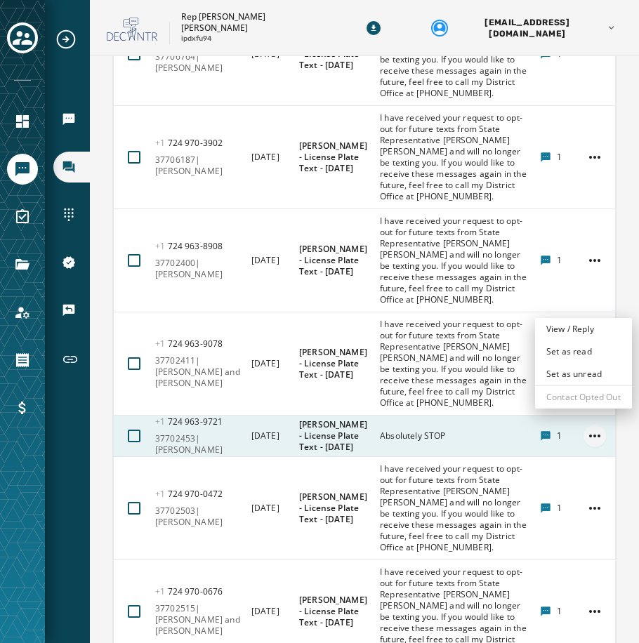
click at [579, 306] on html "Broadcasts Inbox Sending Numbers 10DLC Registration Keywords & Responders Short…" at bounding box center [319, 321] width 639 height 643
click at [574, 330] on div "View / Reply" at bounding box center [583, 329] width 97 height 22
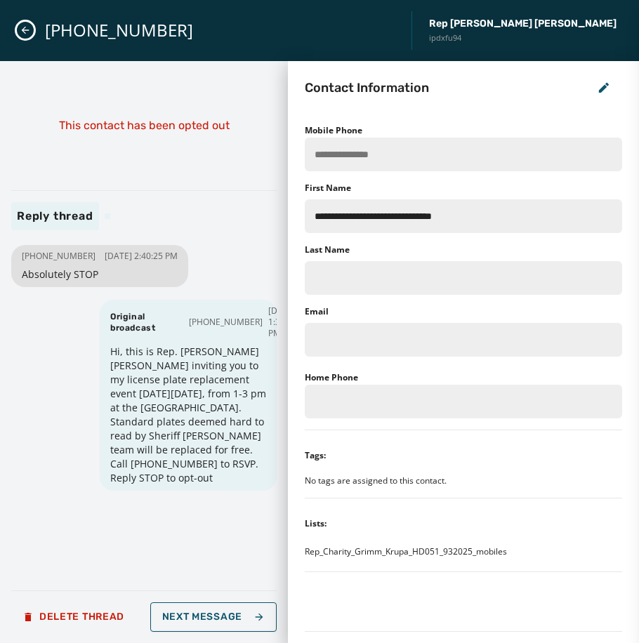
click at [20, 32] on icon "Close admin drawer" at bounding box center [25, 30] width 11 height 11
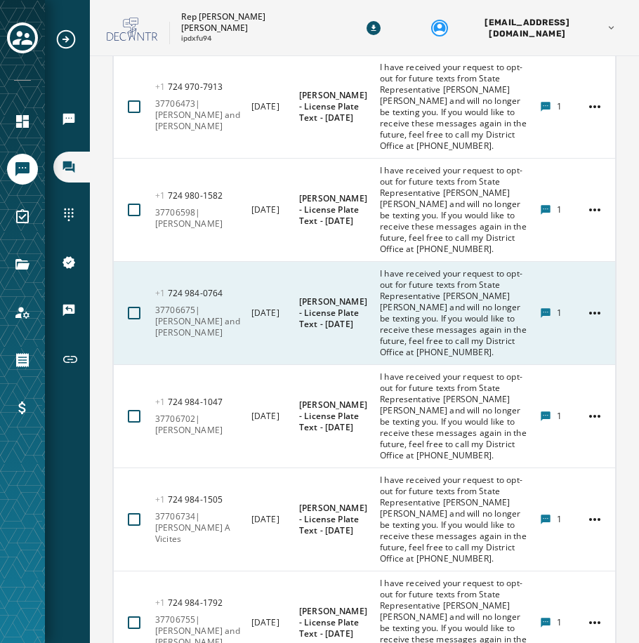
scroll to position [7547, 0]
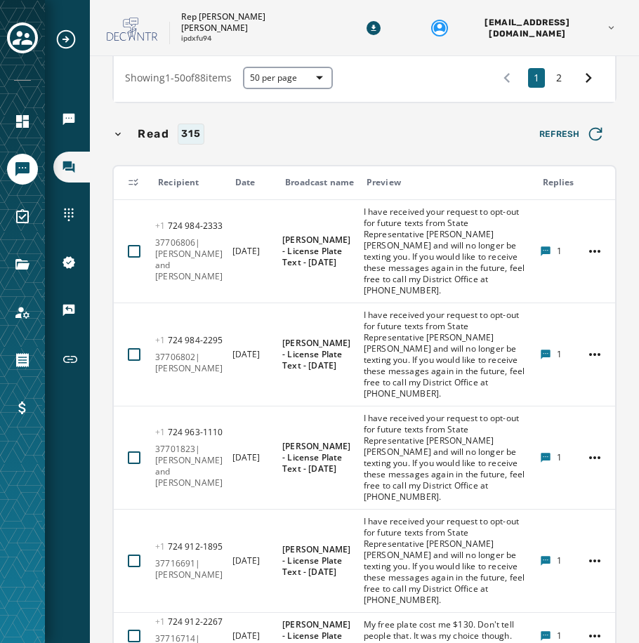
scroll to position [2858, 0]
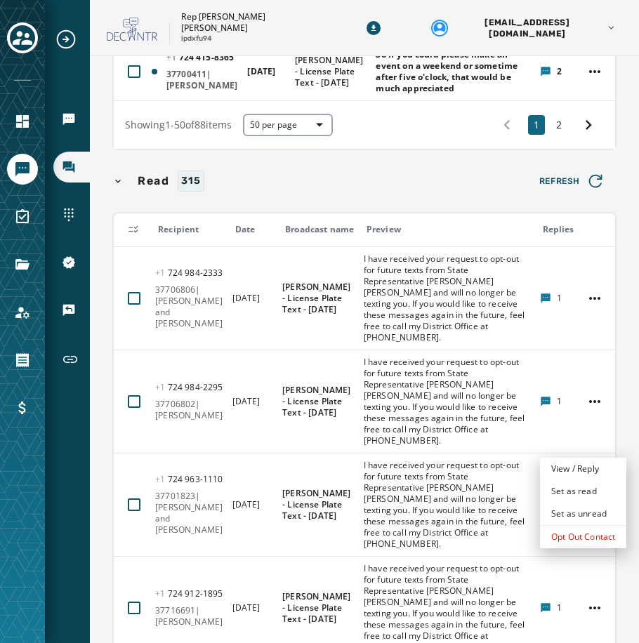
click at [584, 561] on html "Broadcasts Inbox Sending Numbers 10DLC Registration Keywords & Responders Short…" at bounding box center [319, 321] width 639 height 643
click at [584, 565] on html "Broadcasts Inbox Sending Numbers 10DLC Registration Keywords & Responders Short…" at bounding box center [319, 321] width 639 height 643
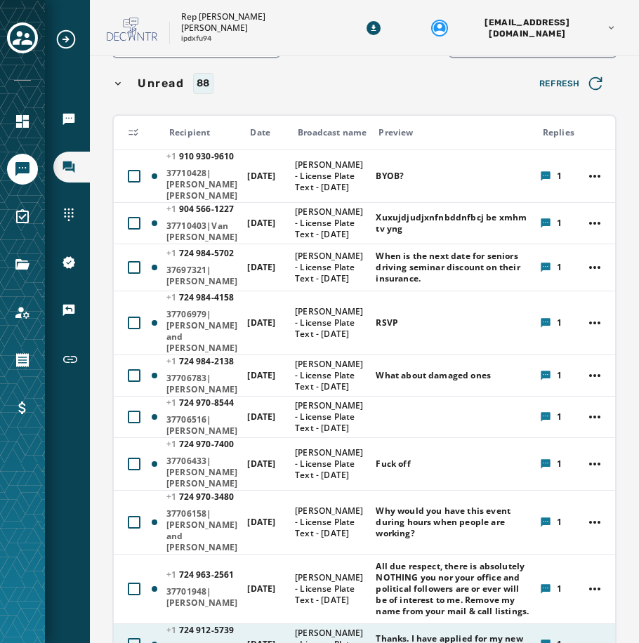
scroll to position [0, 0]
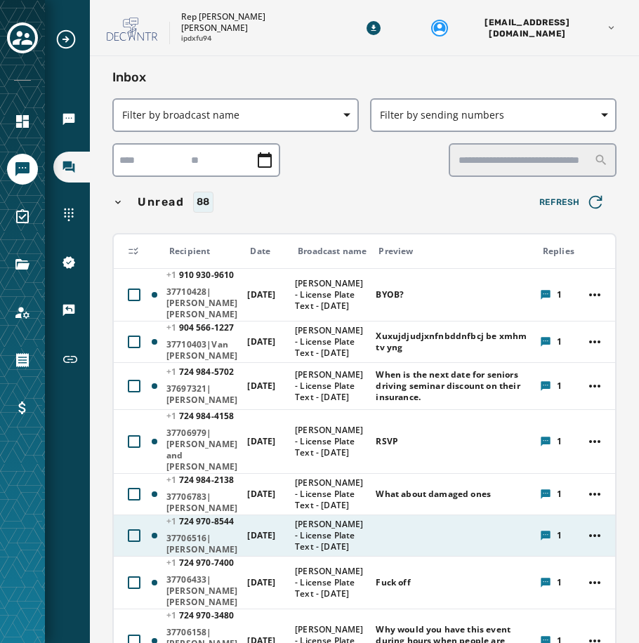
click at [550, 531] on icon at bounding box center [545, 535] width 9 height 9
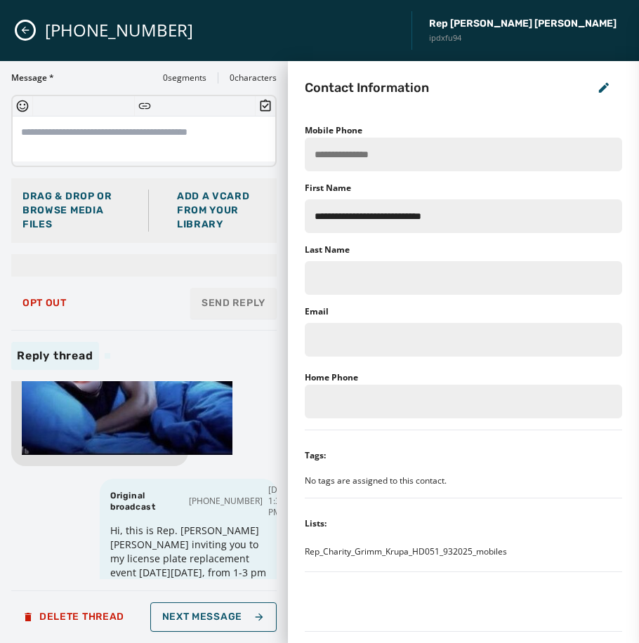
scroll to position [324, 0]
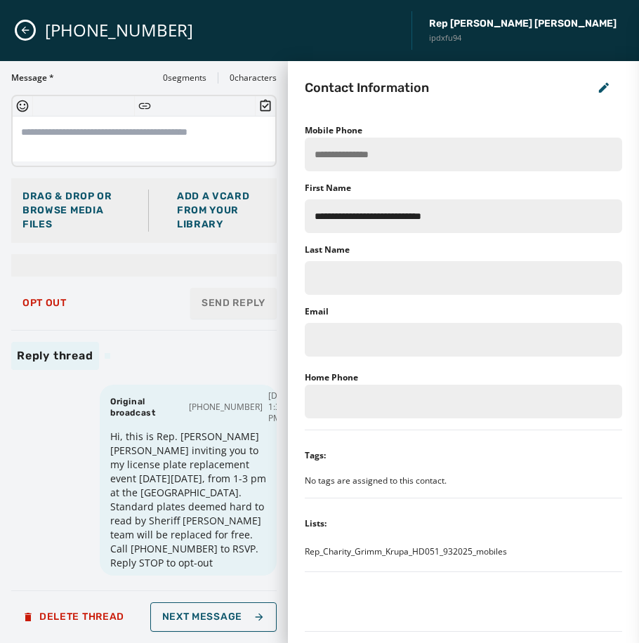
click at [25, 29] on icon "Close admin drawer" at bounding box center [25, 30] width 11 height 11
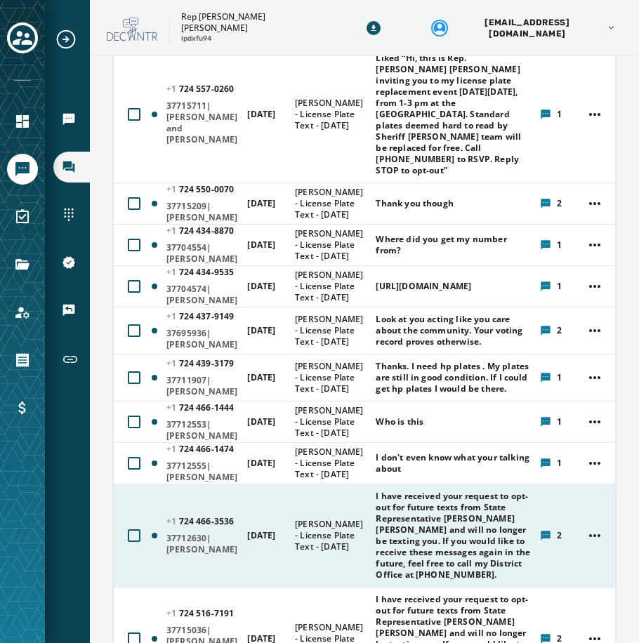
scroll to position [1826, 0]
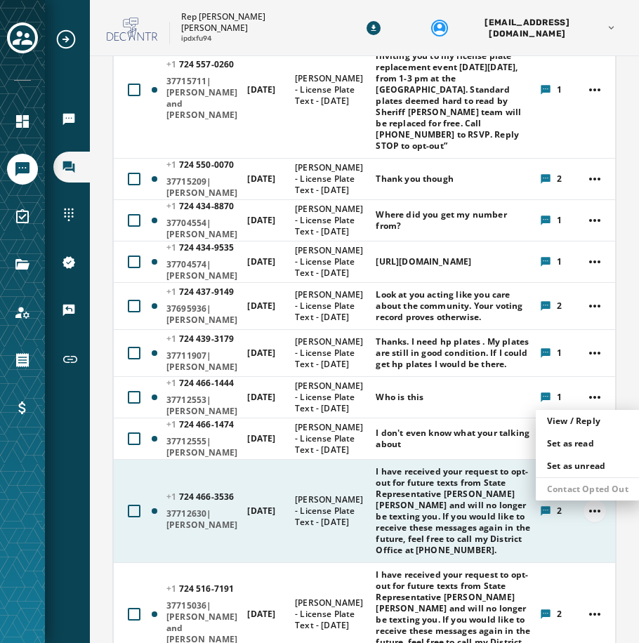
click at [594, 398] on html "Broadcasts Inbox Sending Numbers 10DLC Registration Keywords & Responders Short…" at bounding box center [319, 321] width 639 height 643
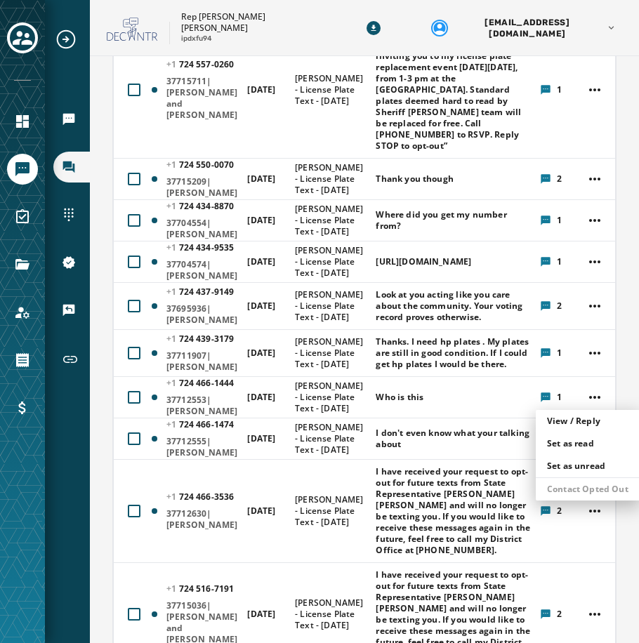
click at [596, 398] on html "Broadcasts Inbox Sending Numbers 10DLC Registration Keywords & Responders Short…" at bounding box center [319, 321] width 639 height 643
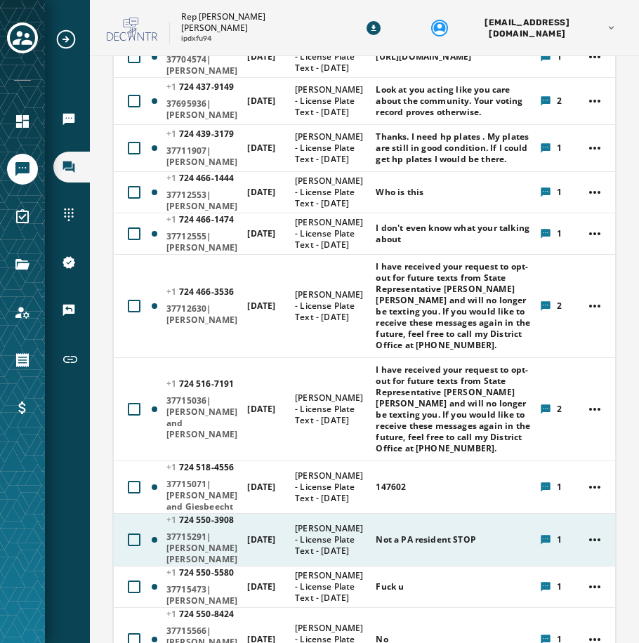
scroll to position [2037, 0]
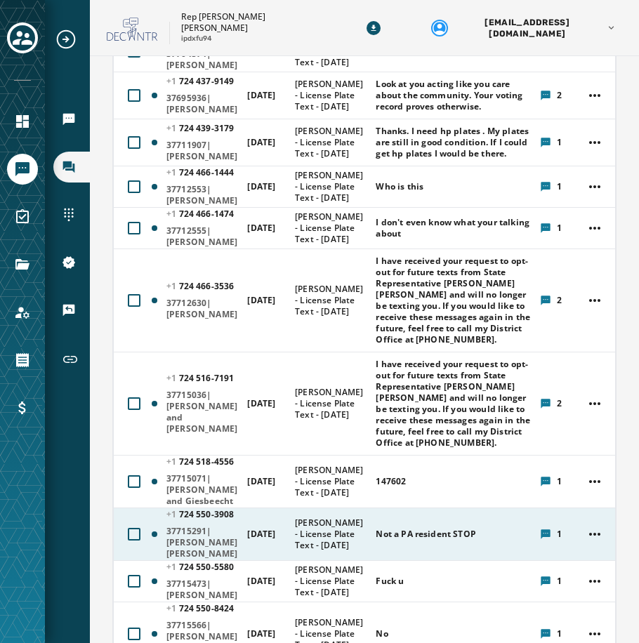
click at [550, 530] on icon at bounding box center [545, 534] width 9 height 9
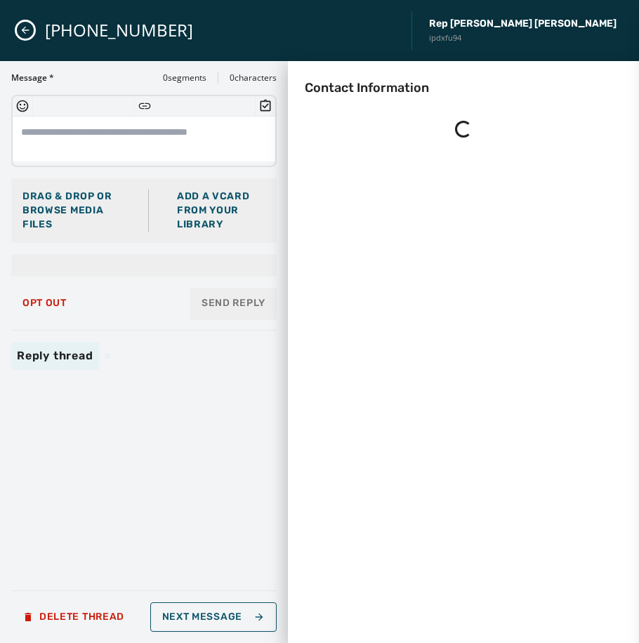
scroll to position [0, 0]
